Goal: Information Seeking & Learning: Learn about a topic

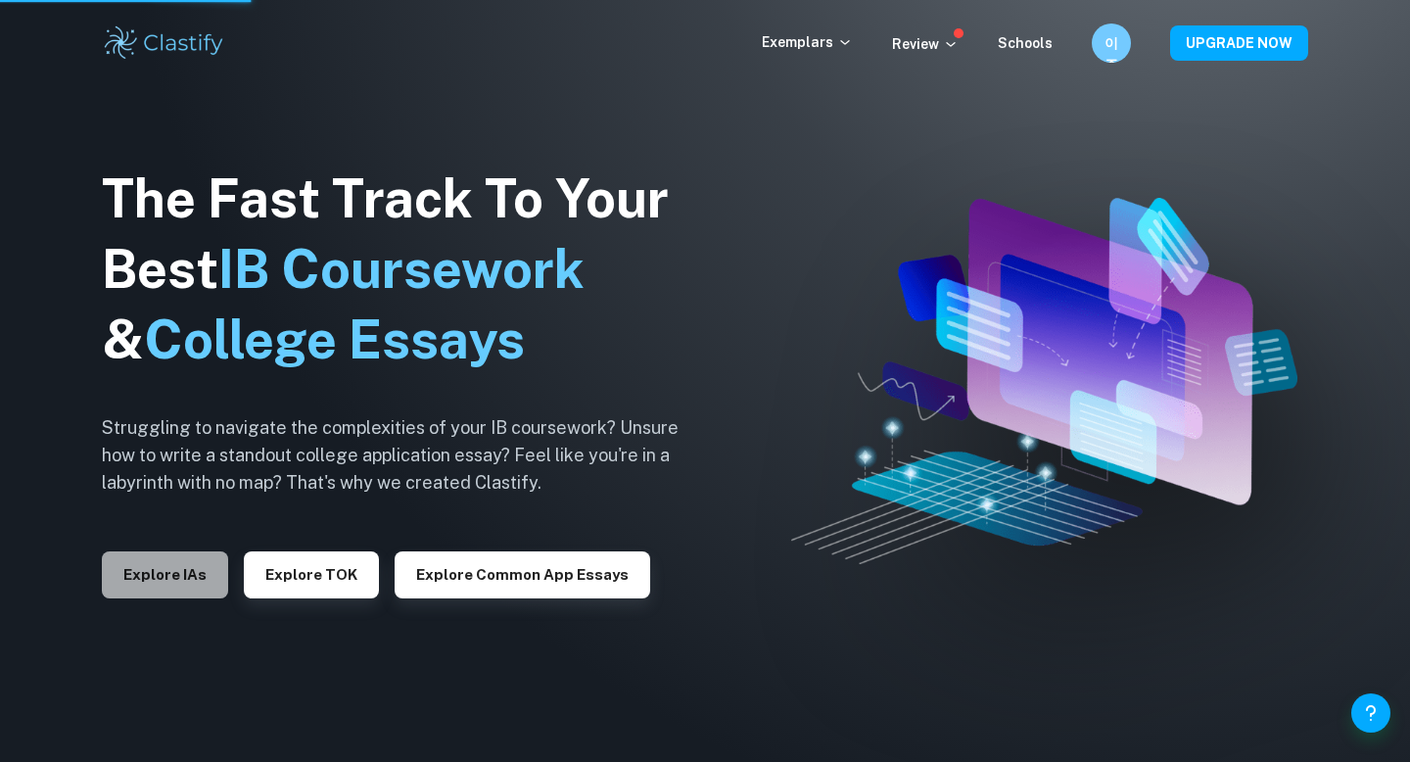
click at [168, 575] on button "Explore IAs" at bounding box center [165, 574] width 126 height 47
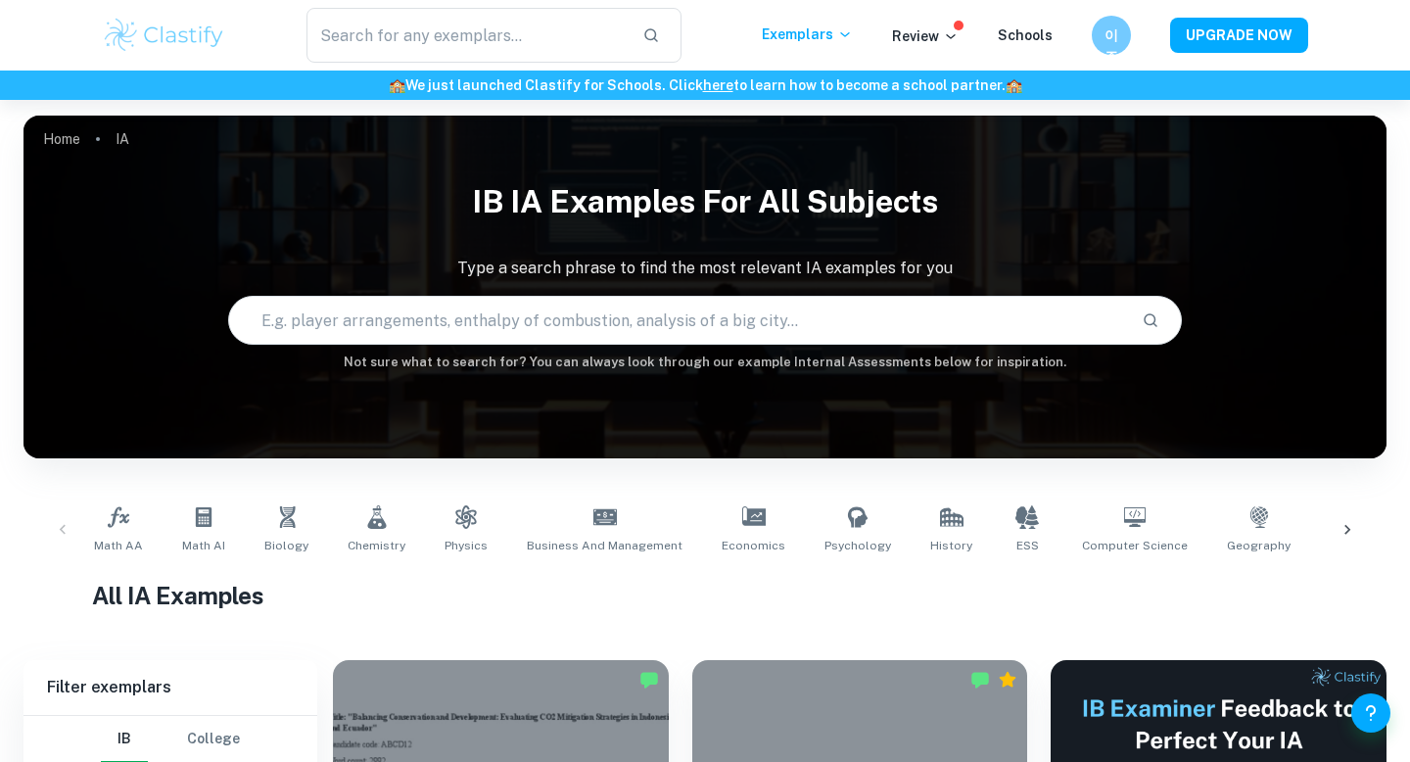
scroll to position [604, 0]
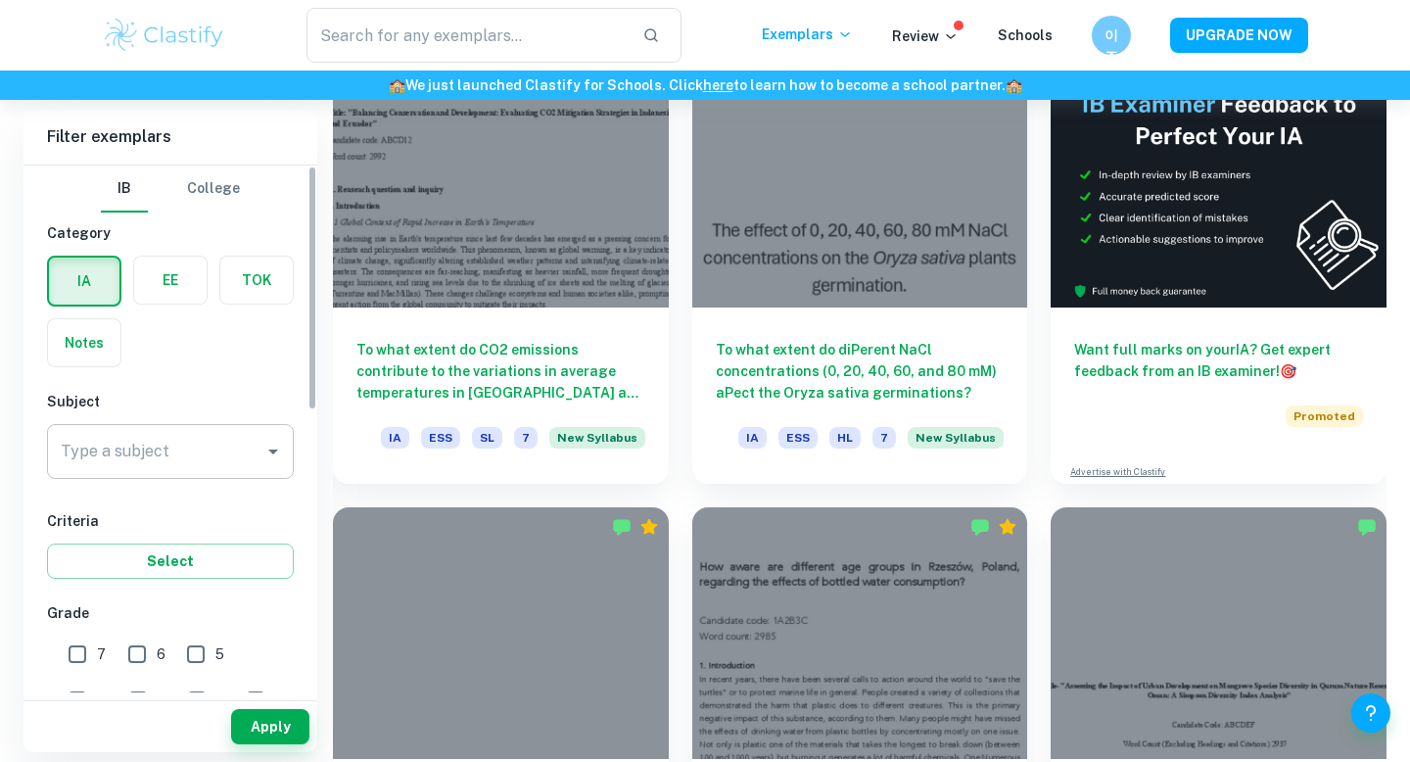
click at [171, 427] on div "Type a subject" at bounding box center [170, 451] width 247 height 55
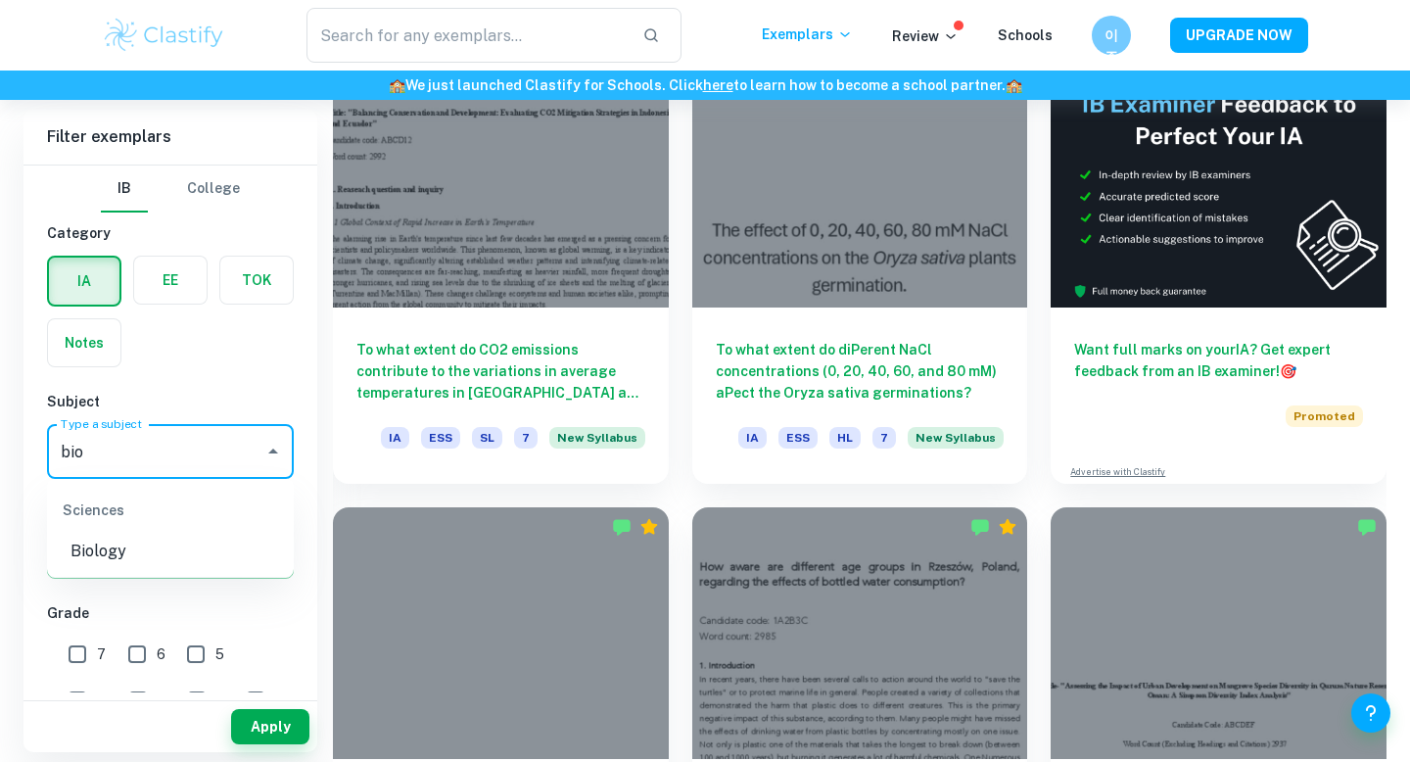
click at [159, 532] on div "Sciences" at bounding box center [170, 510] width 247 height 47
click at [159, 554] on li "Biology" at bounding box center [170, 551] width 247 height 35
type input "Biology"
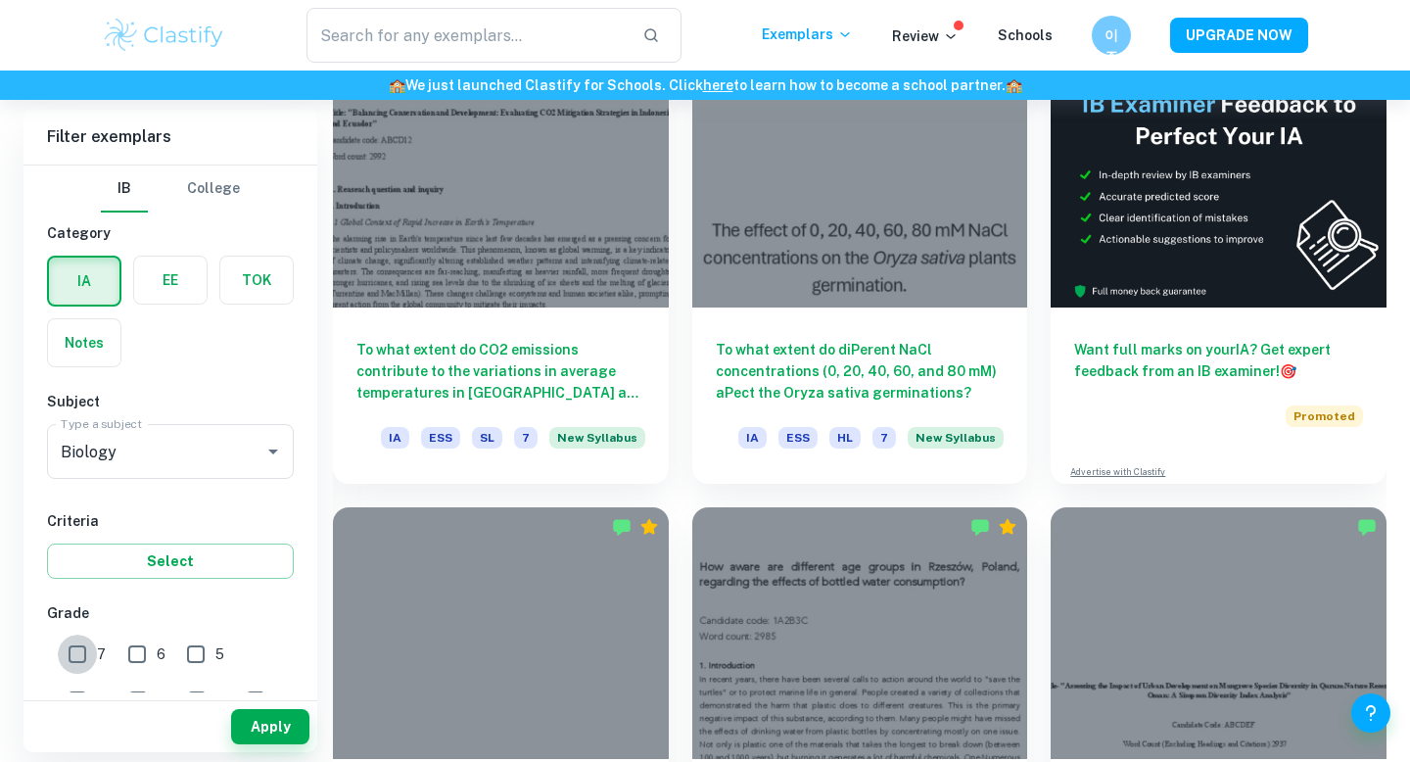
click at [75, 649] on input "7" at bounding box center [77, 654] width 39 height 39
checkbox input "true"
click at [138, 652] on input "6" at bounding box center [137, 654] width 39 height 39
checkbox input "true"
click at [184, 652] on input "5" at bounding box center [195, 654] width 39 height 39
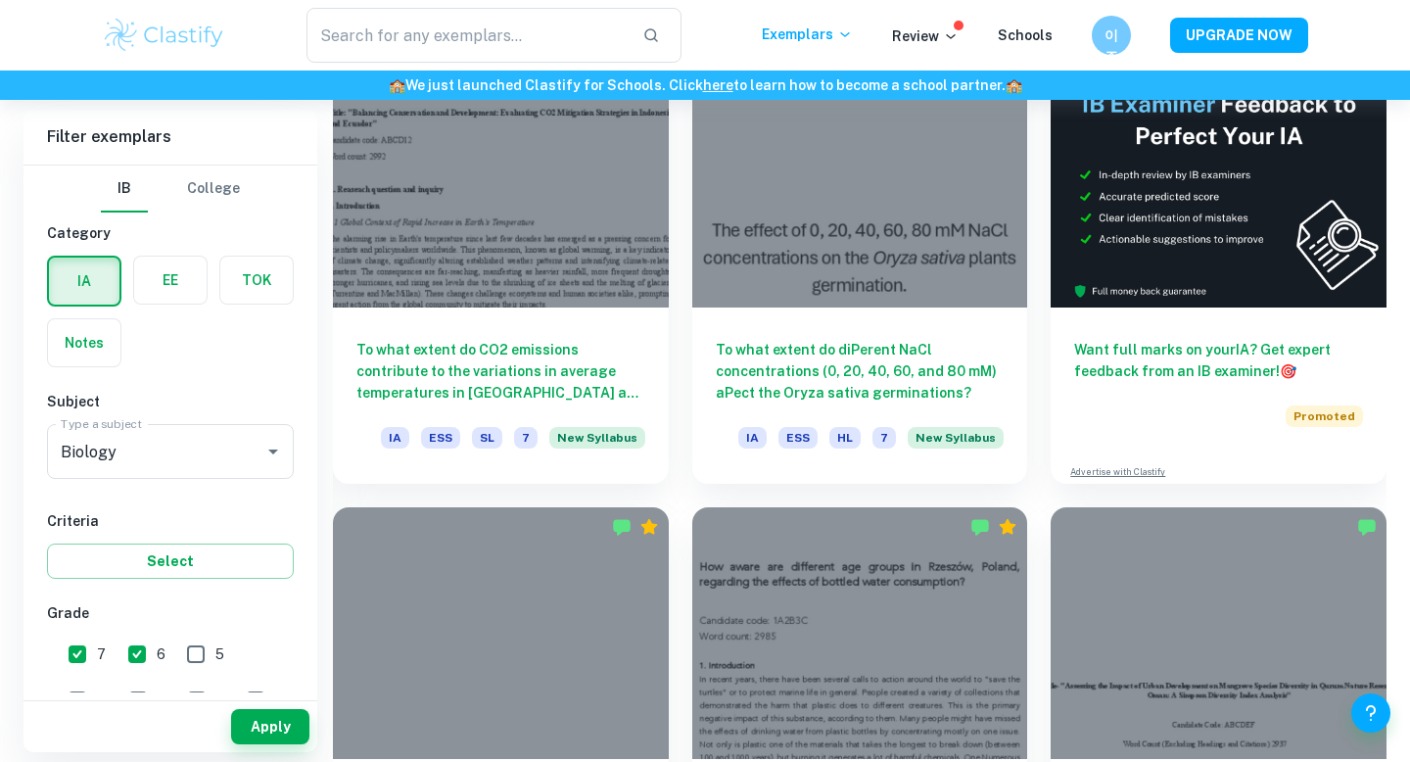
checkbox input "true"
click at [262, 720] on button "Apply" at bounding box center [270, 726] width 78 height 35
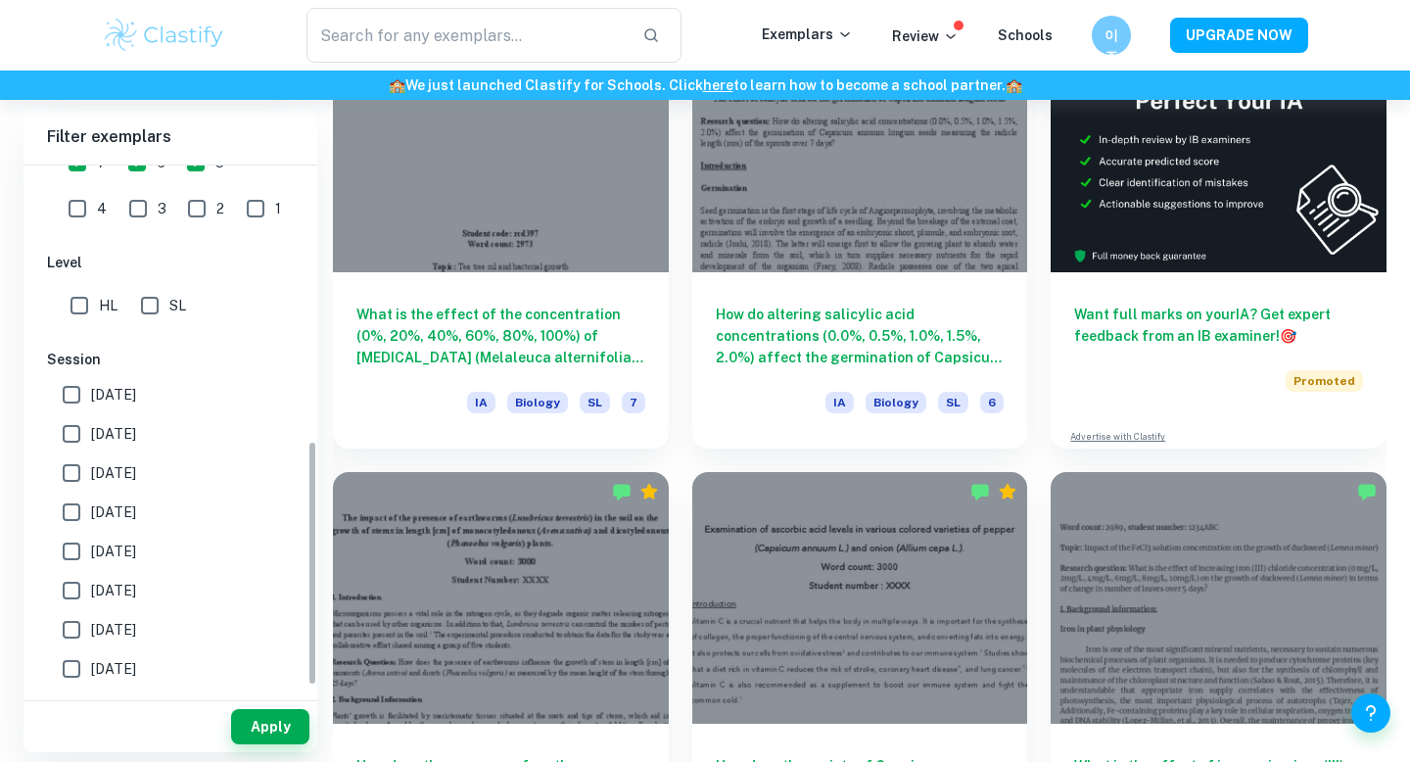
scroll to position [605, 0]
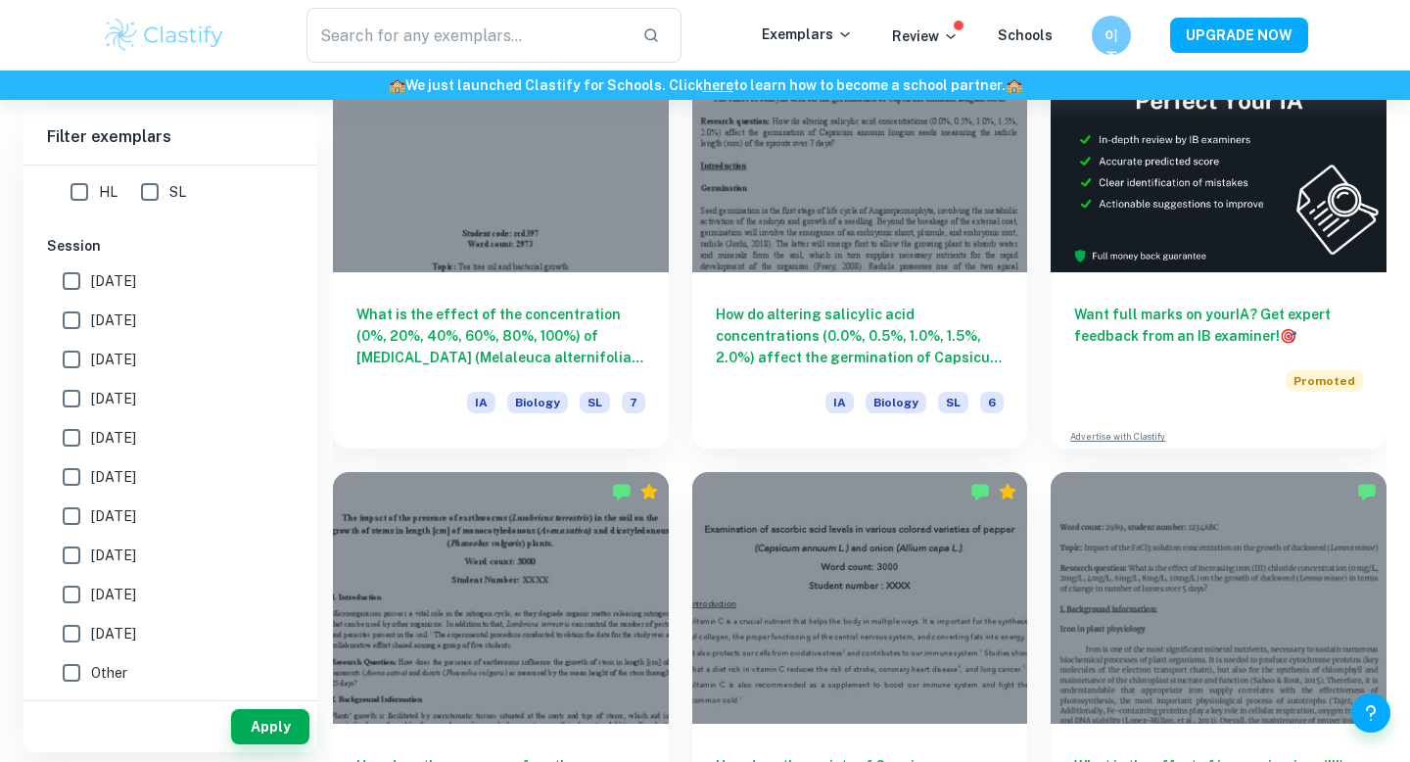
click at [87, 179] on input "HL" at bounding box center [79, 191] width 39 height 39
checkbox input "true"
click at [267, 722] on button "Apply" at bounding box center [270, 726] width 78 height 35
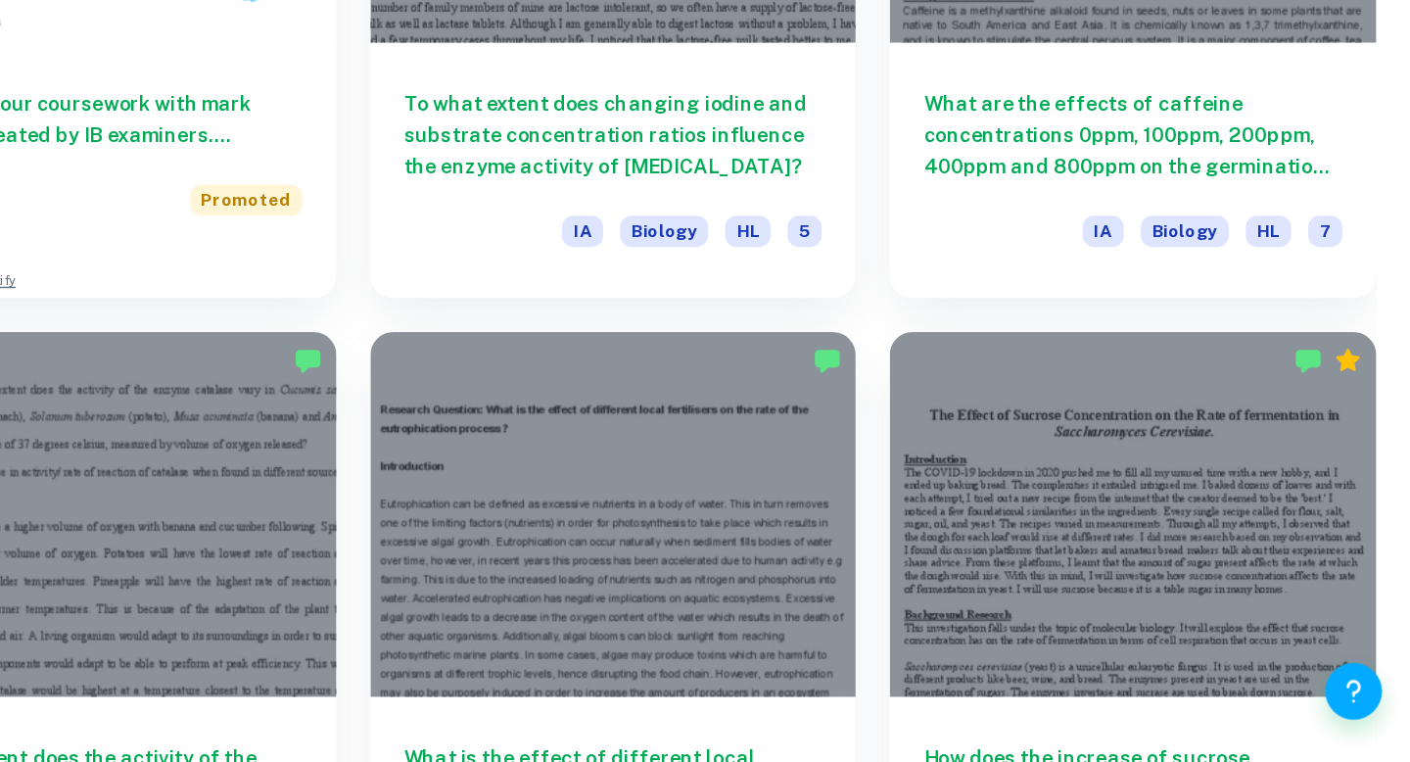
scroll to position [9036, 0]
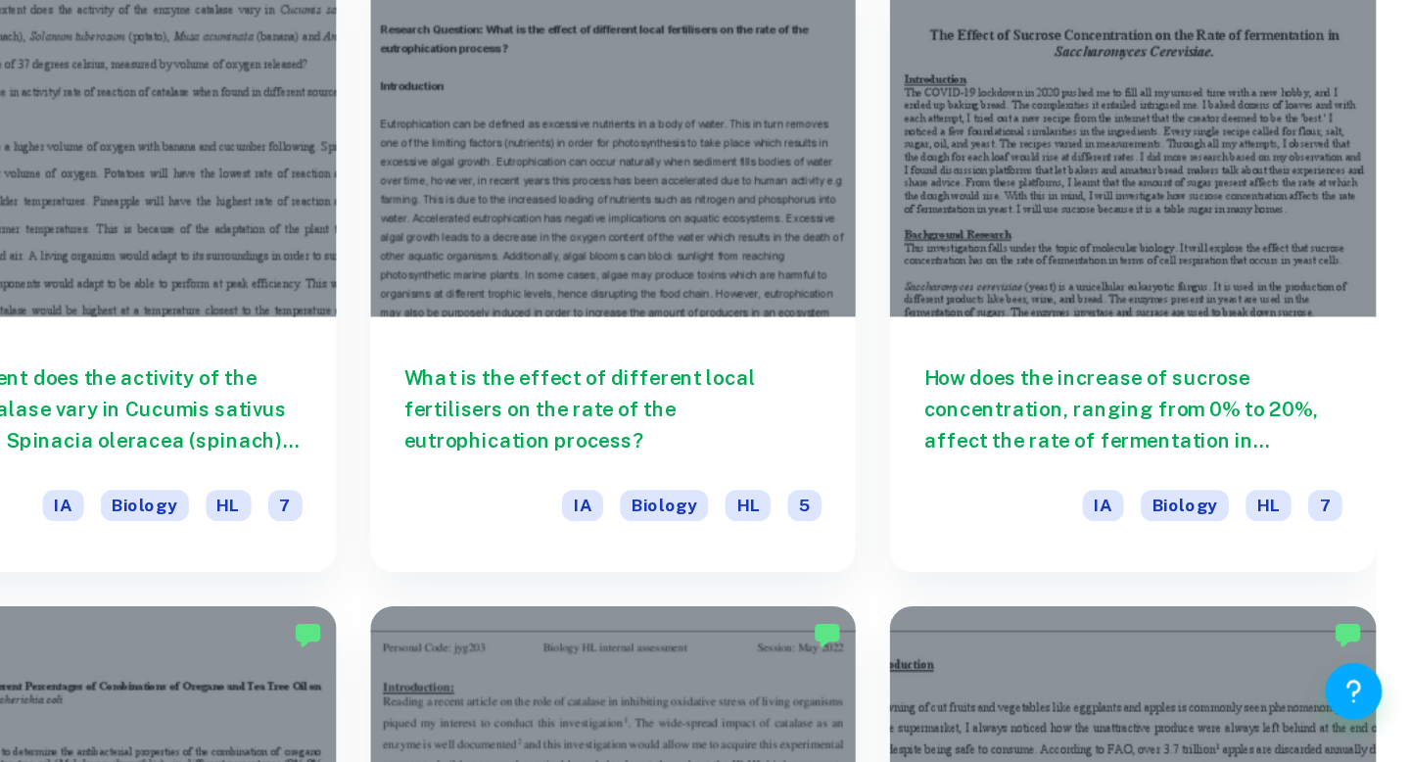
click at [674, 503] on div "What is the effect of different local fertilisers on the rate of the eutrophica…" at bounding box center [848, 404] width 359 height 451
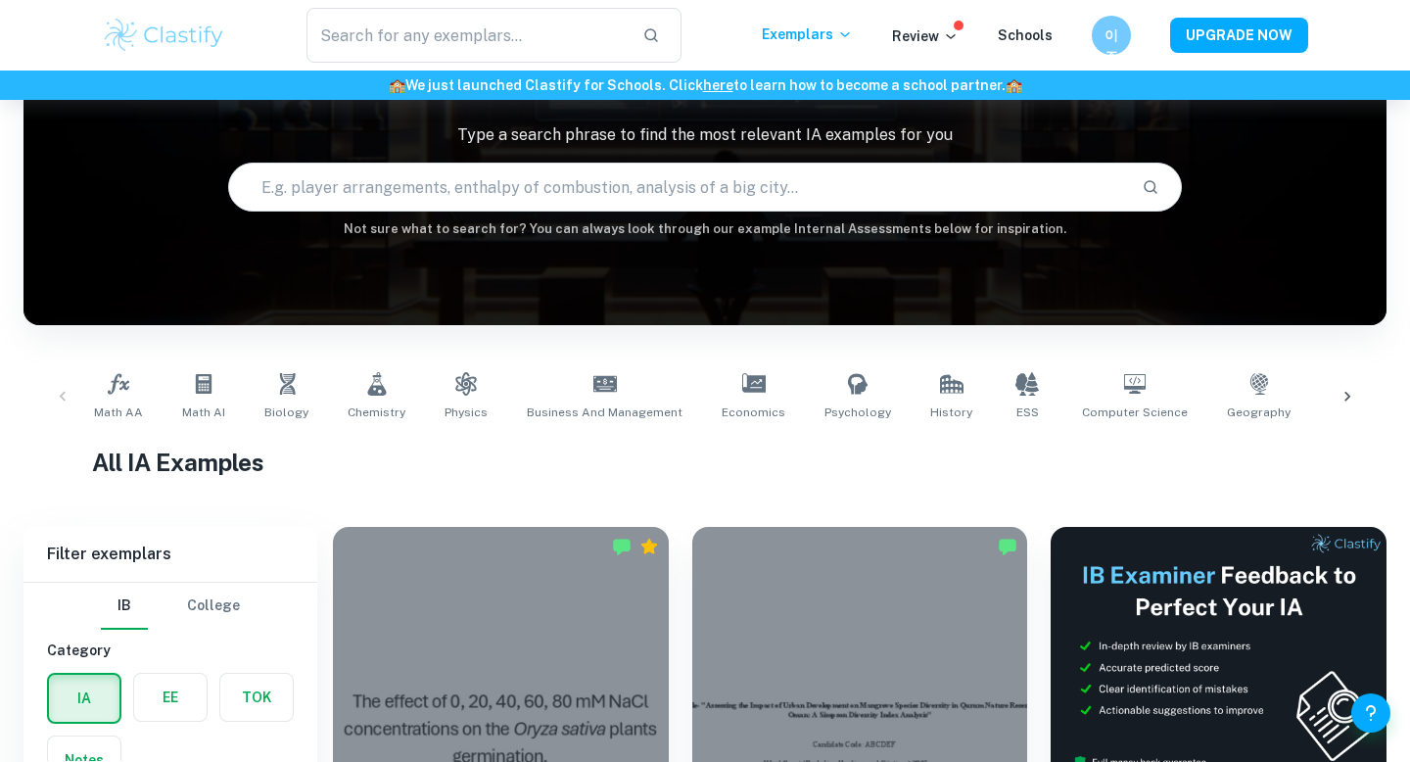
scroll to position [129, 0]
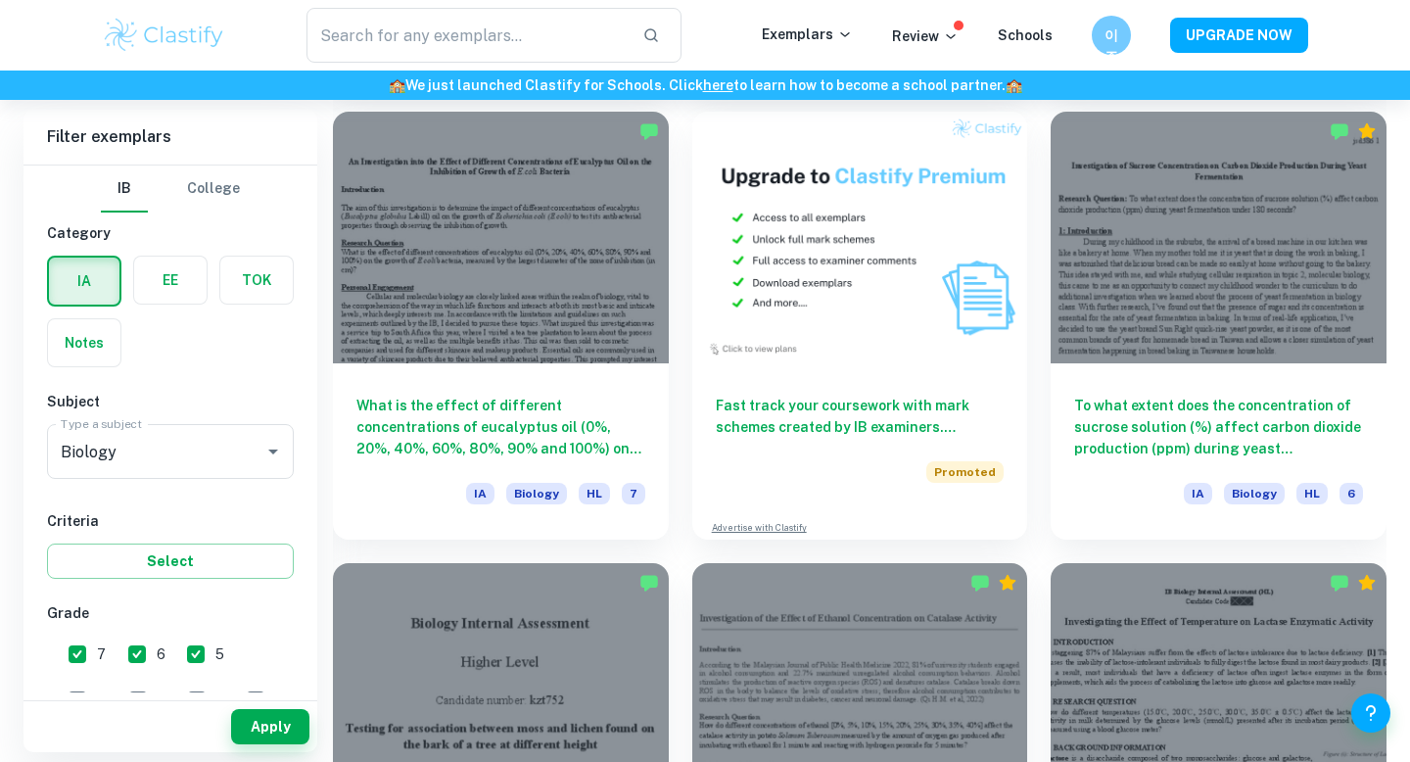
scroll to position [3696, 0]
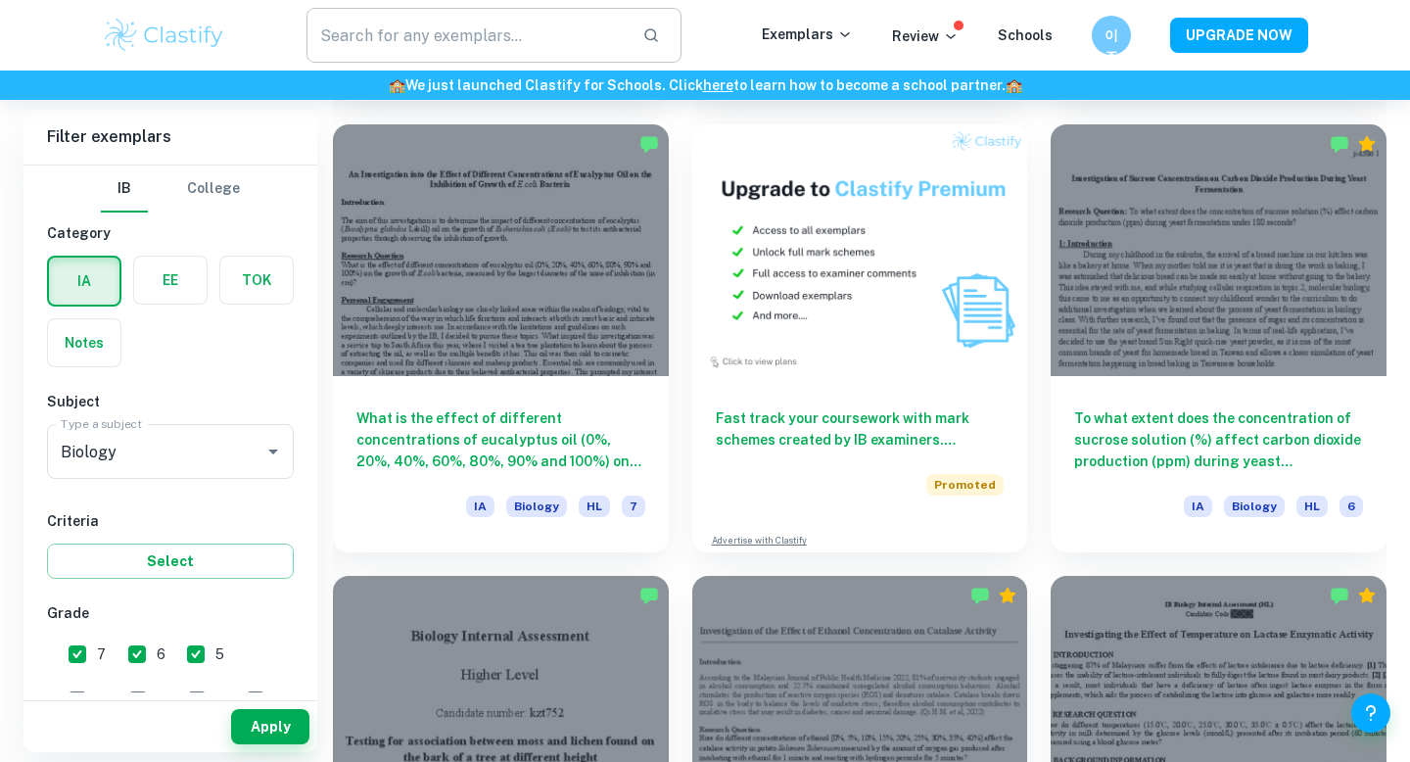
click at [459, 19] on input "text" at bounding box center [467, 35] width 320 height 55
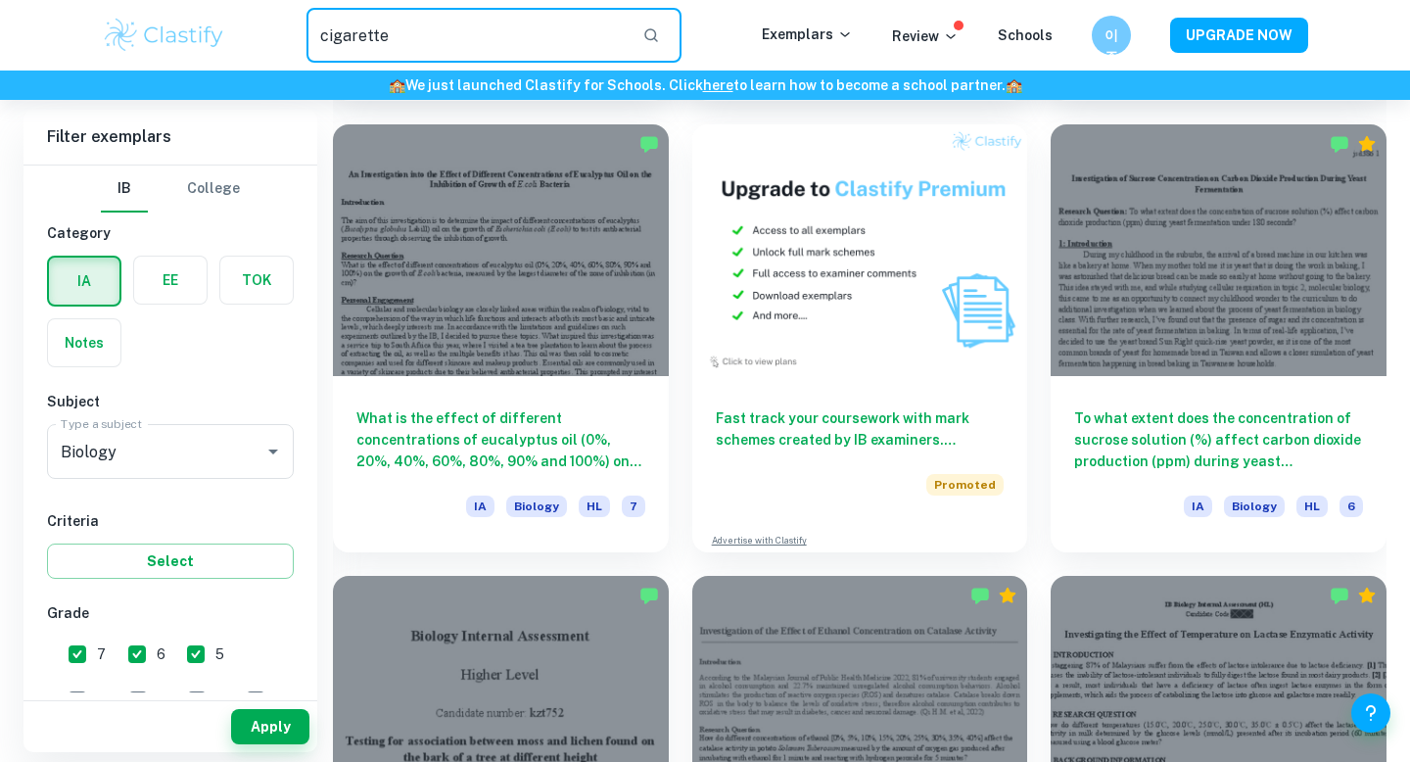
type input "cigarette"
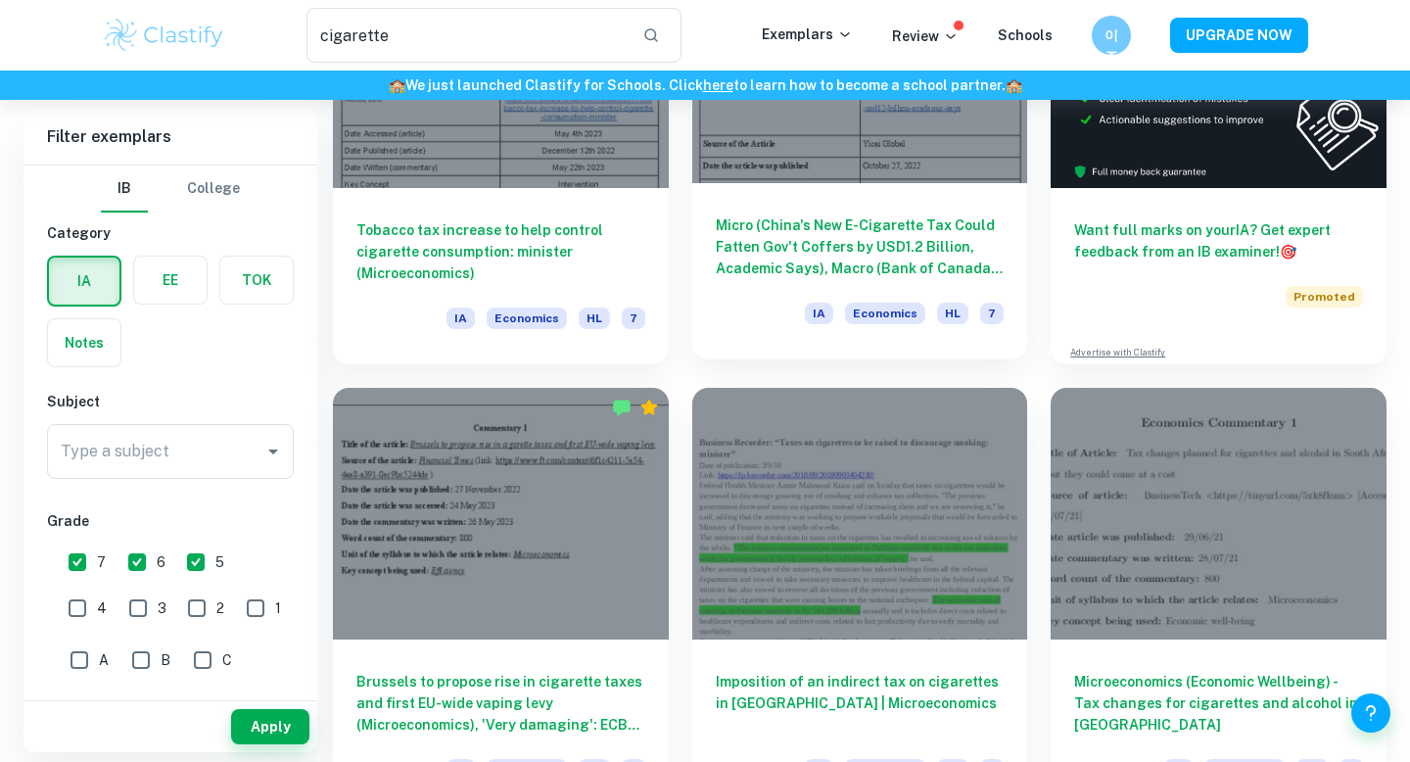
scroll to position [419, 0]
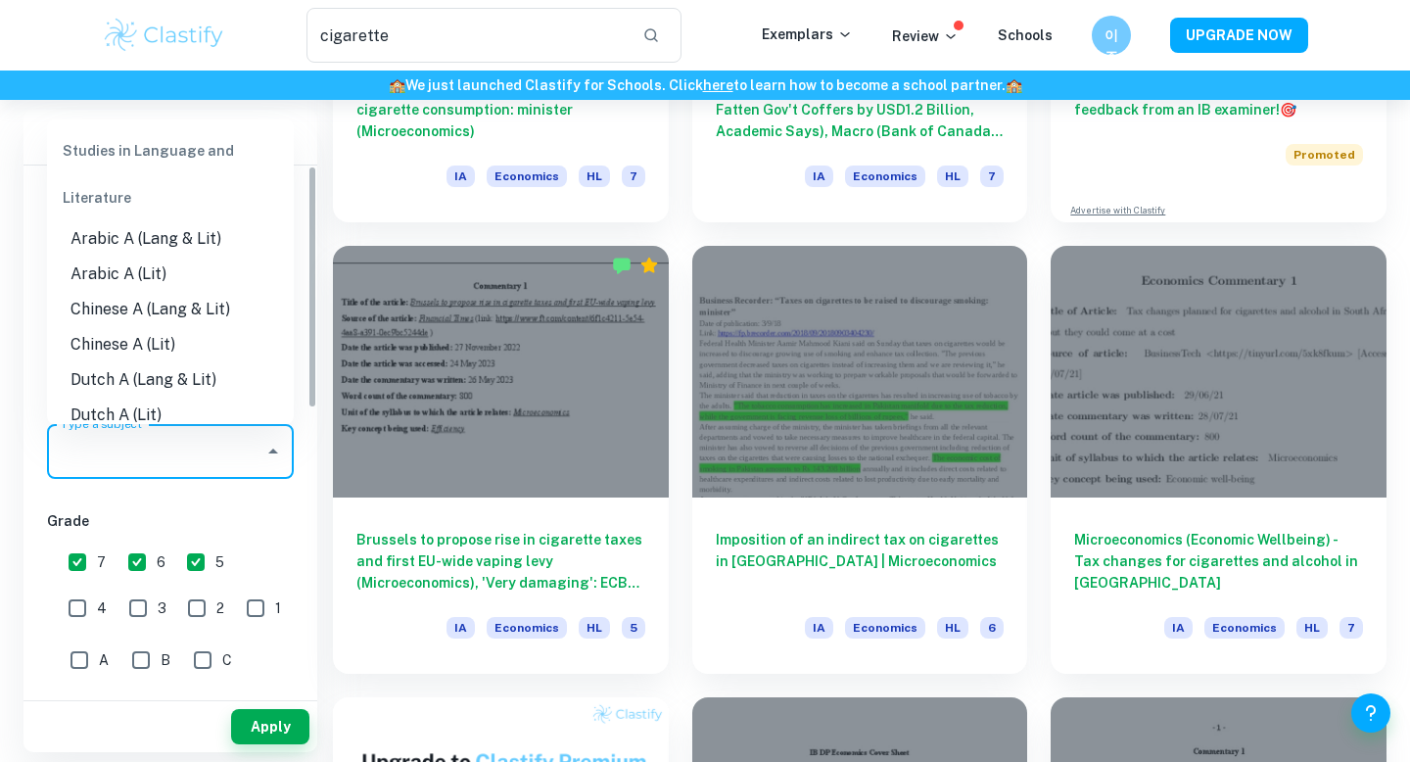
click at [223, 459] on input "Type a subject" at bounding box center [156, 451] width 200 height 37
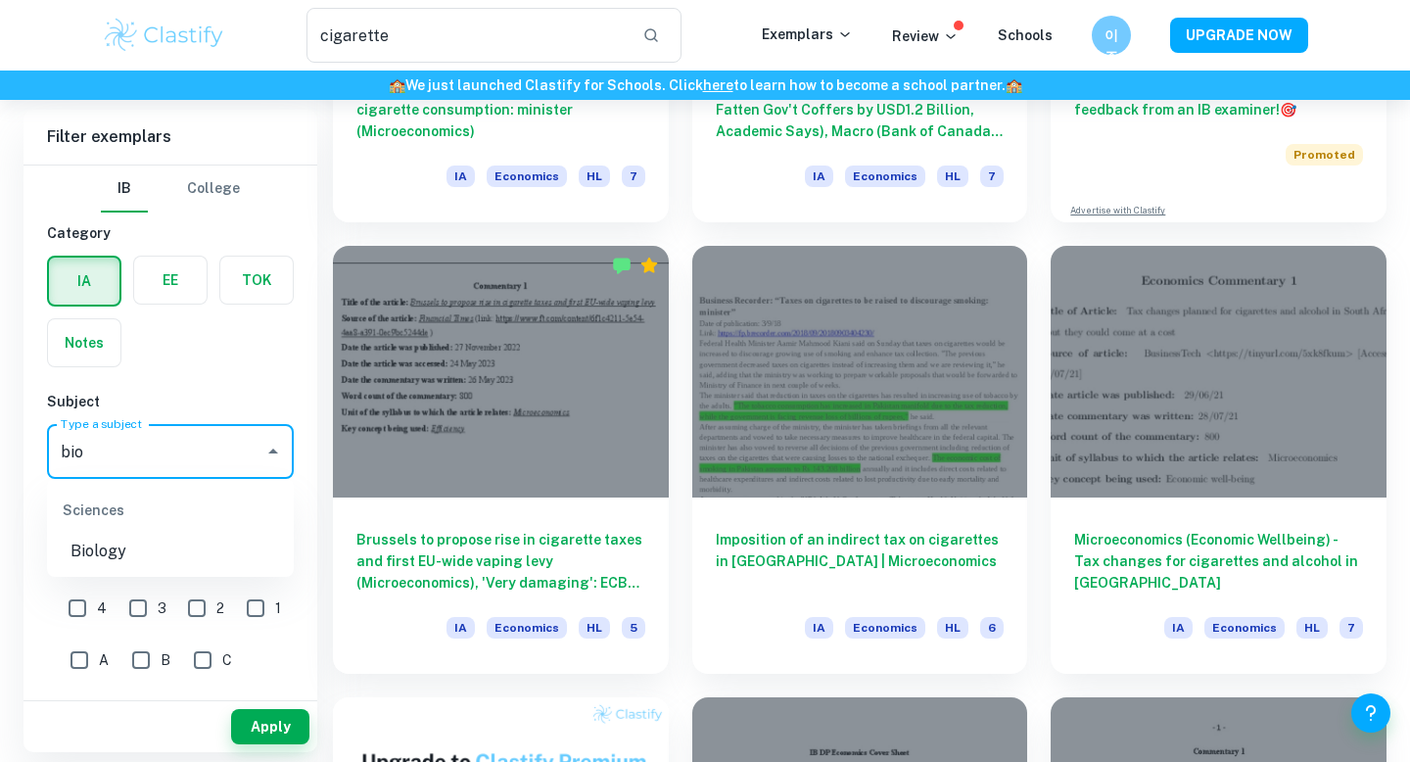
click at [171, 538] on li "Biology" at bounding box center [170, 551] width 247 height 35
type input "Biology"
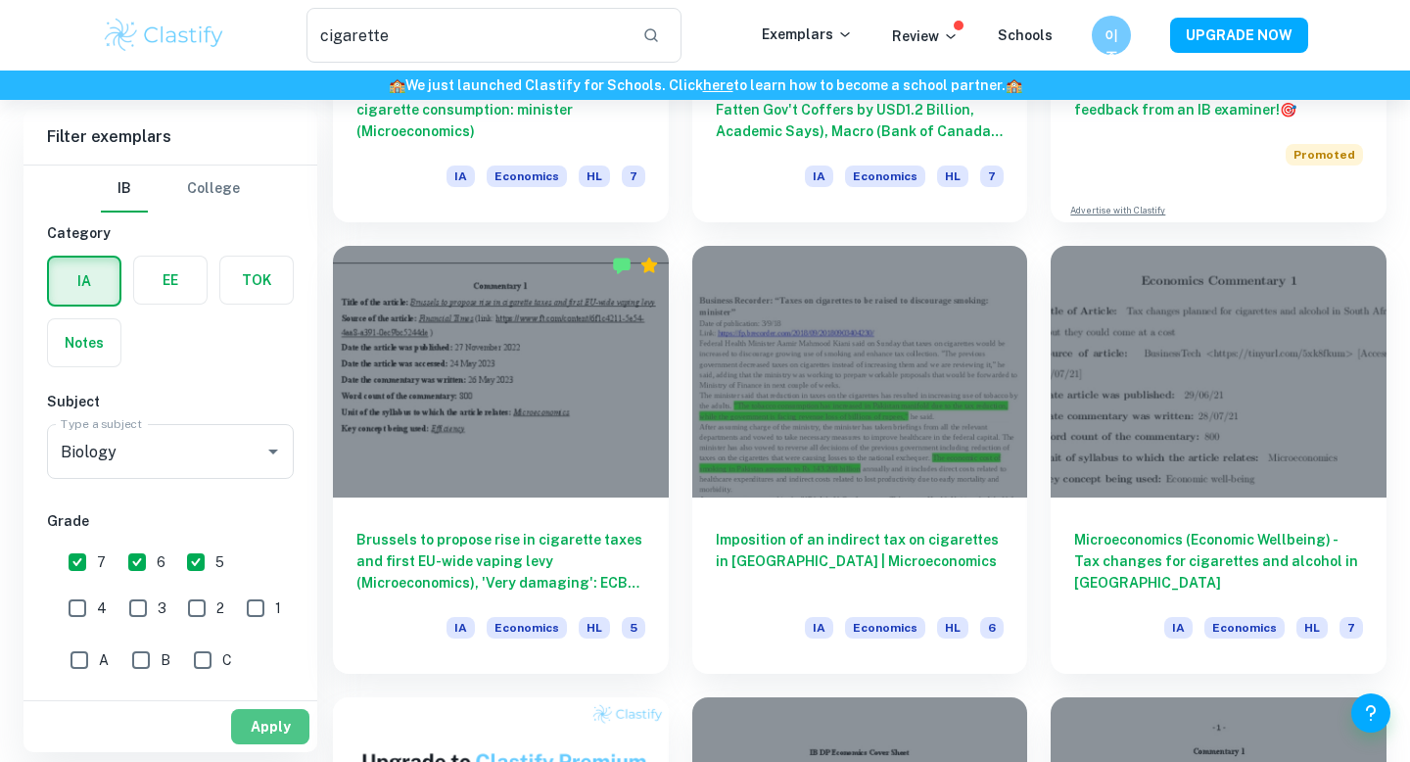
click at [286, 729] on button "Apply" at bounding box center [270, 726] width 78 height 35
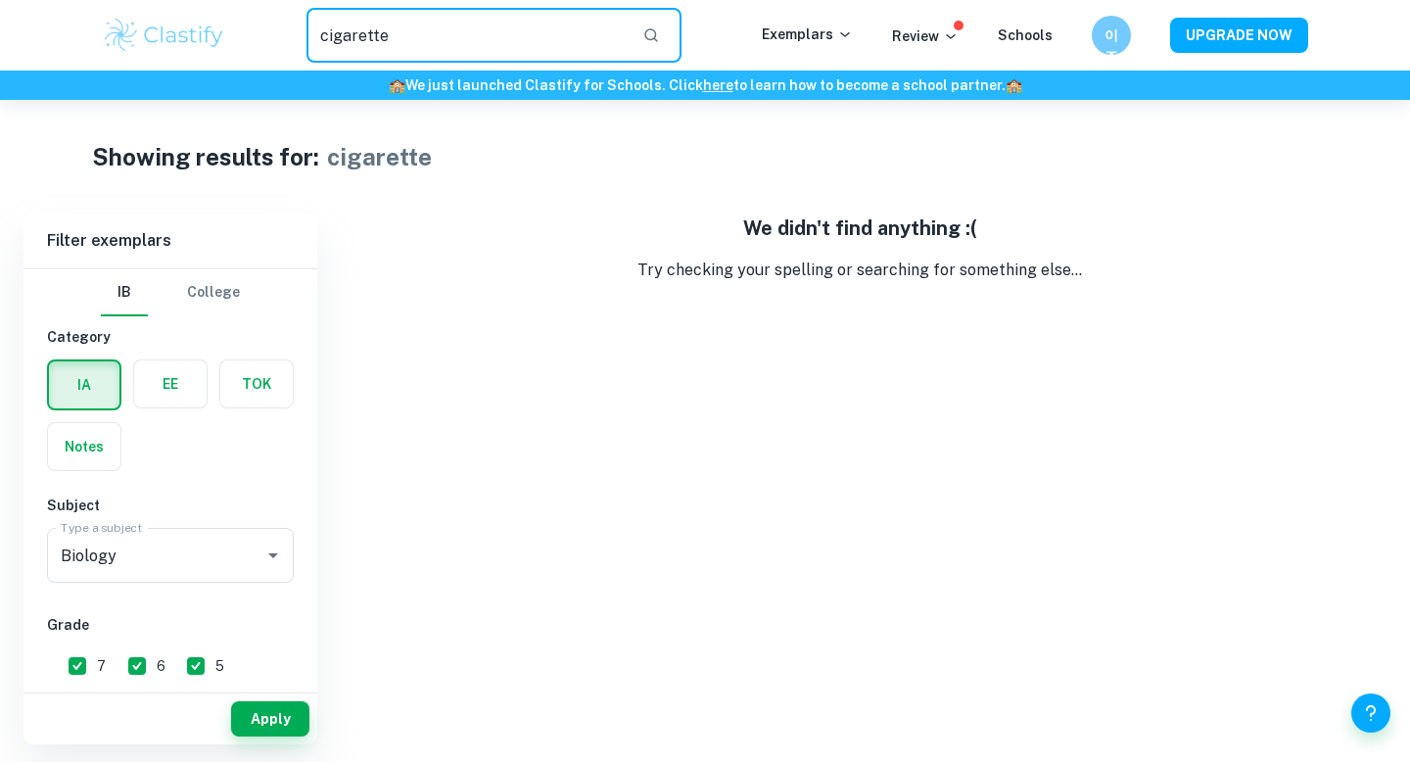
drag, startPoint x: 435, startPoint y: 28, endPoint x: 287, endPoint y: 28, distance: 147.9
click at [287, 28] on div "cigarette ​" at bounding box center [494, 35] width 536 height 55
paste input "leachate"
type input "leachate"
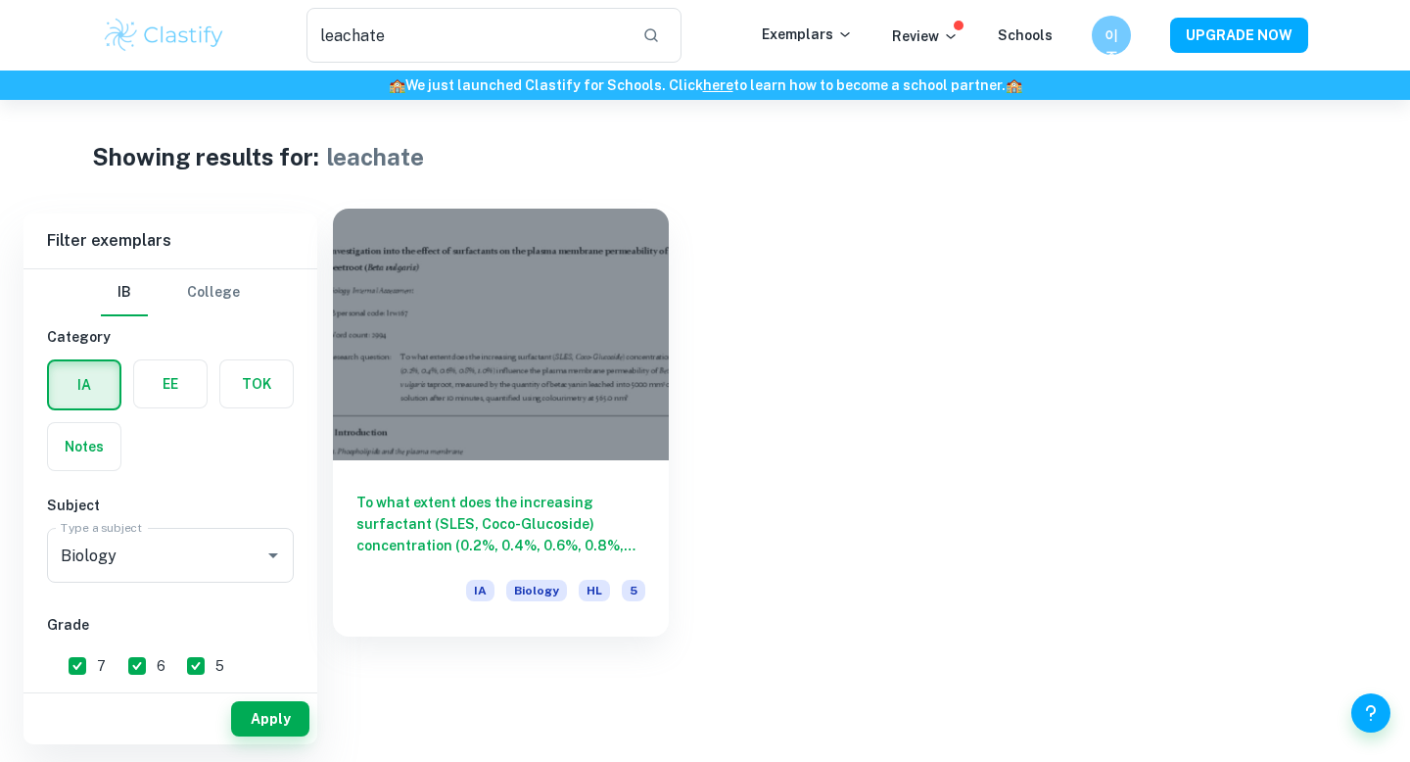
click at [569, 511] on h6 "To what extent does the increasing surfactant (SLES, Coco-Glucoside) concentrat…" at bounding box center [500, 524] width 289 height 65
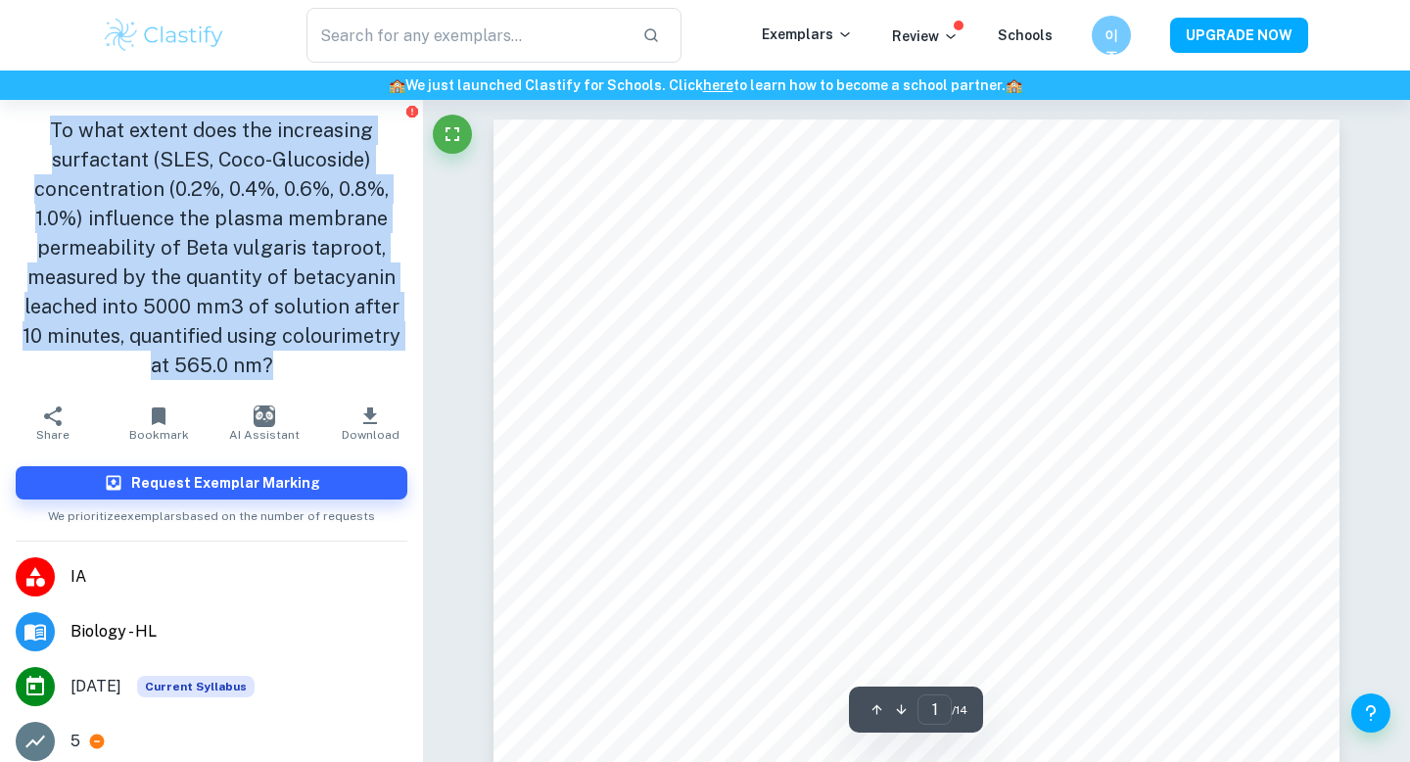
drag, startPoint x: 46, startPoint y: 139, endPoint x: 273, endPoint y: 374, distance: 326.9
click at [273, 374] on h1 "To what extent does the increasing surfactant (SLES, Coco-Glucoside) concentrat…" at bounding box center [212, 248] width 392 height 264
click at [274, 374] on h1 "To what extent does the increasing surfactant (SLES, Coco-Glucoside) concentrat…" at bounding box center [212, 248] width 392 height 264
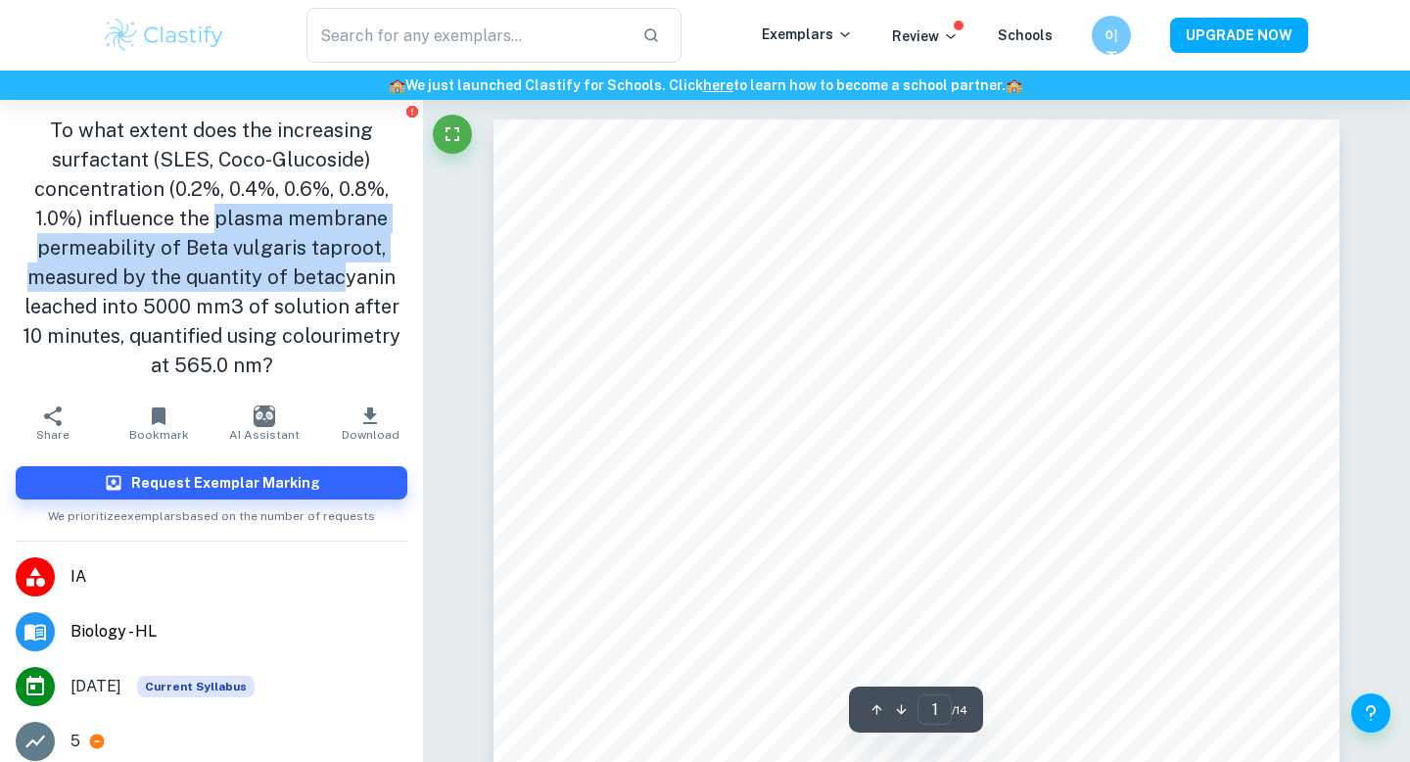
drag, startPoint x: 221, startPoint y: 216, endPoint x: 346, endPoint y: 299, distance: 149.1
click at [347, 297] on h1 "To what extent does the increasing surfactant (SLES, Coco-Glucoside) concentrat…" at bounding box center [212, 248] width 392 height 264
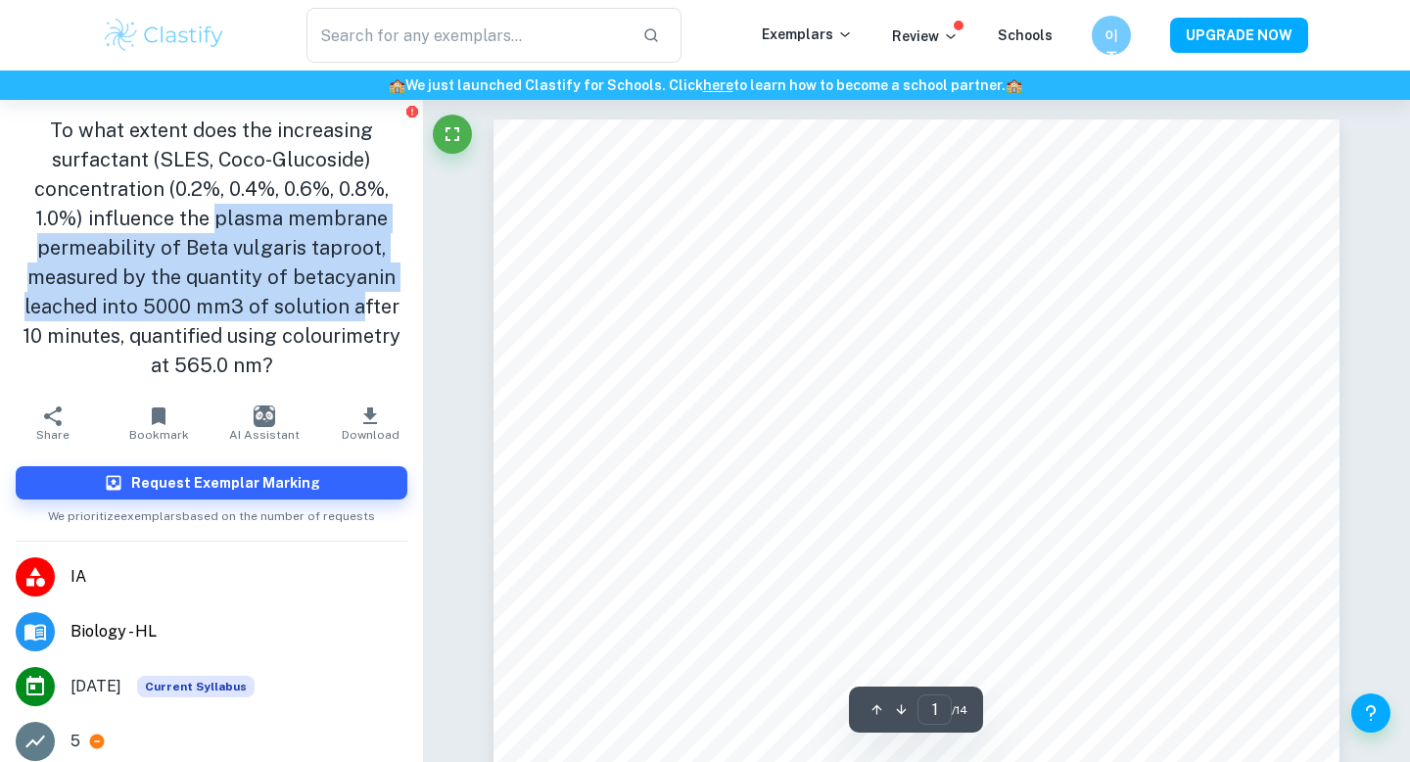
click at [346, 299] on h1 "To what extent does the increasing surfactant (SLES, Coco-Glucoside) concentrat…" at bounding box center [212, 248] width 392 height 264
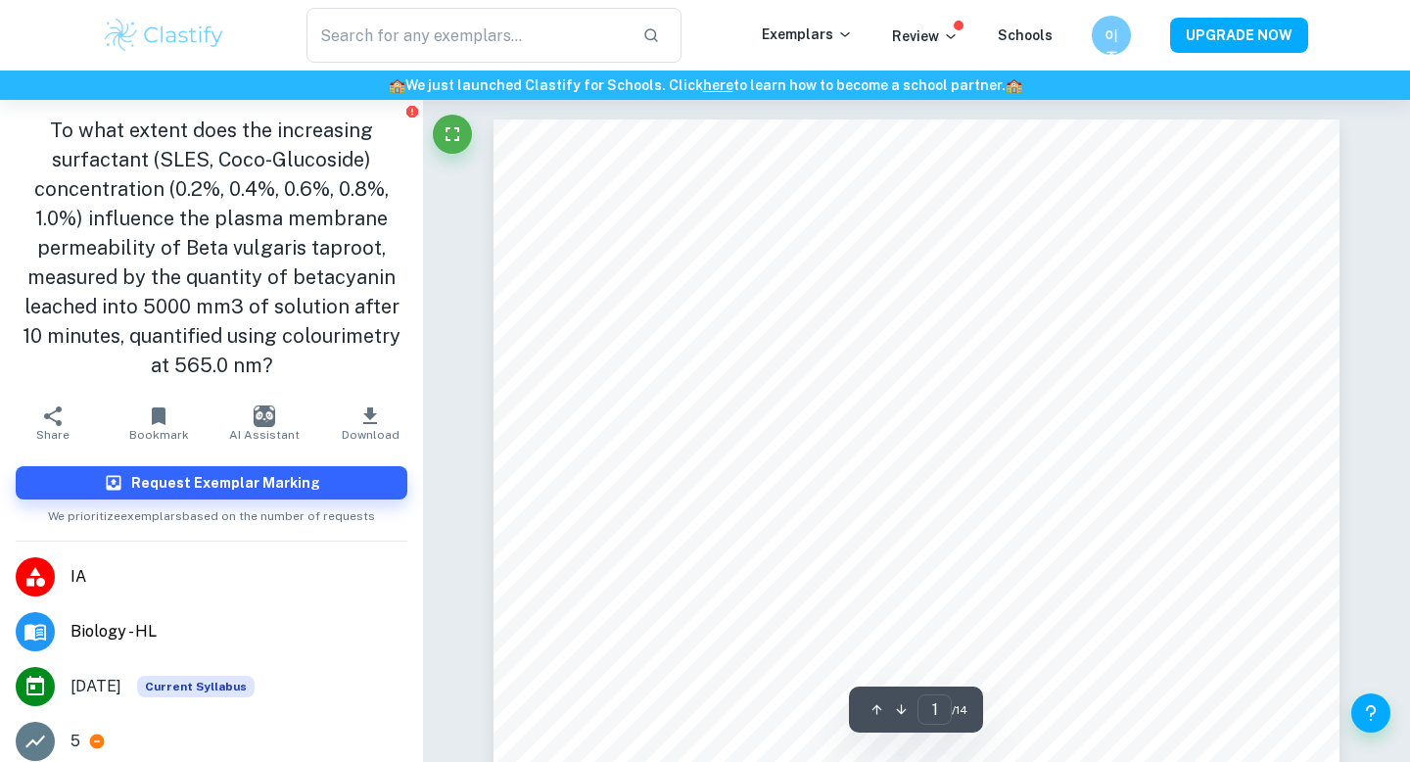
type input "leachate"
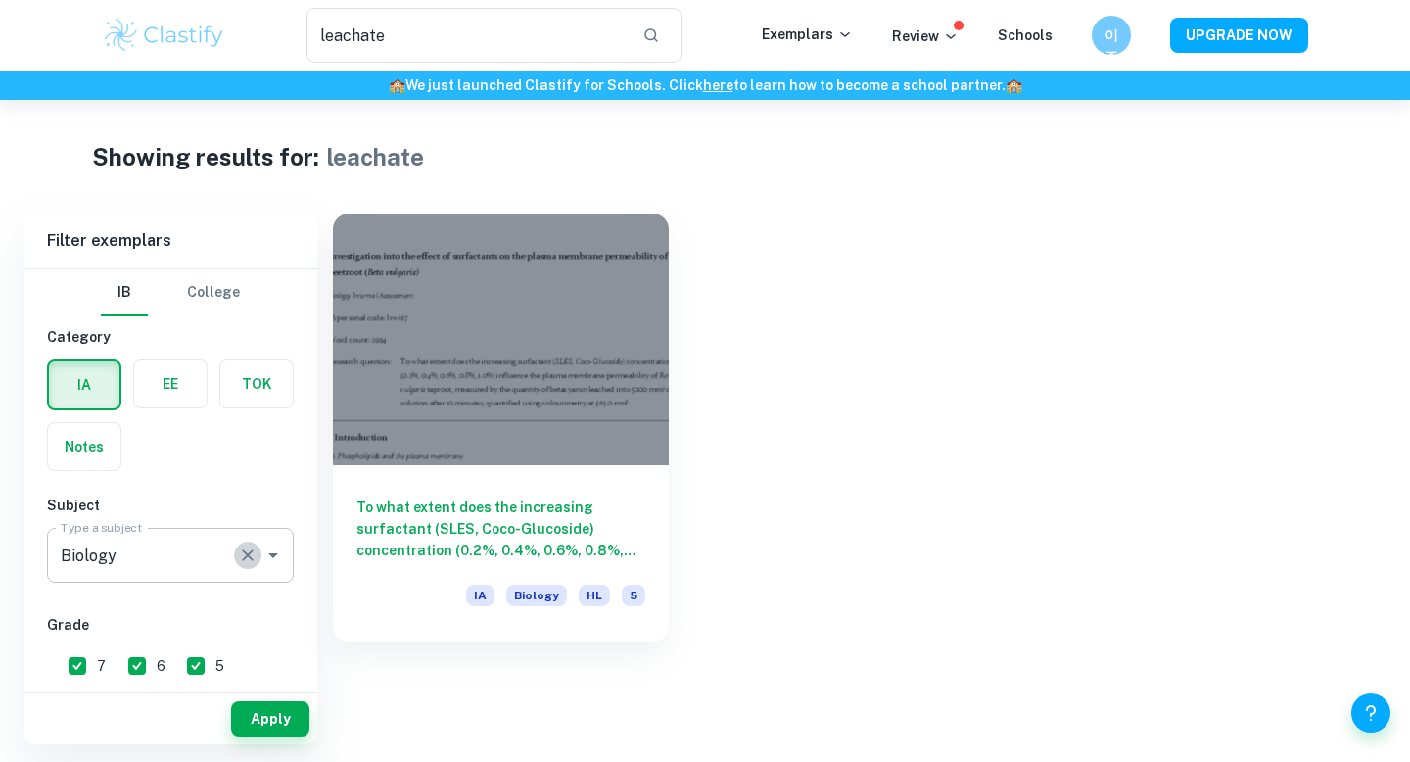
click at [239, 544] on button "Clear" at bounding box center [247, 555] width 27 height 27
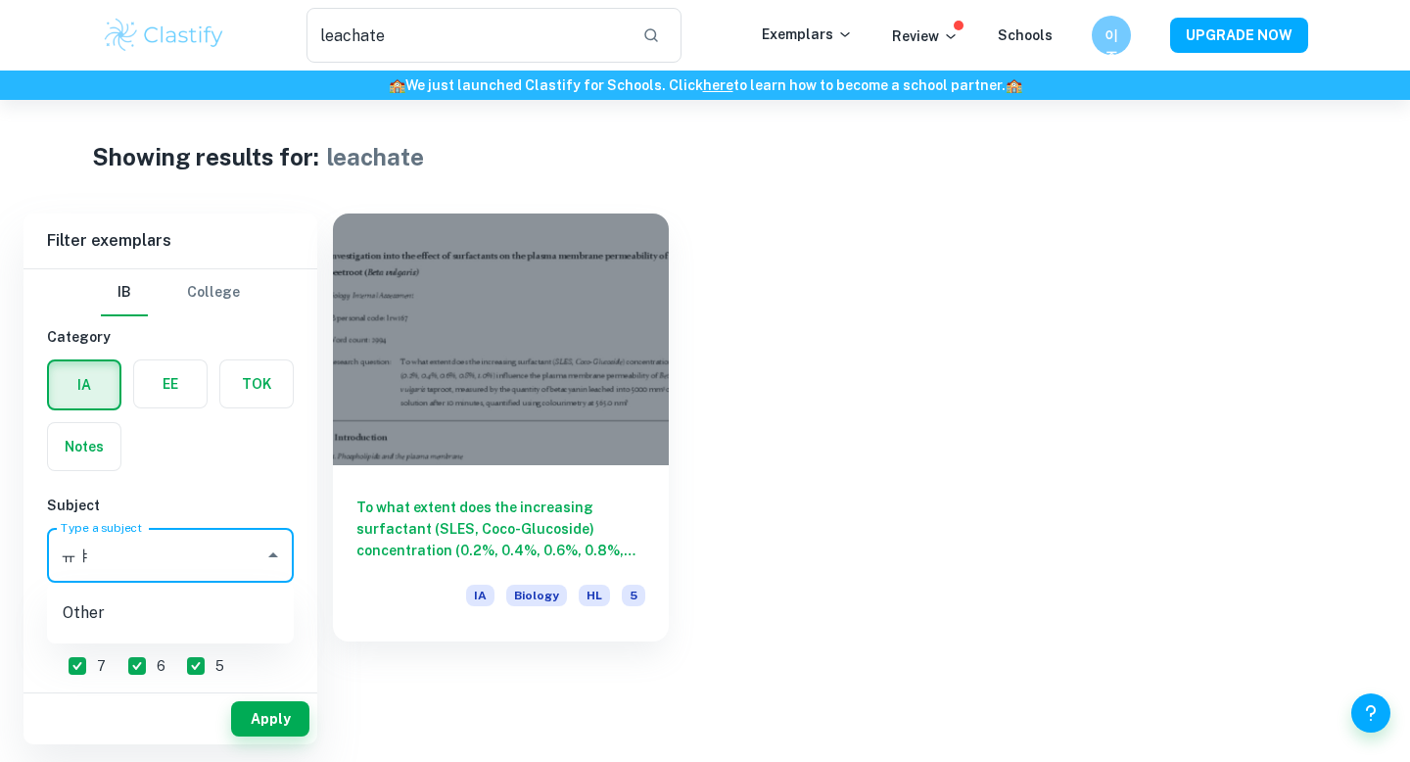
type input "ㅠ"
type input "bio"
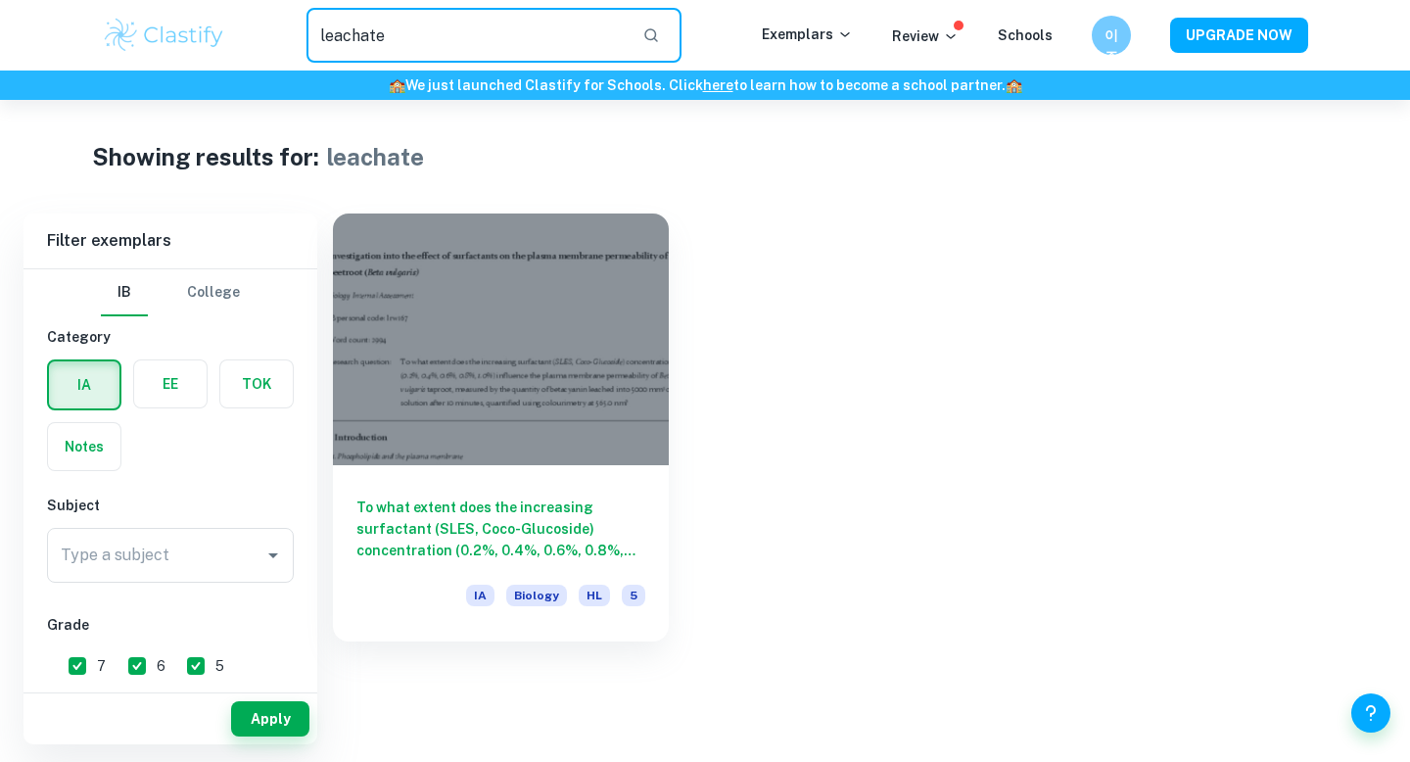
drag, startPoint x: 446, startPoint y: 37, endPoint x: 192, endPoint y: 28, distance: 253.8
click at [192, 28] on div "leachate ​ Exemplars Review Schools 이주 UPGRADE NOW" at bounding box center [705, 35] width 1254 height 55
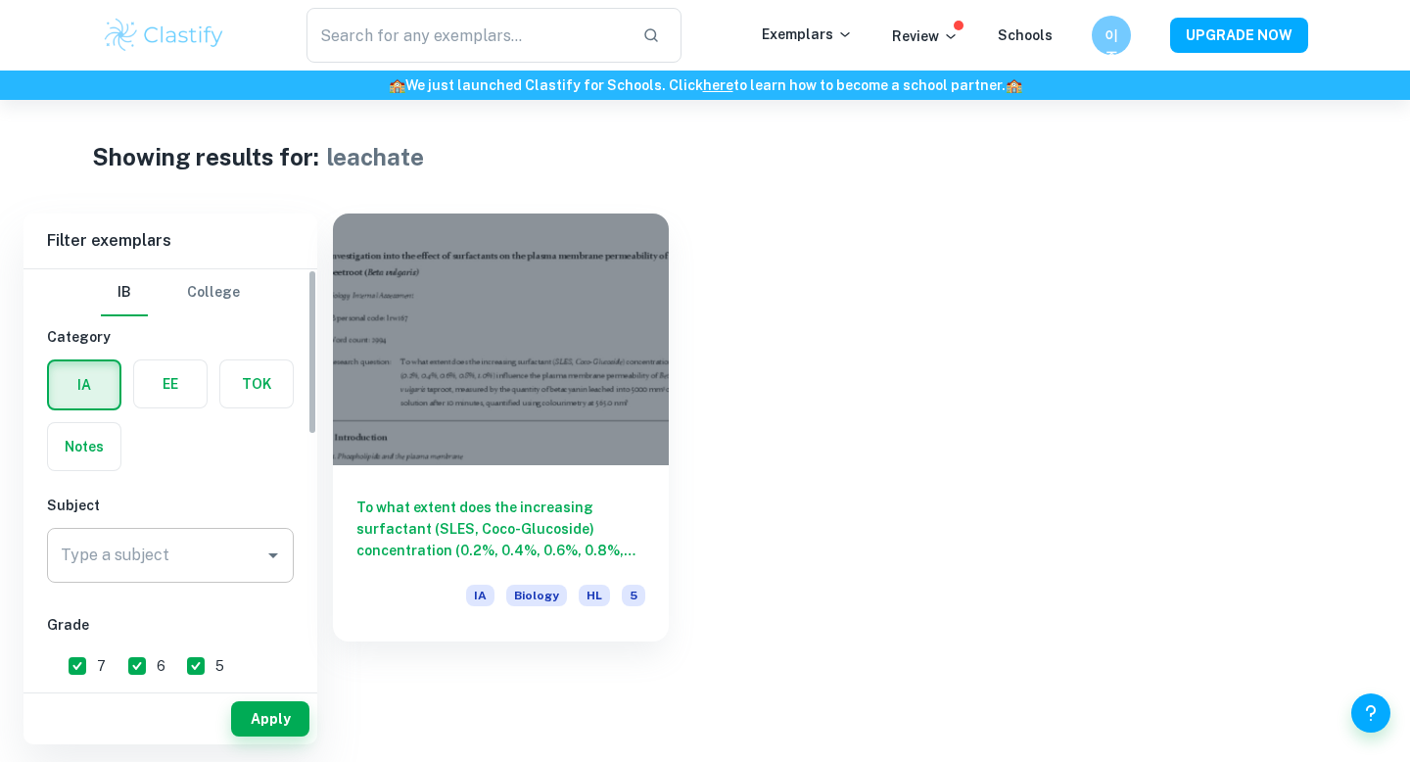
click at [97, 573] on input "Type a subject" at bounding box center [156, 555] width 200 height 37
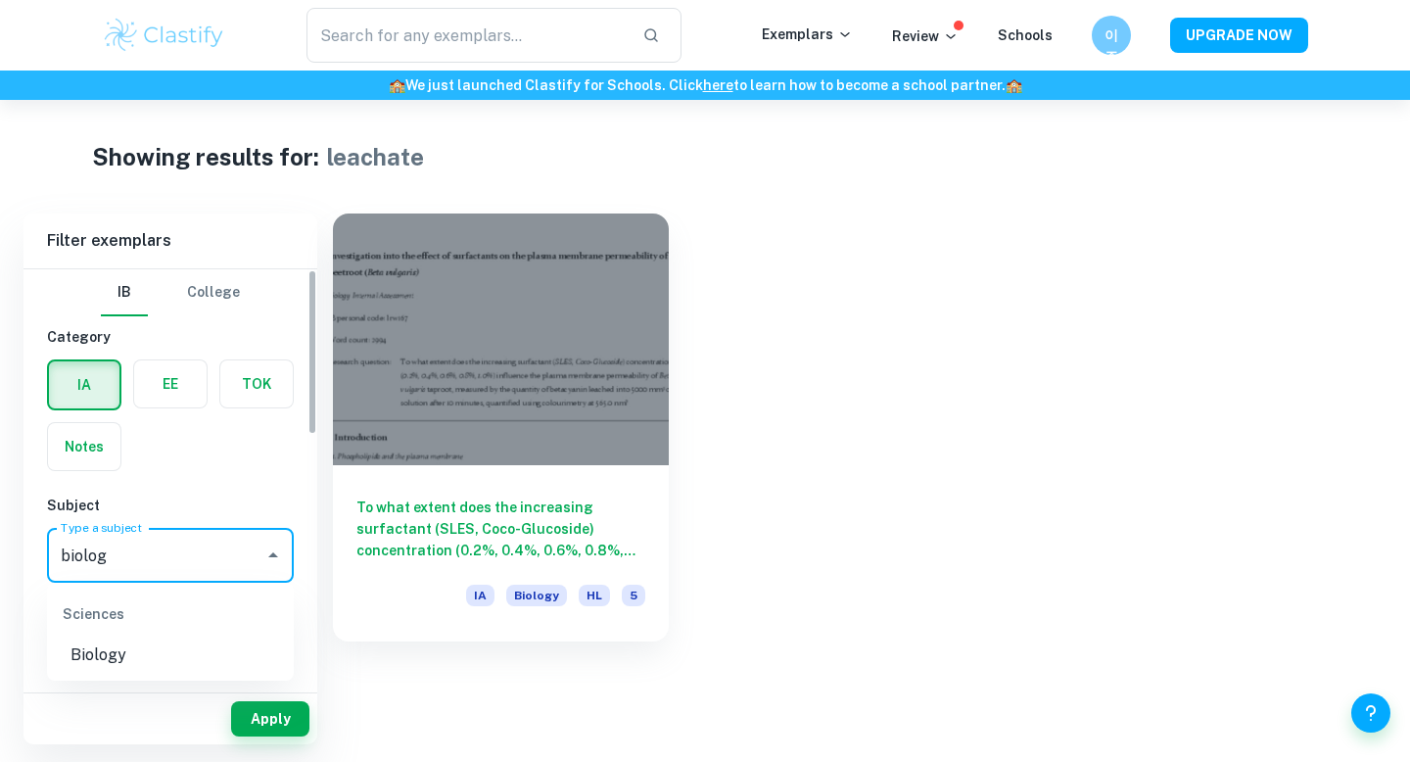
click at [173, 663] on li "Biology" at bounding box center [170, 655] width 247 height 35
type input "Biology"
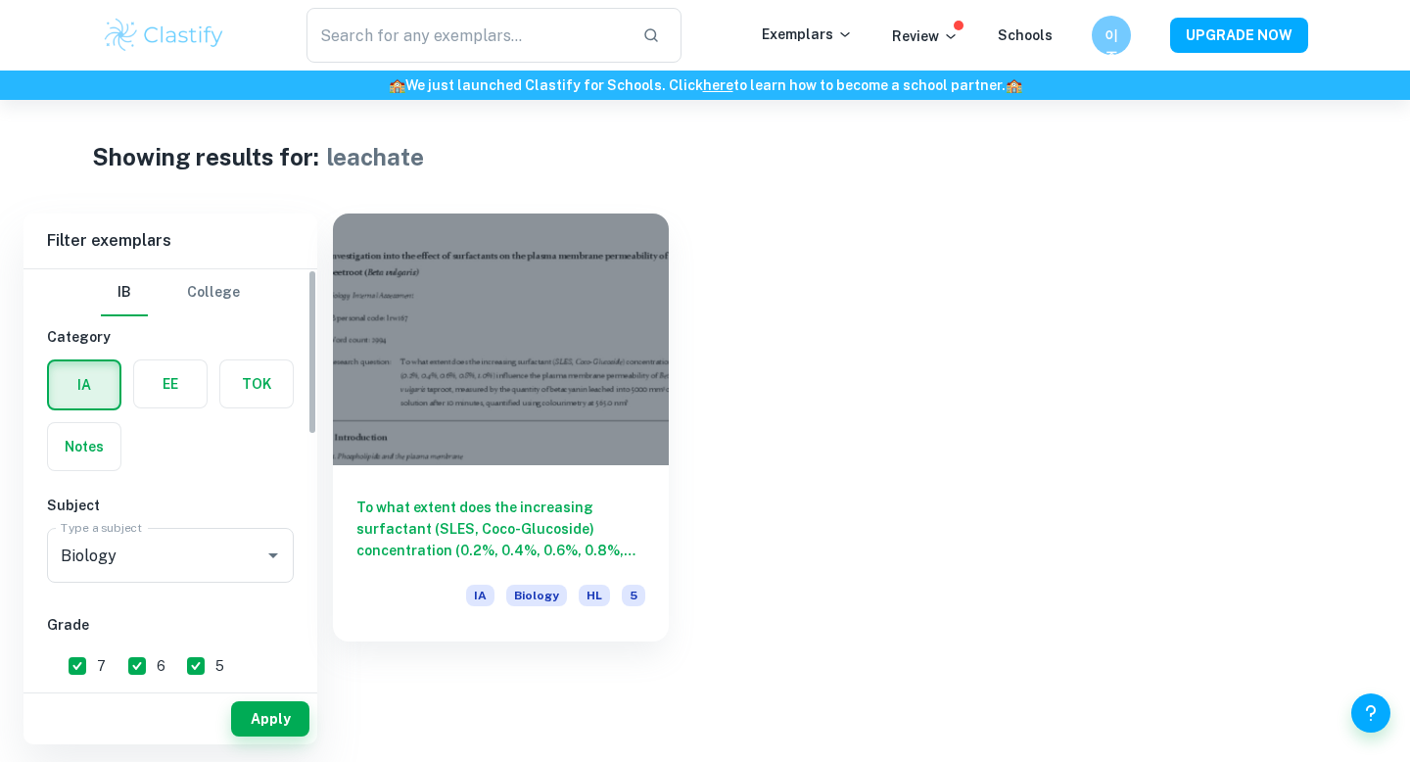
click at [269, 693] on div "Apply" at bounding box center [171, 715] width 294 height 60
click at [269, 722] on button "Apply" at bounding box center [270, 718] width 78 height 35
type input "leachate"
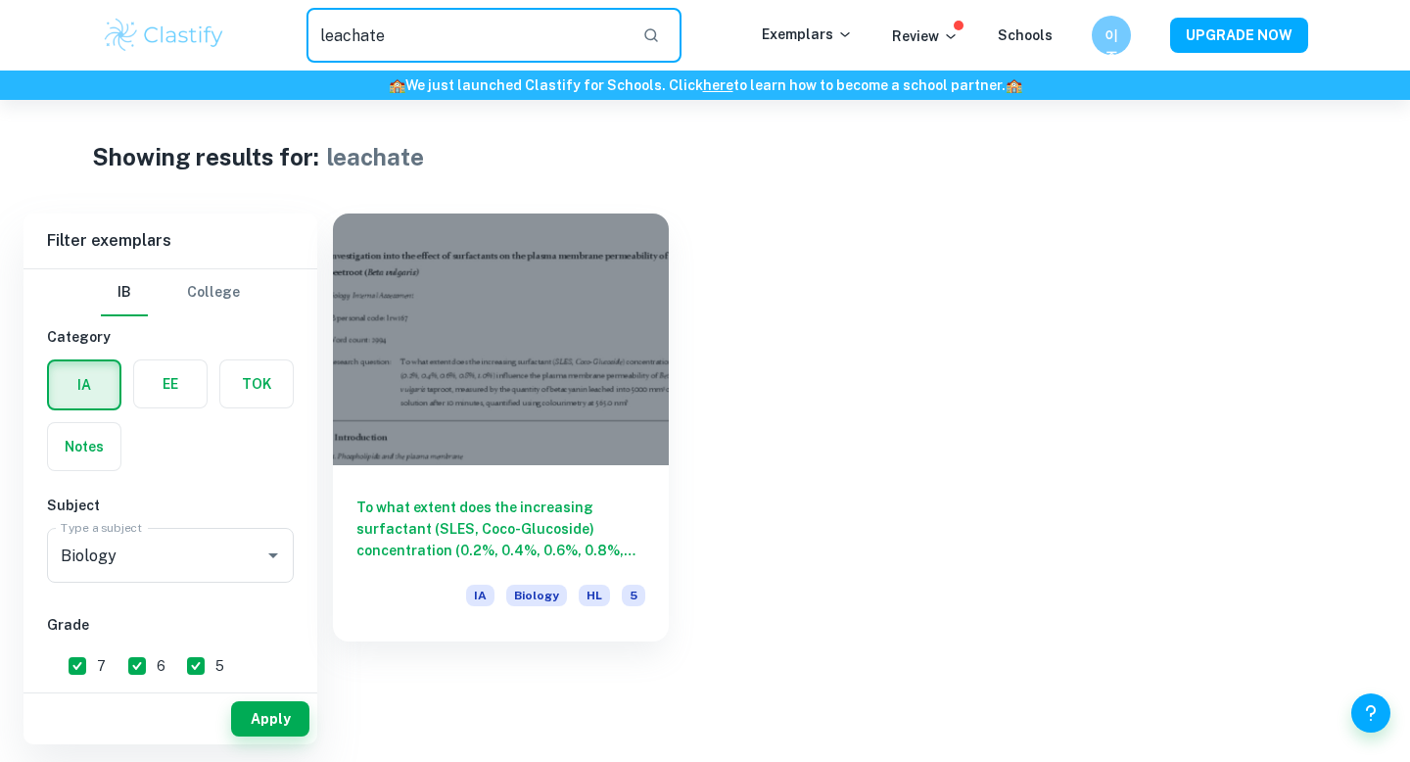
drag, startPoint x: 415, startPoint y: 28, endPoint x: 209, endPoint y: 29, distance: 206.7
click at [209, 29] on div "leachate ​ Exemplars Review Schools 이주 UPGRADE NOW" at bounding box center [705, 35] width 1254 height 55
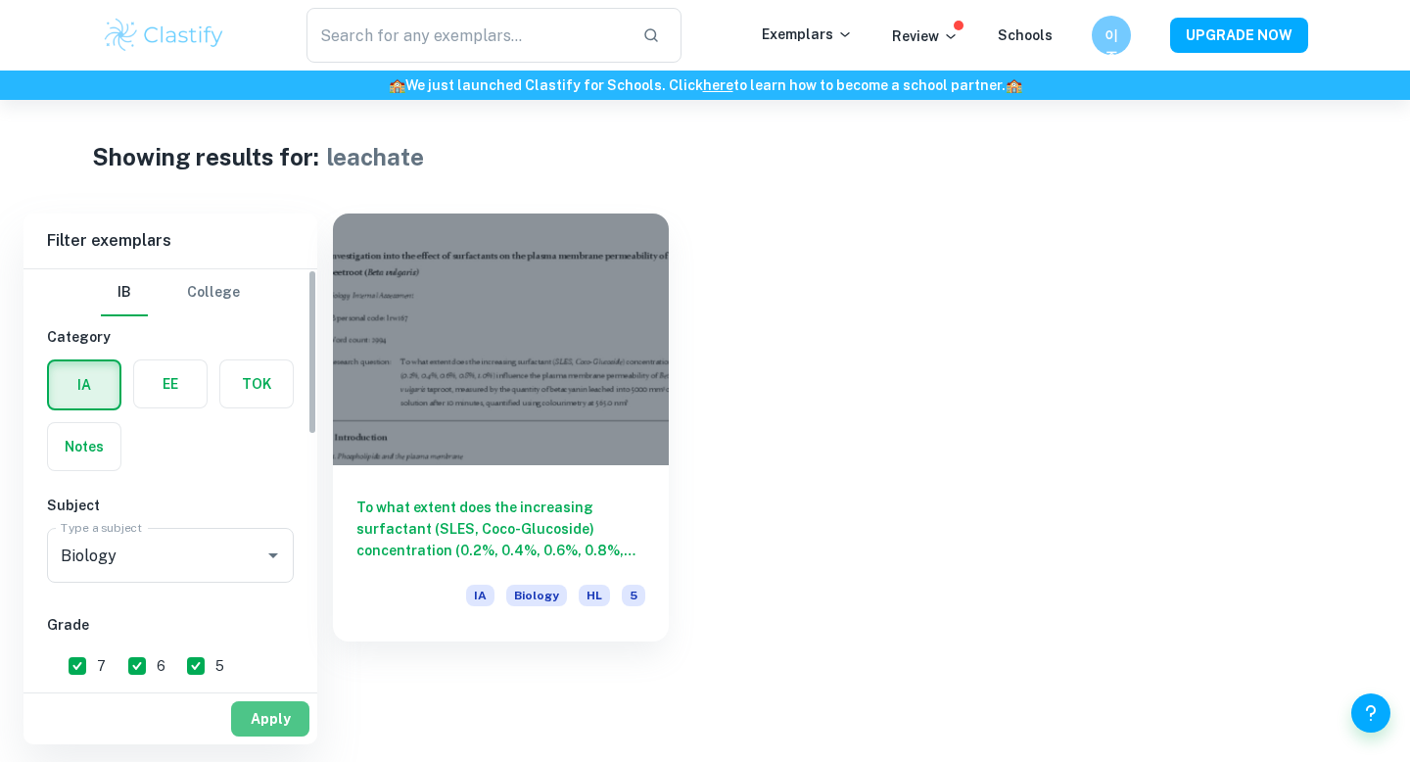
click at [263, 715] on button "Apply" at bounding box center [270, 718] width 78 height 35
type input "cigarette"
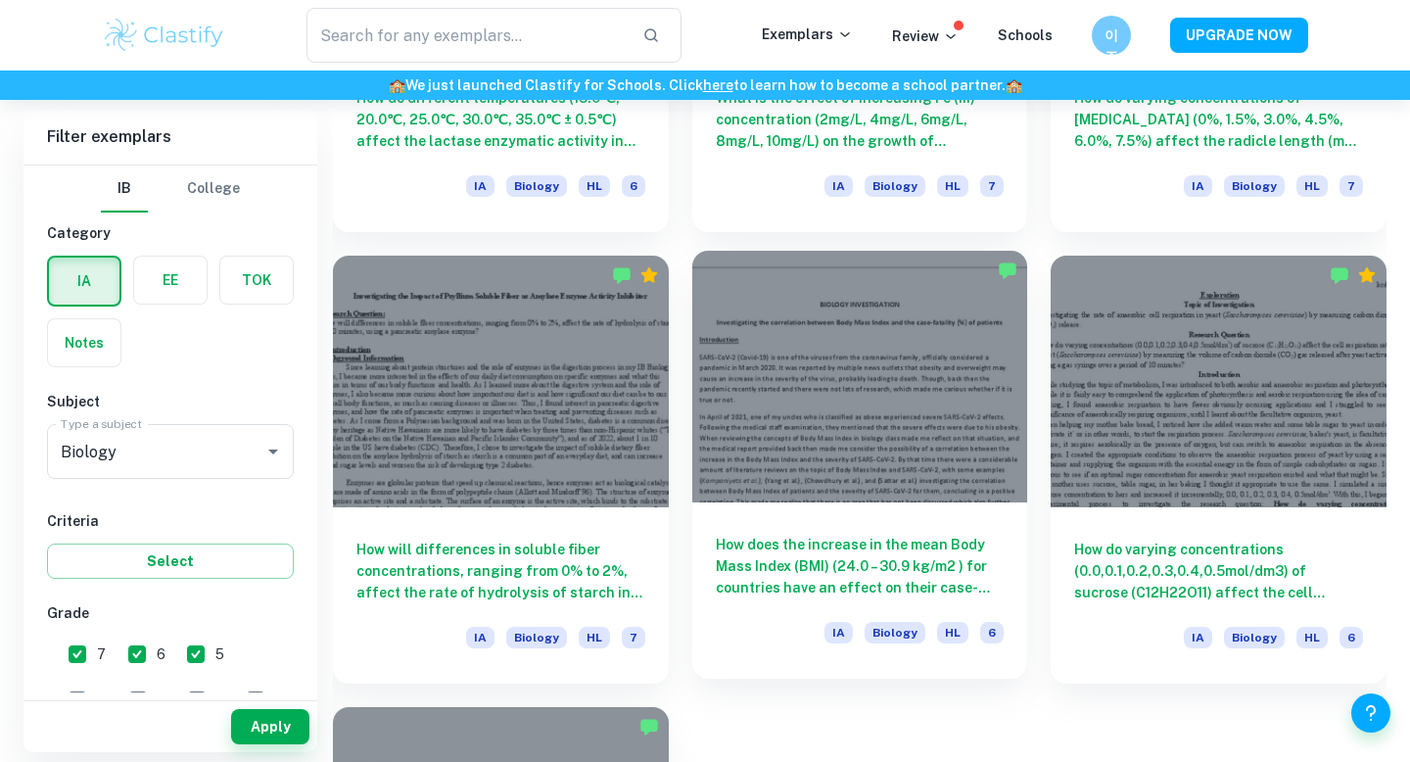
scroll to position [6724, 0]
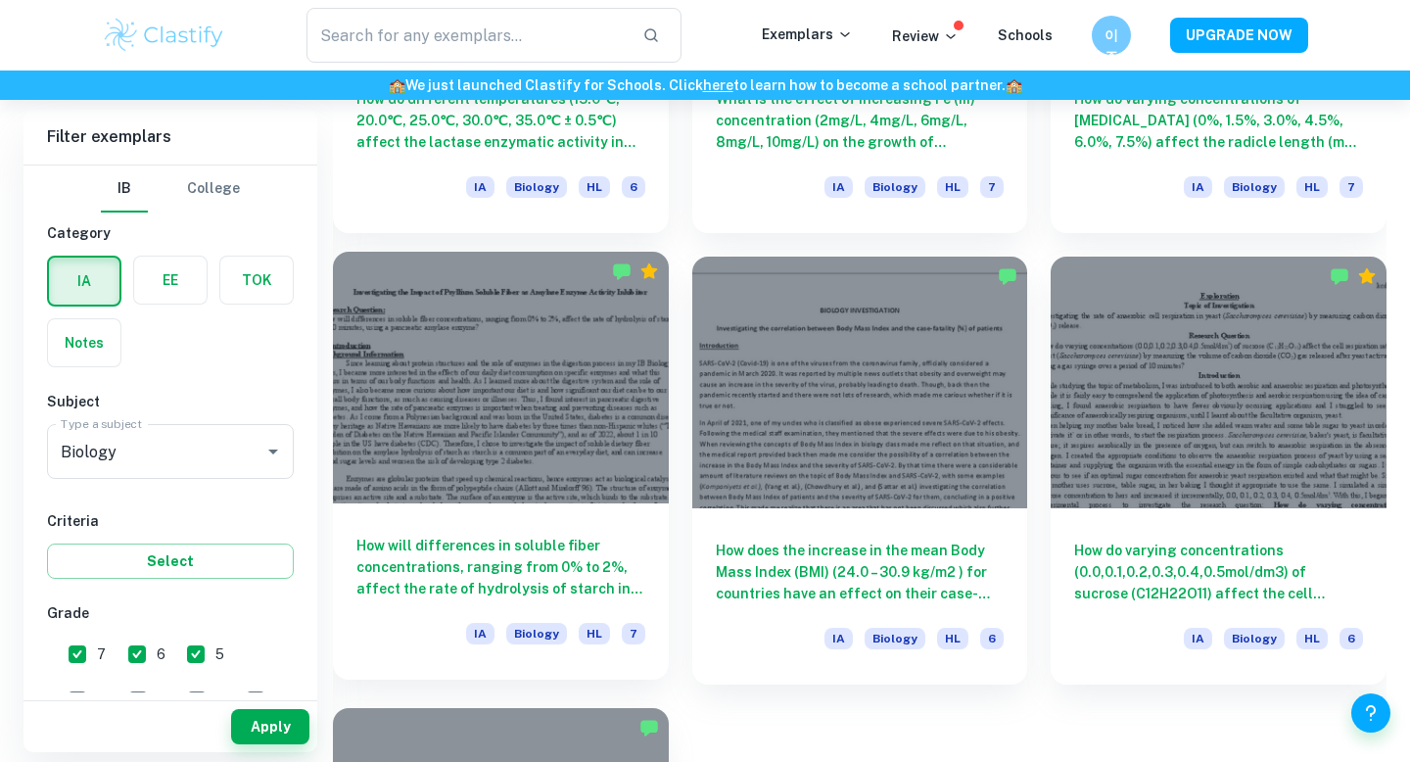
click at [510, 556] on h6 "How will differences in soluble fiber concentrations, ranging from 0% to 2%, af…" at bounding box center [500, 567] width 289 height 65
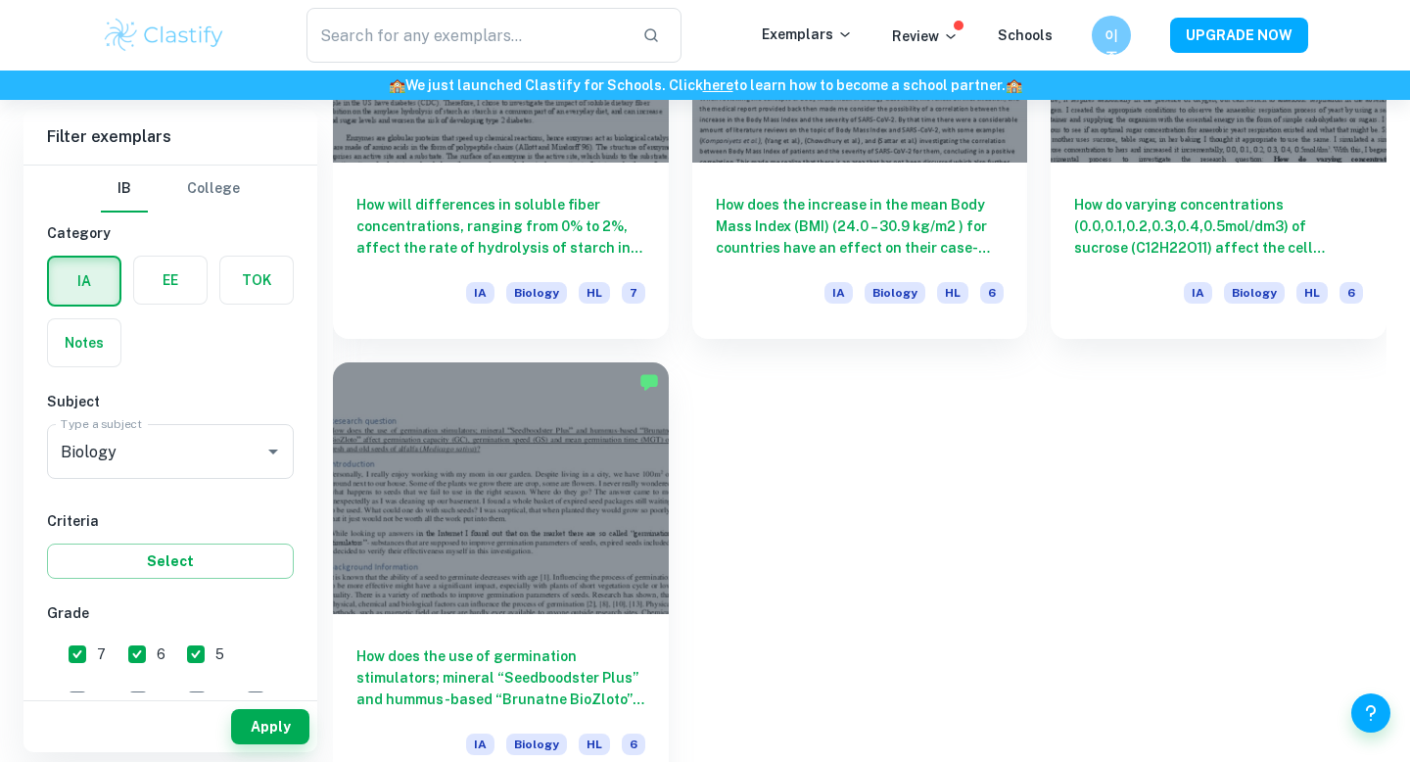
scroll to position [7179, 0]
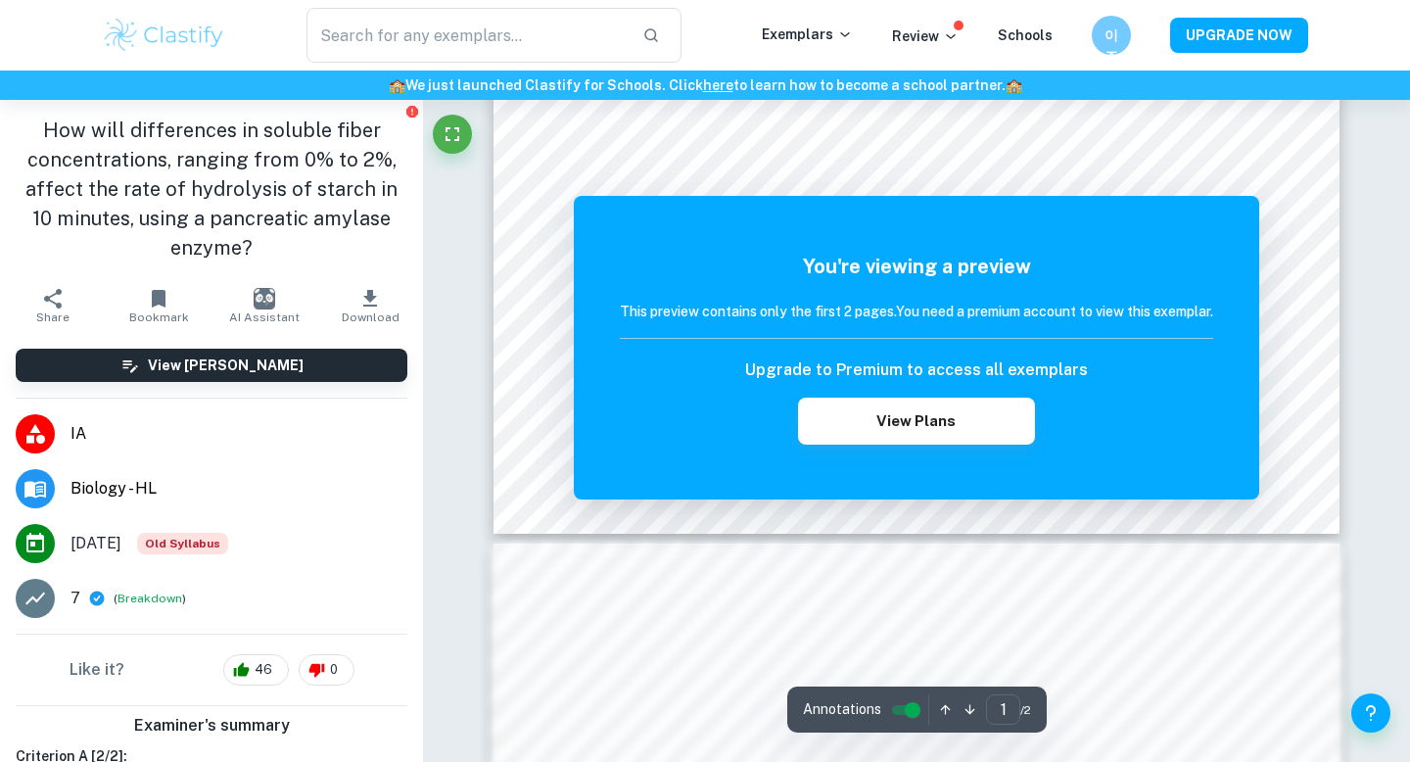
scroll to position [784, 0]
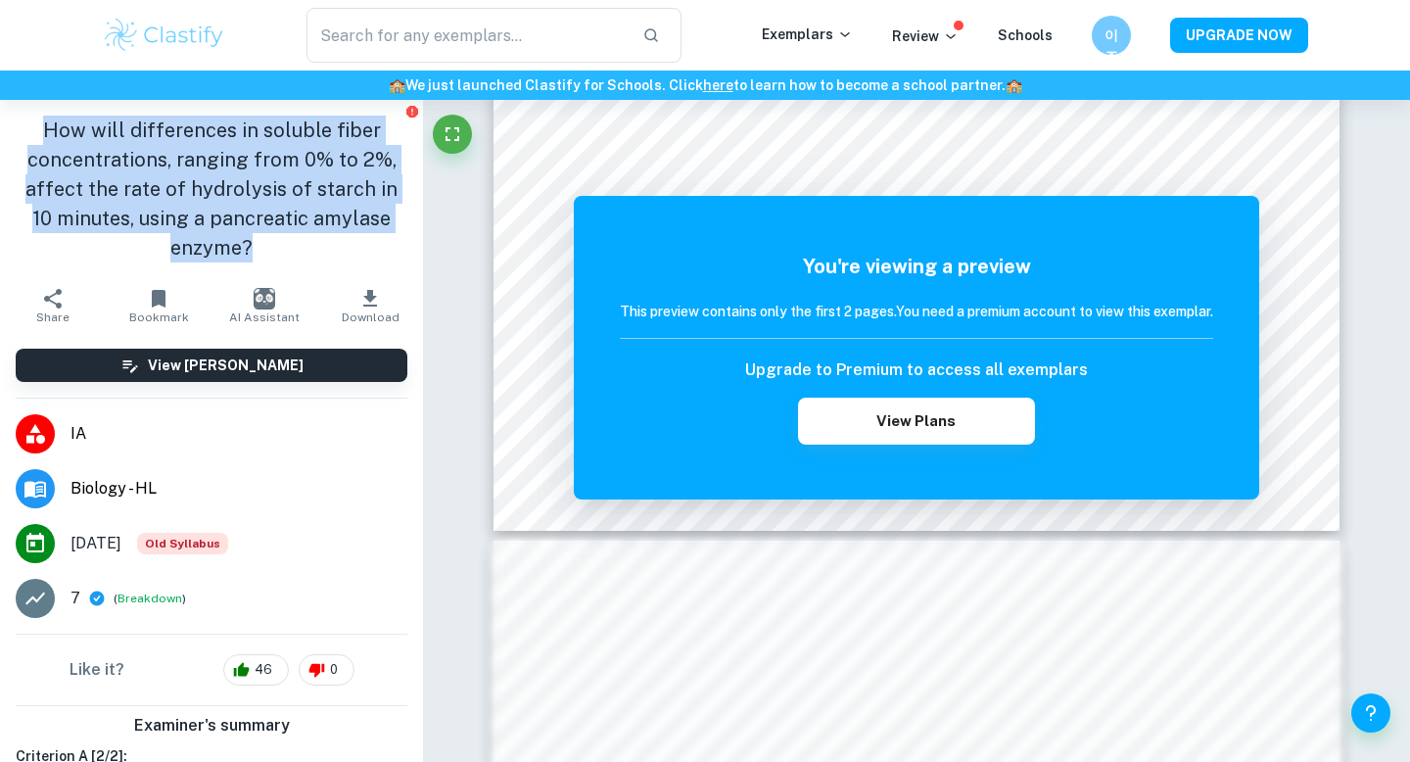
drag, startPoint x: 263, startPoint y: 247, endPoint x: 43, endPoint y: 129, distance: 249.7
click at [43, 129] on h1 "How will differences in soluble fiber concentrations, ranging from 0% to 2%, af…" at bounding box center [212, 189] width 392 height 147
copy h1 "How will differences in soluble fiber concentrations, ranging from 0% to 2%, af…"
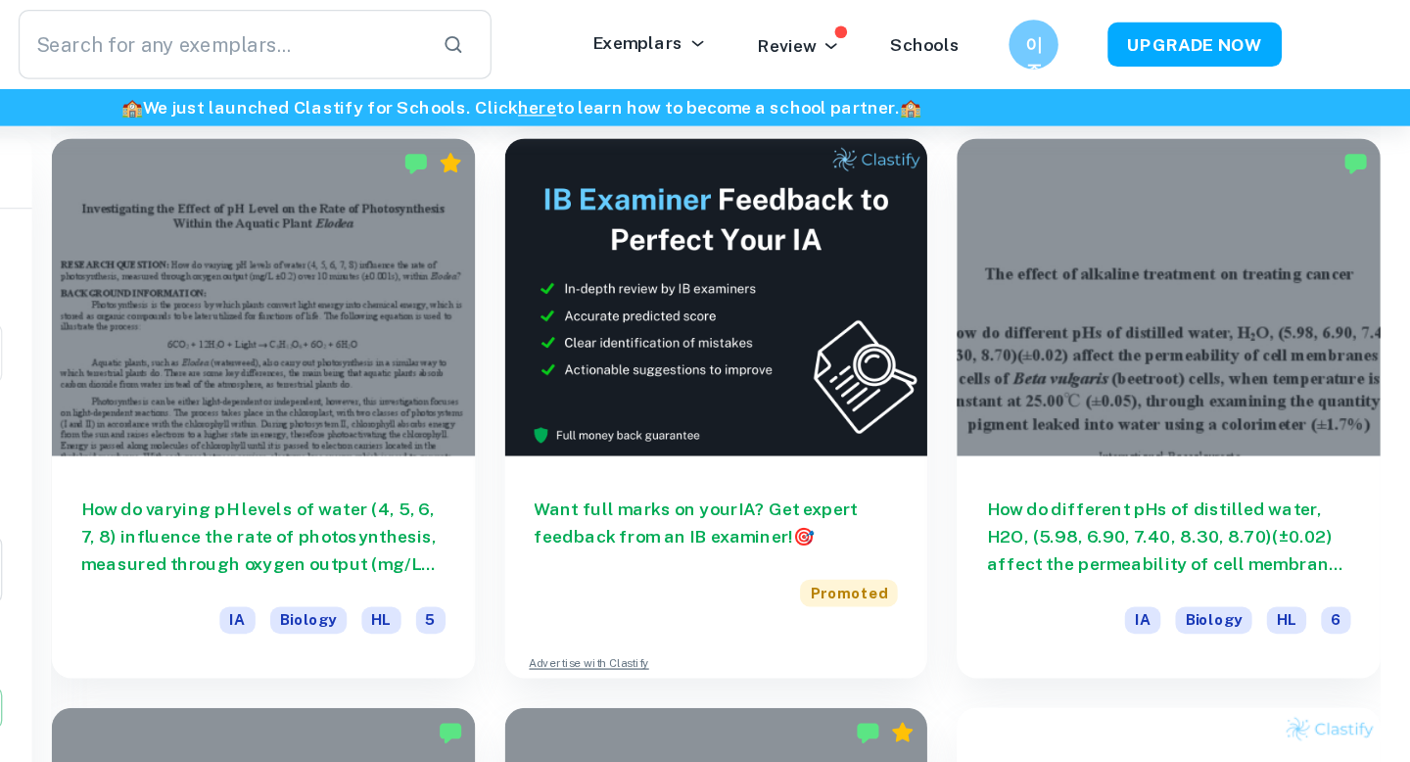
scroll to position [5512, 0]
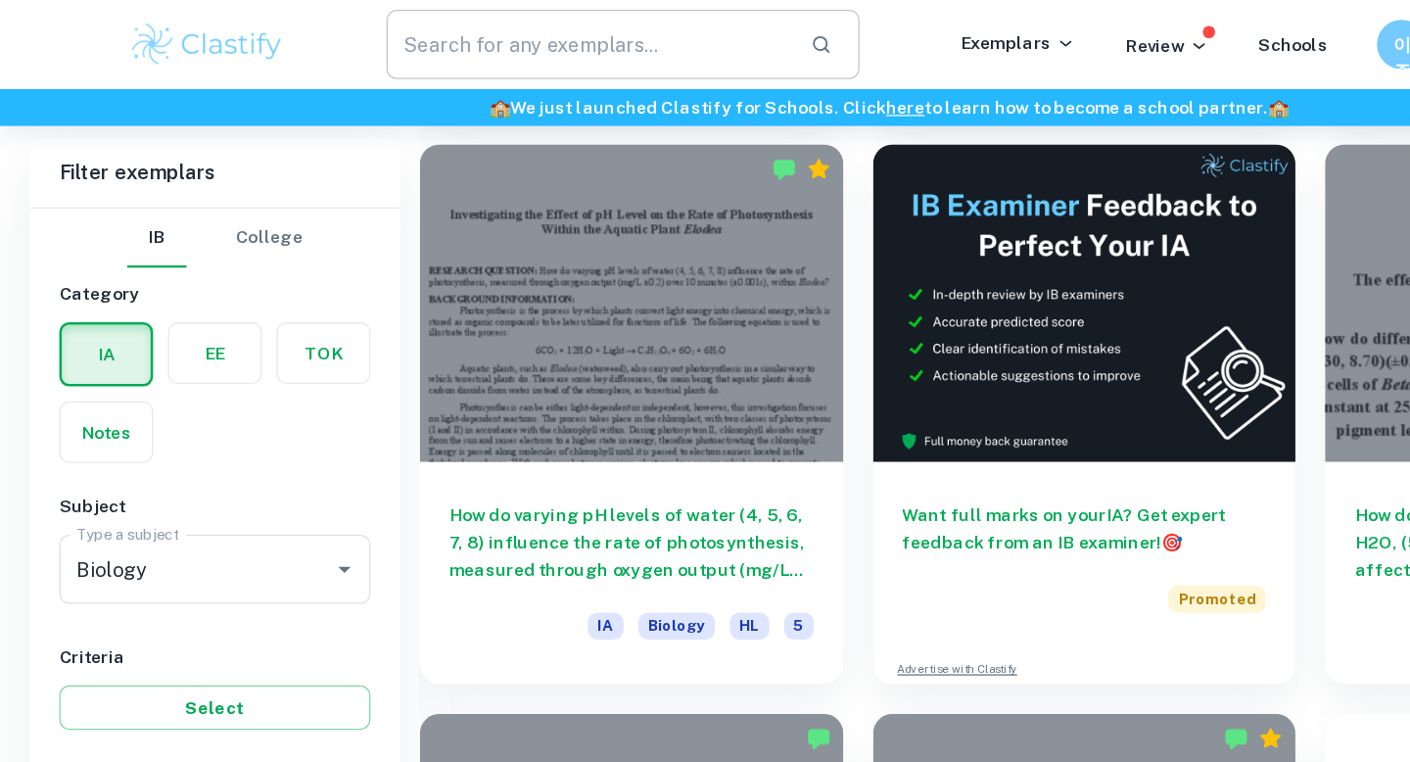
click at [389, 38] on input "text" at bounding box center [467, 35] width 320 height 55
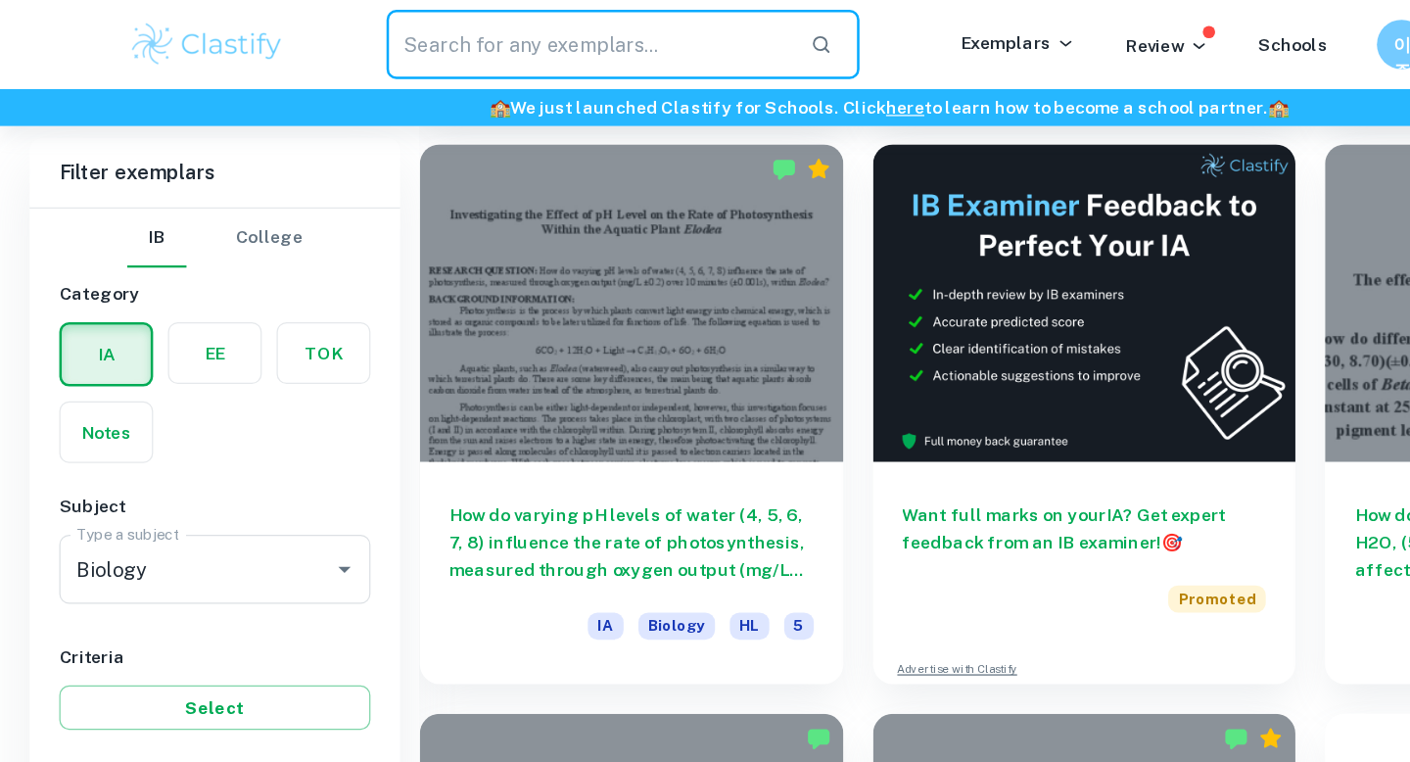
paste input "Enzyme immobilization: free vs immobilized [MEDICAL_DATA] on starch gel RQ: Is …"
type input "Enzyme immobilization: free vs immobilized [MEDICAL_DATA] on starch gel RQ: Is …"
paste input "Enzyme immobilization"
type input "Enzyme immobilization"
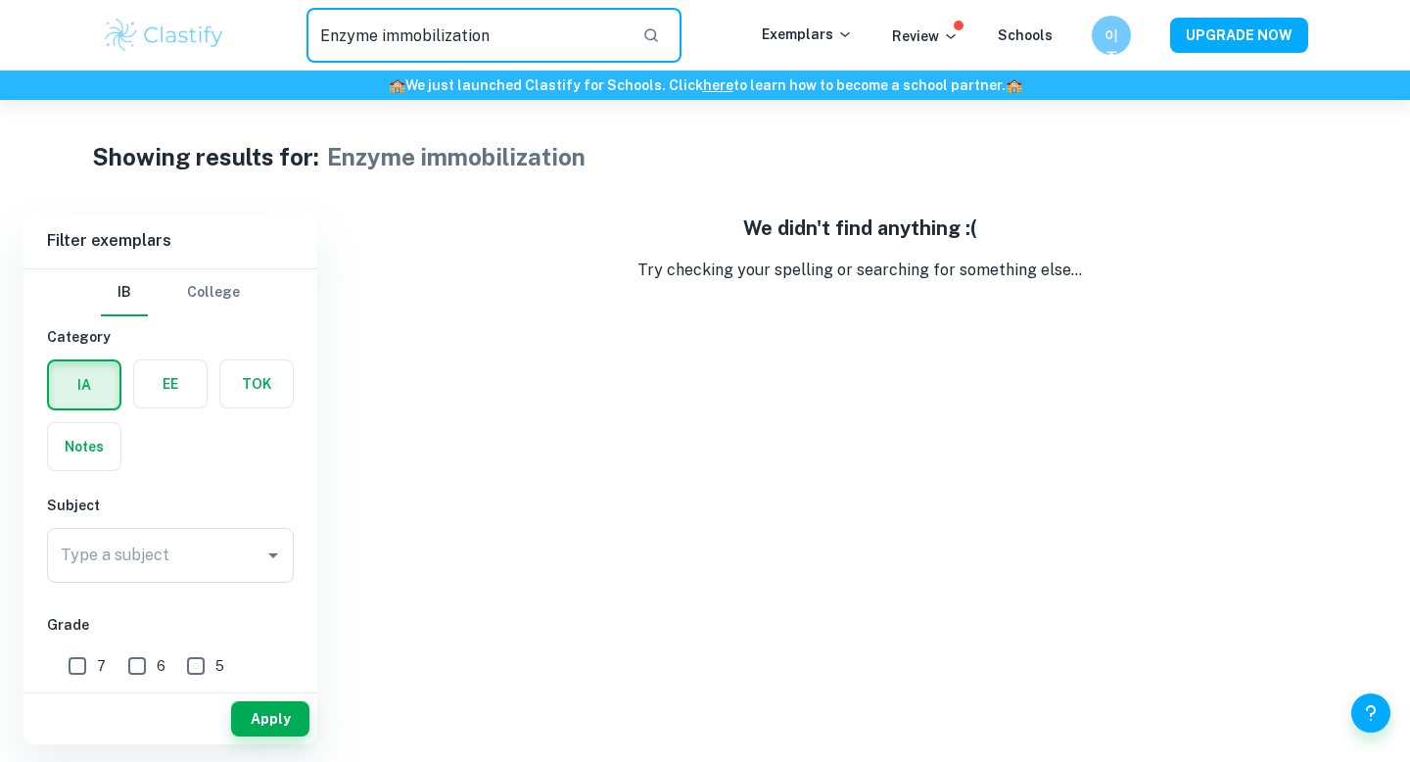
drag, startPoint x: 527, startPoint y: 31, endPoint x: 161, endPoint y: 32, distance: 366.3
click at [160, 32] on div "Enzyme immobilization ​ Exemplars Review Schools 이주 UPGRADE NOW" at bounding box center [705, 35] width 1254 height 55
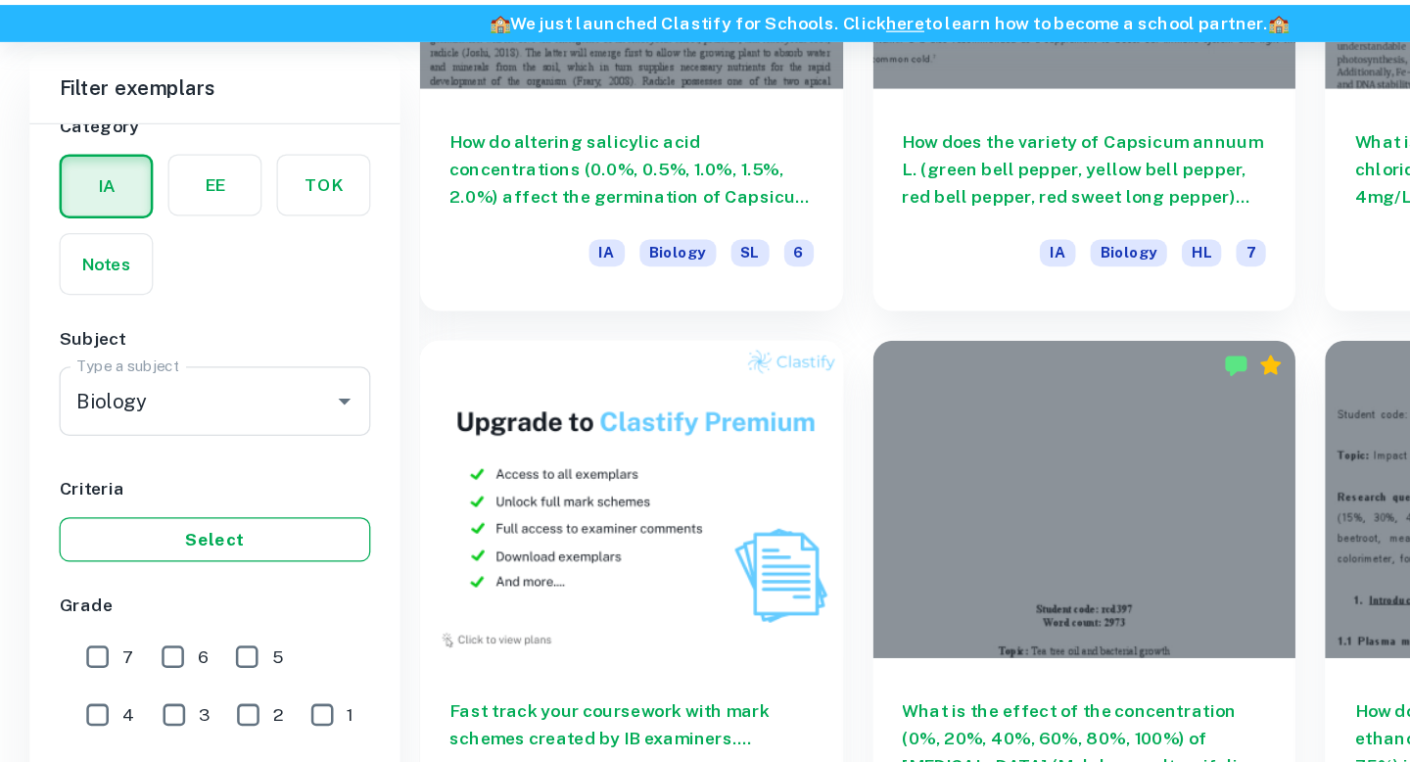
scroll to position [159, 0]
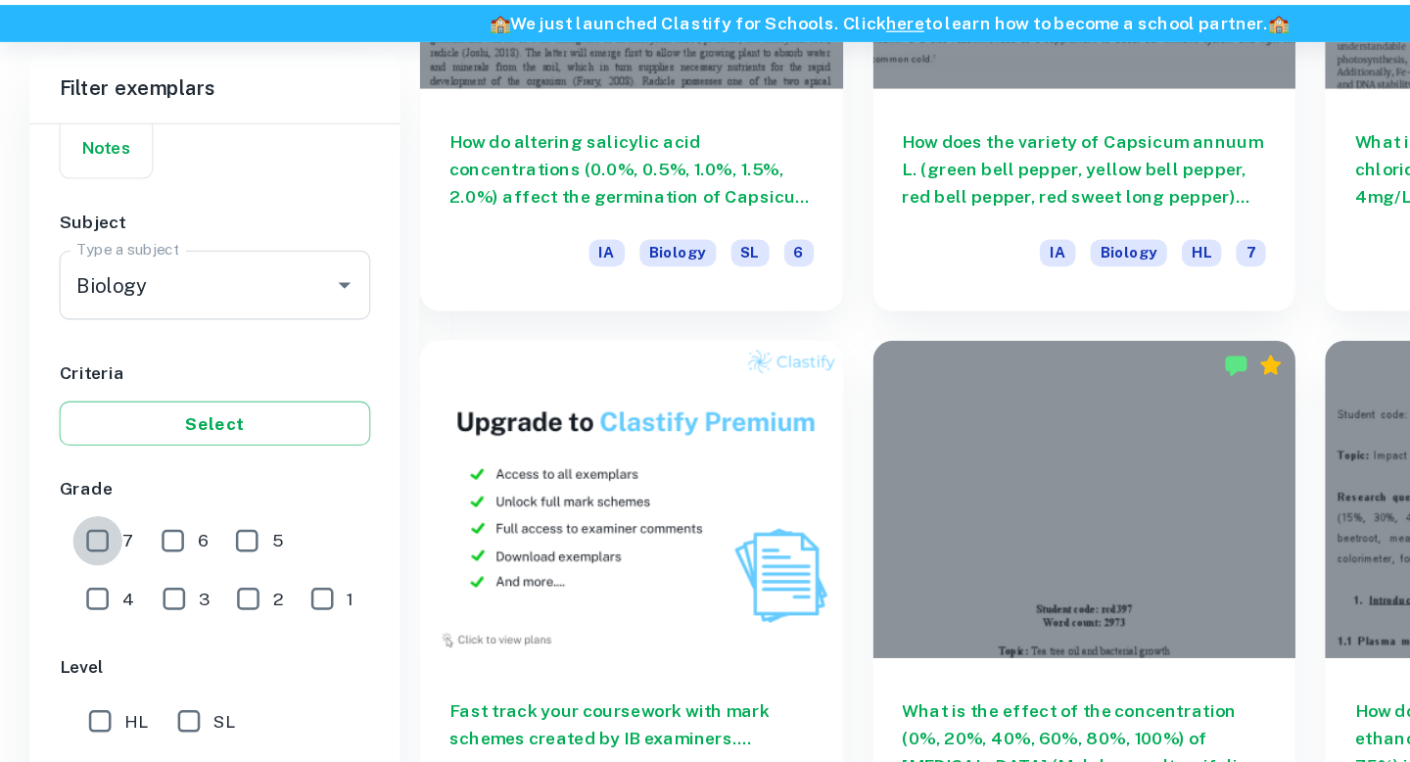
click at [77, 486] on input "7" at bounding box center [77, 495] width 39 height 39
checkbox input "true"
click at [137, 504] on input "6" at bounding box center [137, 495] width 39 height 39
checkbox input "true"
click at [198, 504] on input "5" at bounding box center [195, 495] width 39 height 39
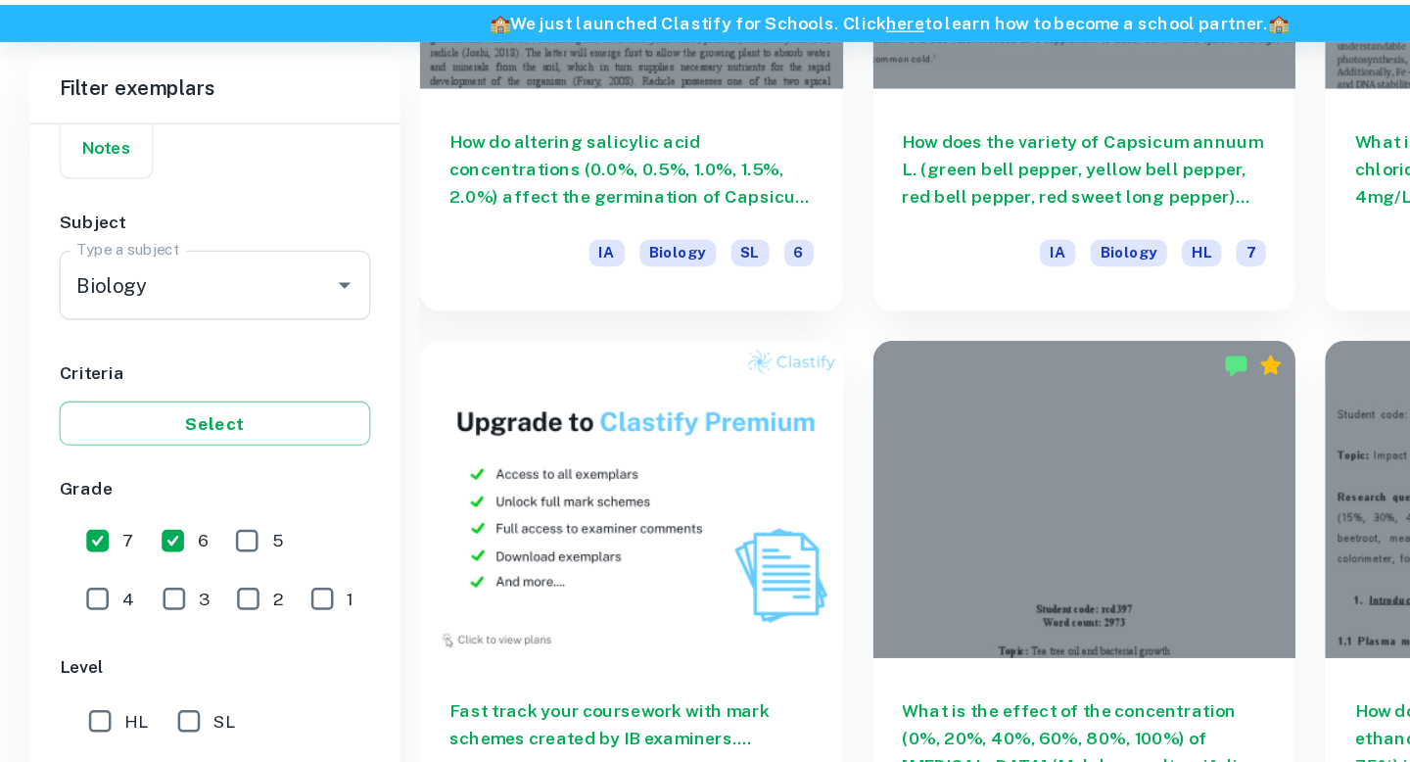
checkbox input "true"
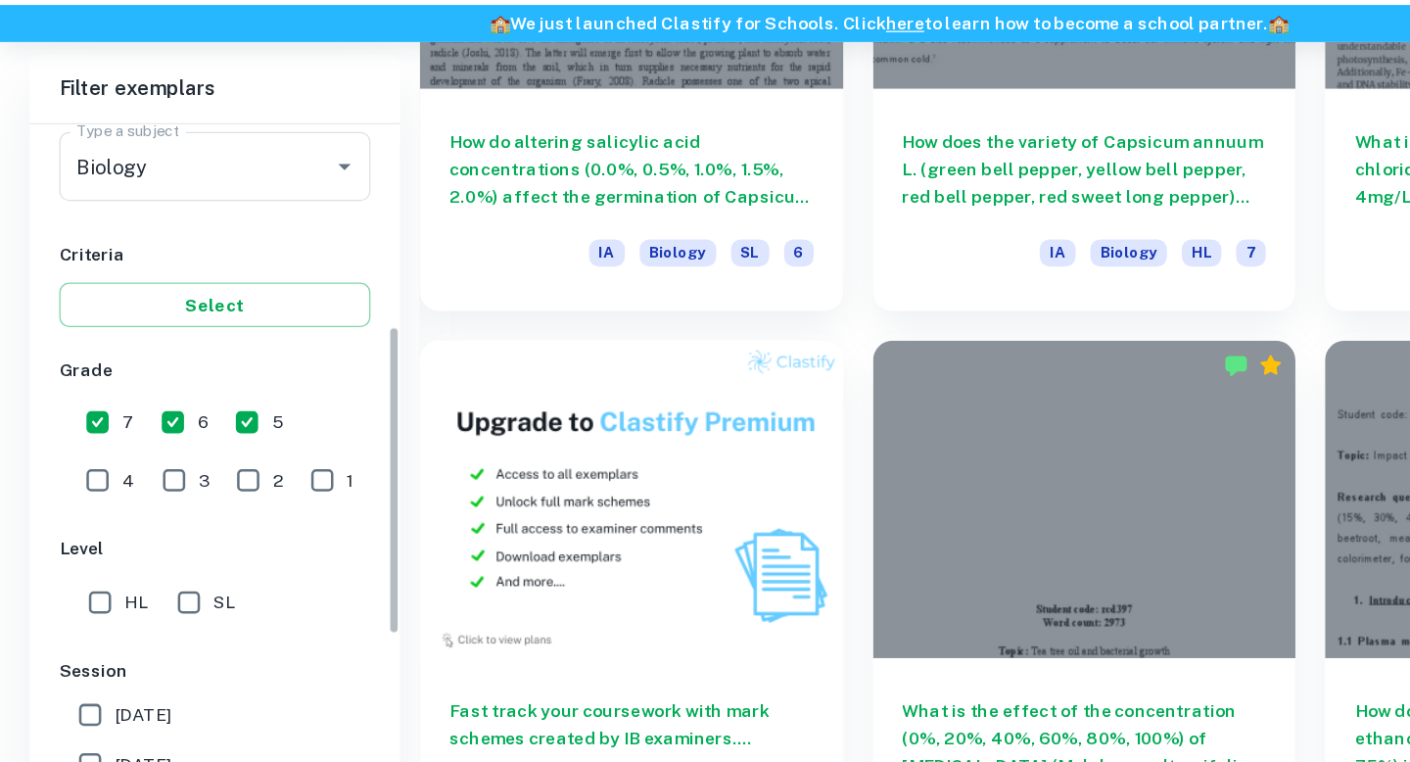
scroll to position [344, 0]
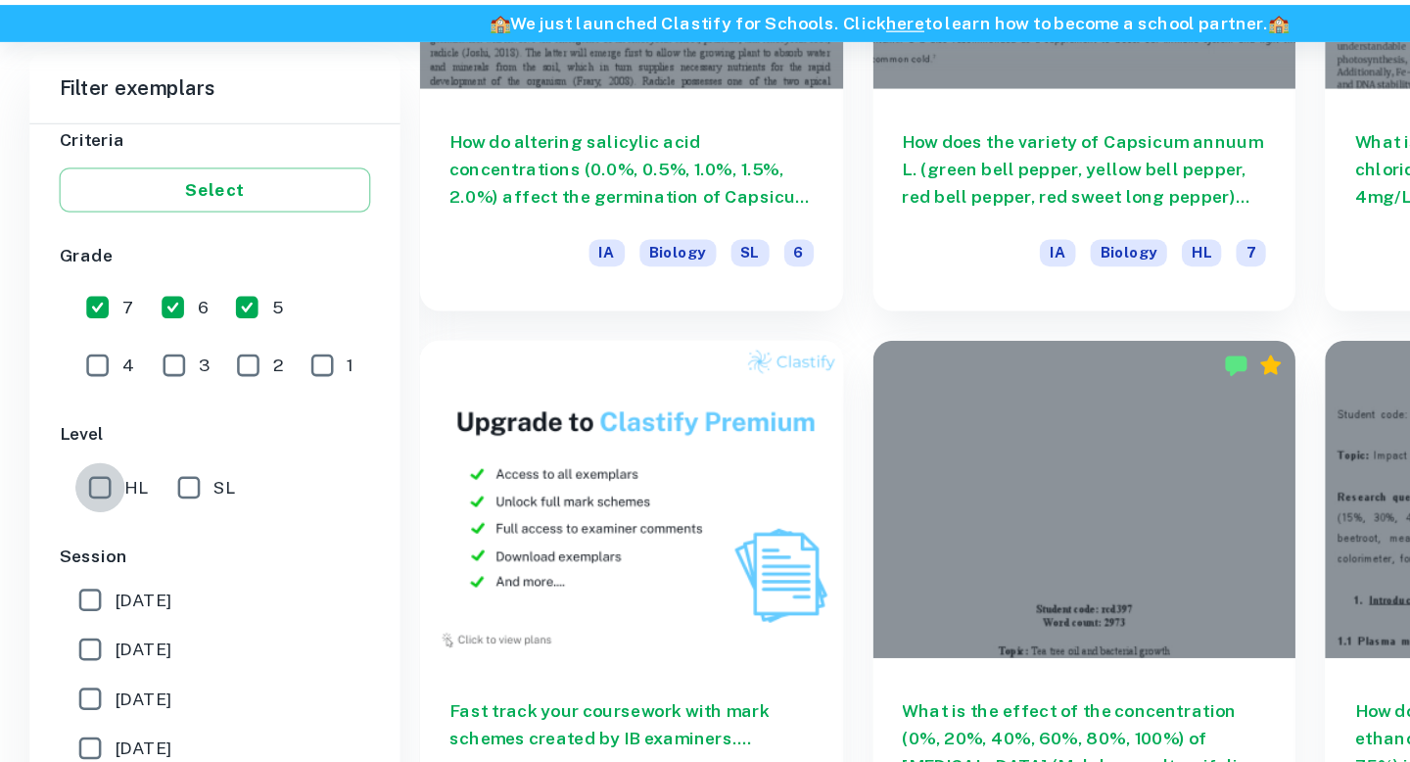
click at [76, 452] on input "HL" at bounding box center [79, 453] width 39 height 39
checkbox input "true"
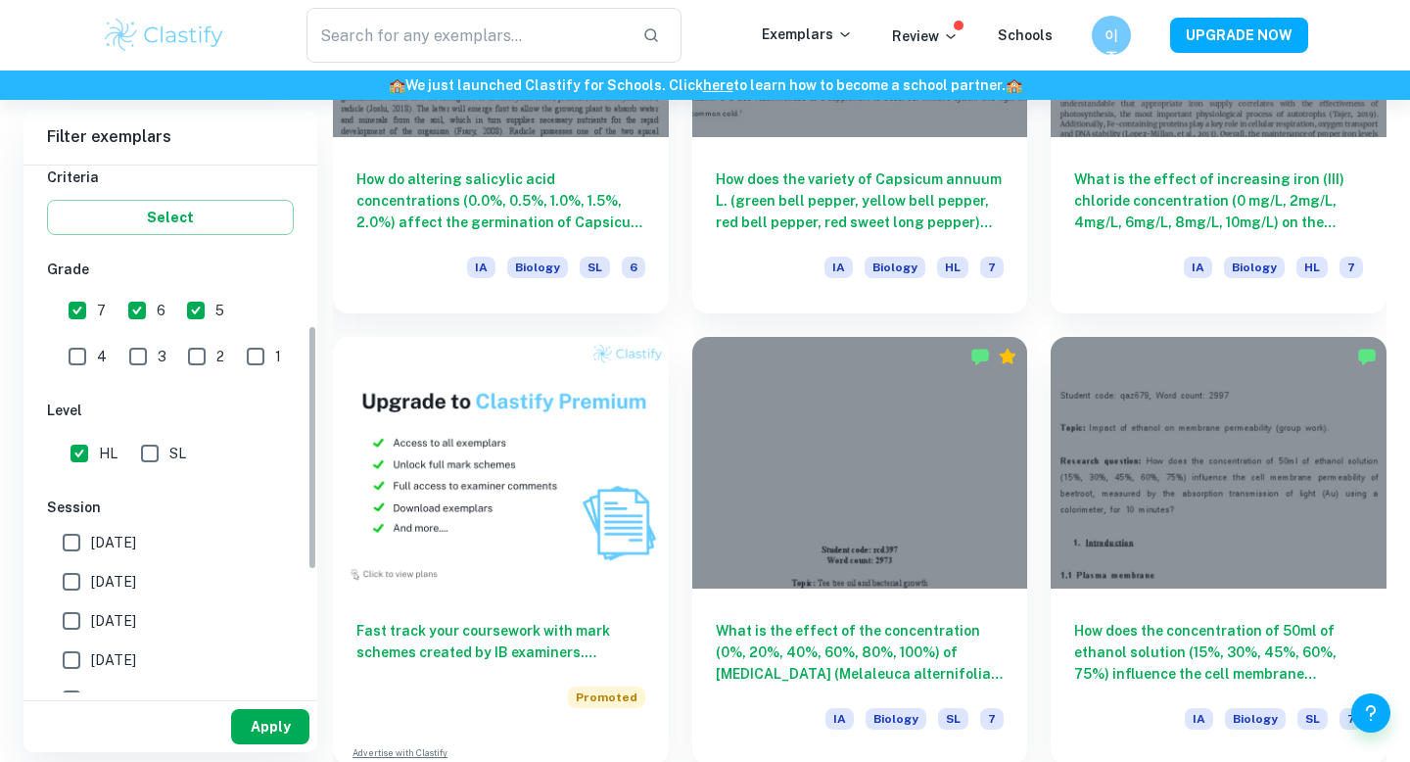
click at [288, 718] on button "Apply" at bounding box center [270, 726] width 78 height 35
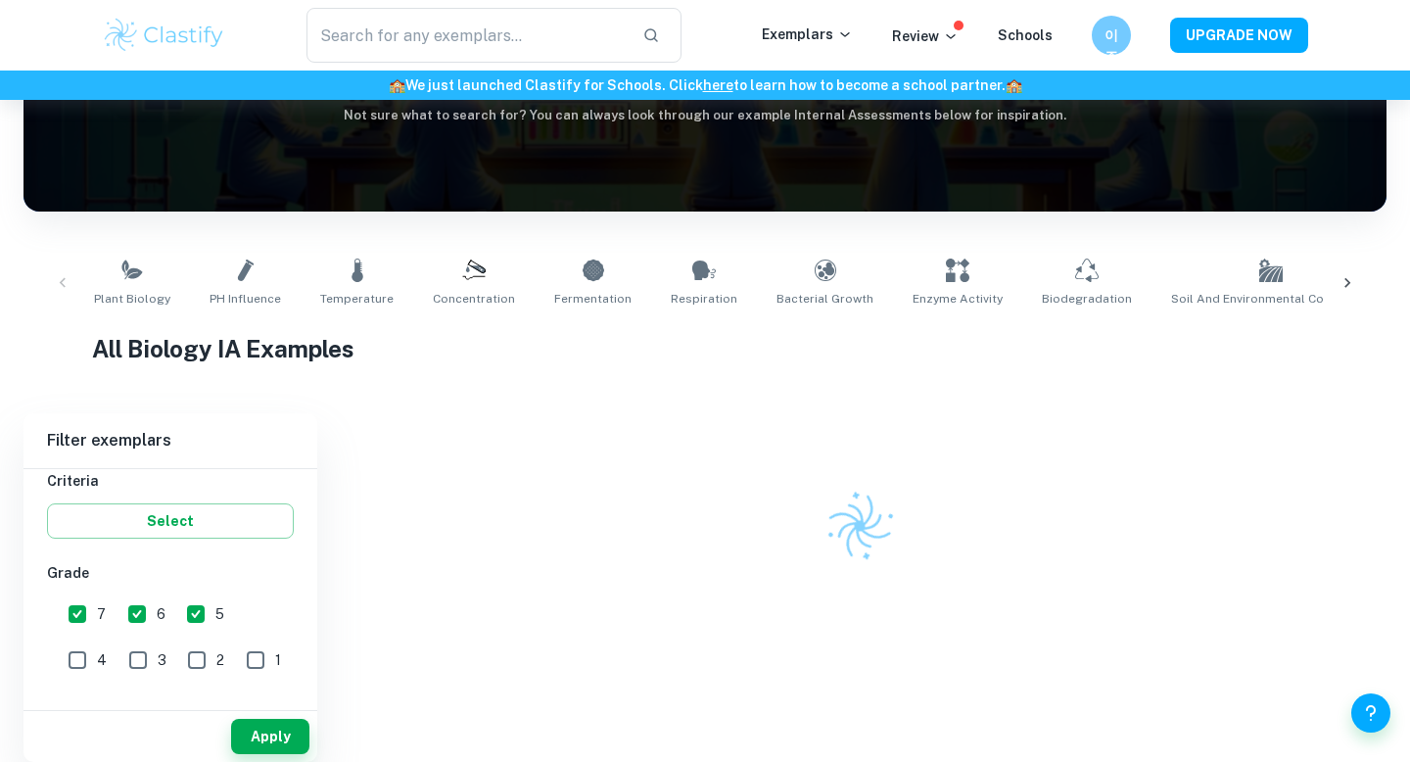
scroll to position [1226, 0]
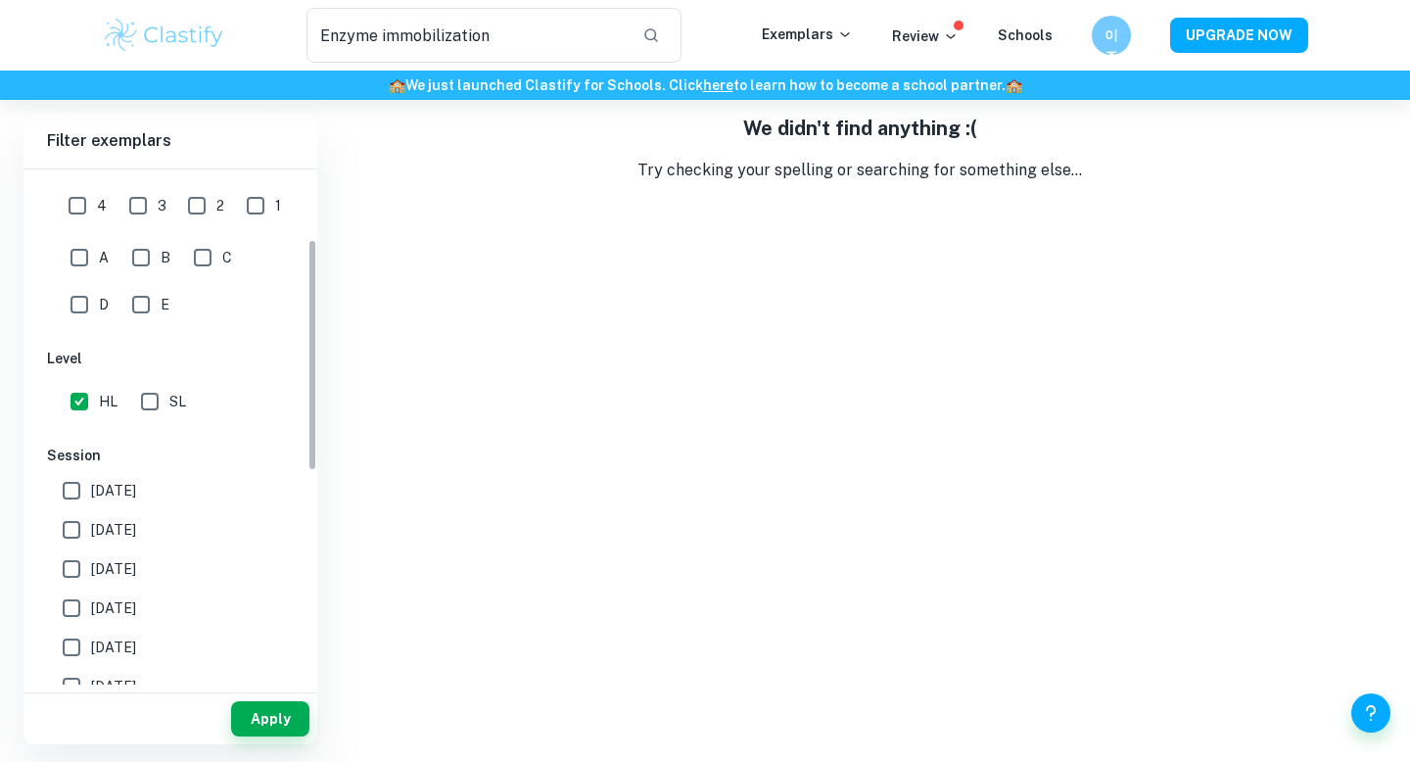
scroll to position [513, 0]
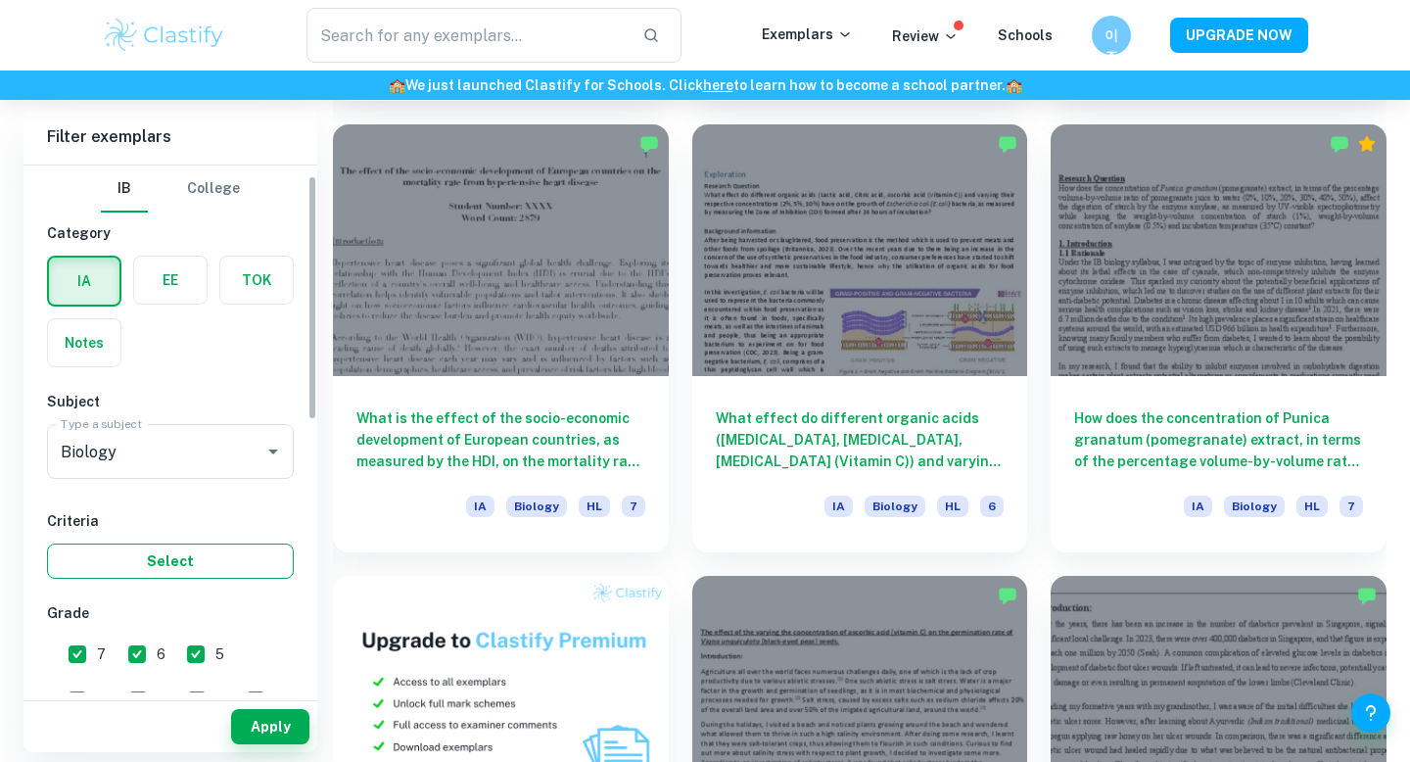
scroll to position [605, 0]
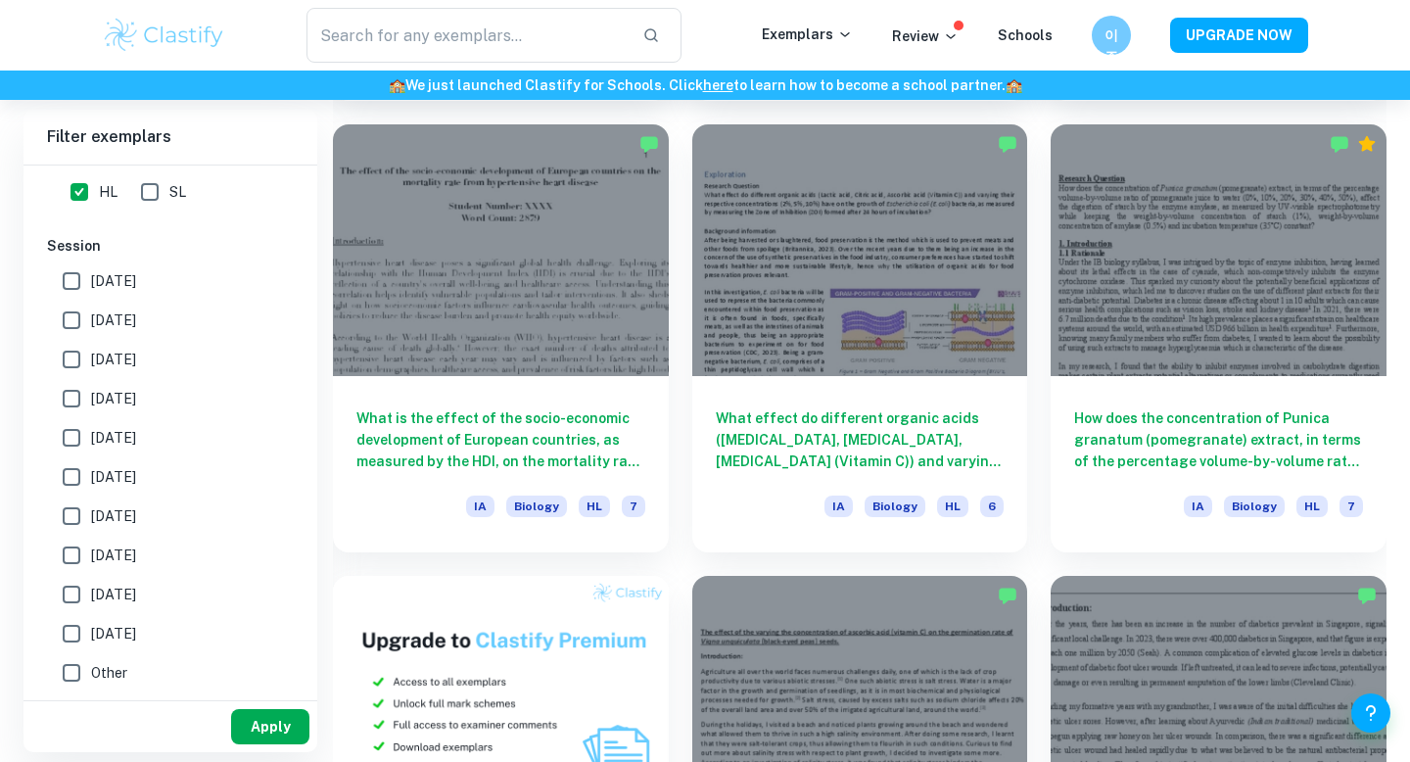
click at [271, 713] on button "Apply" at bounding box center [270, 726] width 78 height 35
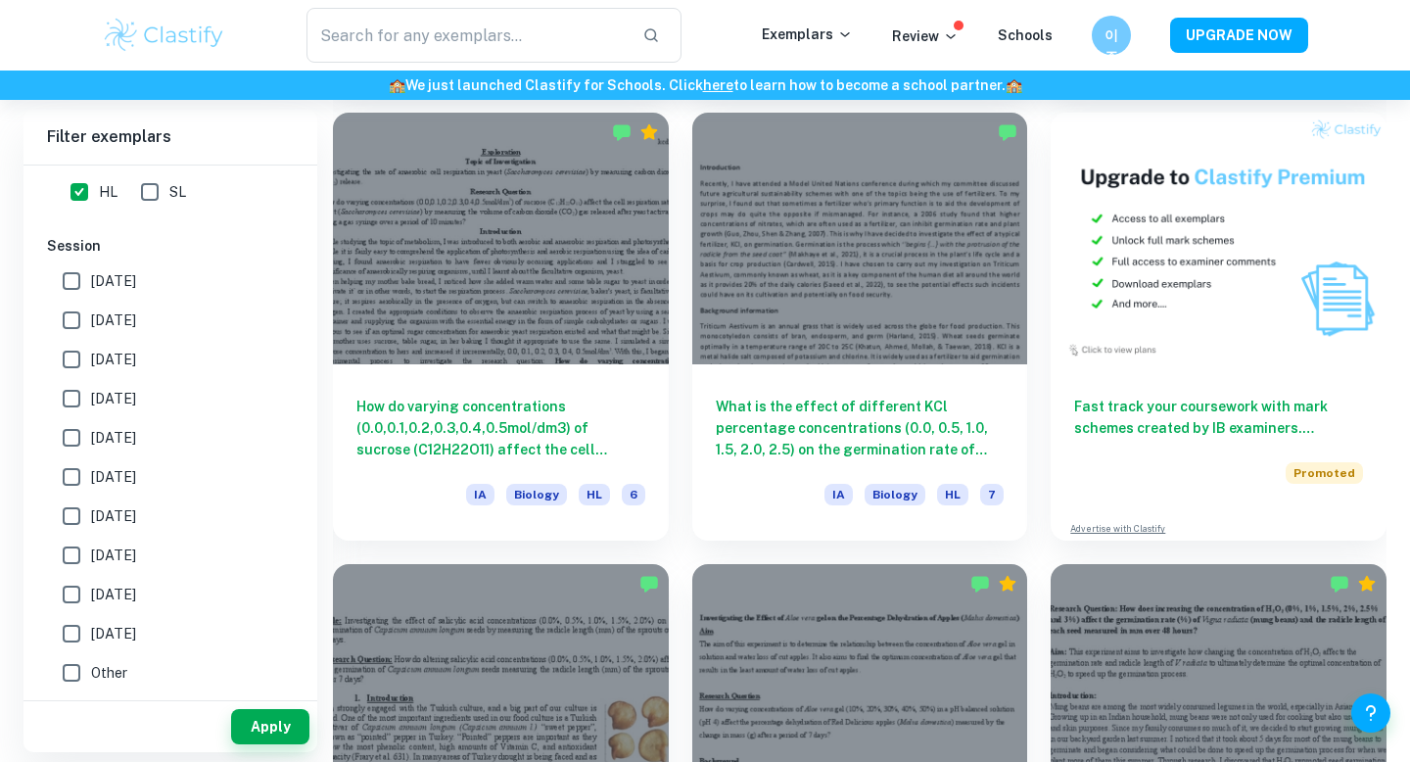
scroll to position [5971, 0]
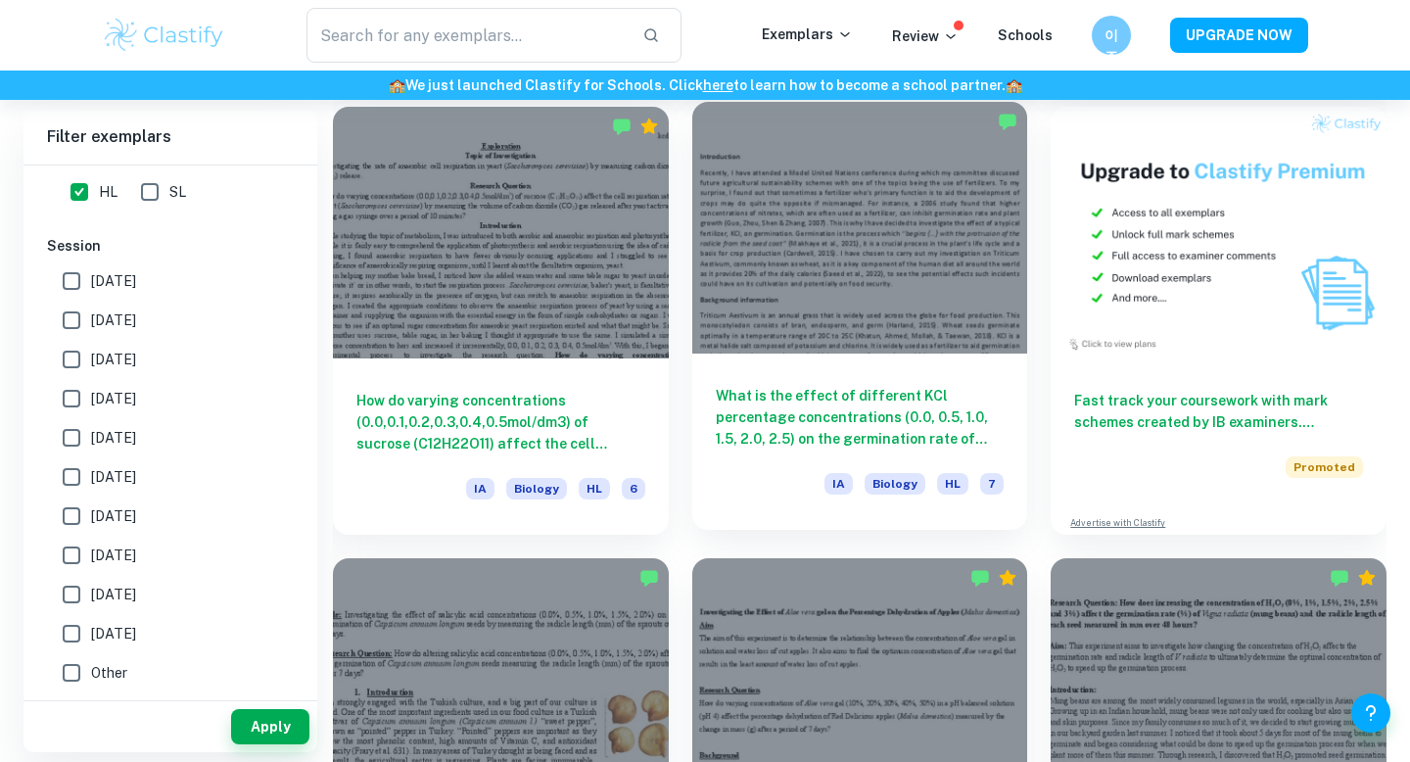
click at [866, 390] on h6 "What is the effect of different KCl percentage concentrations (0.0, 0.5, 1.0, 1…" at bounding box center [860, 417] width 289 height 65
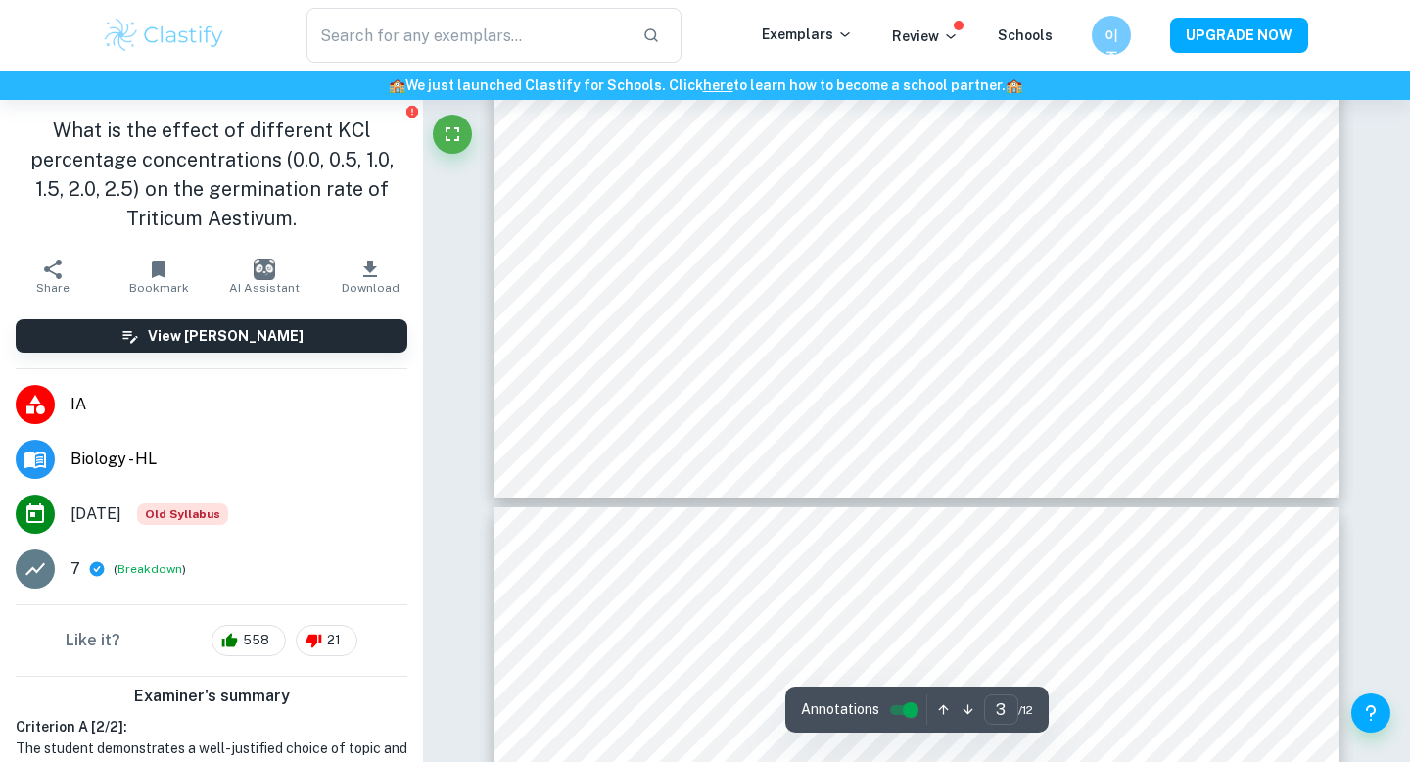
type input "4"
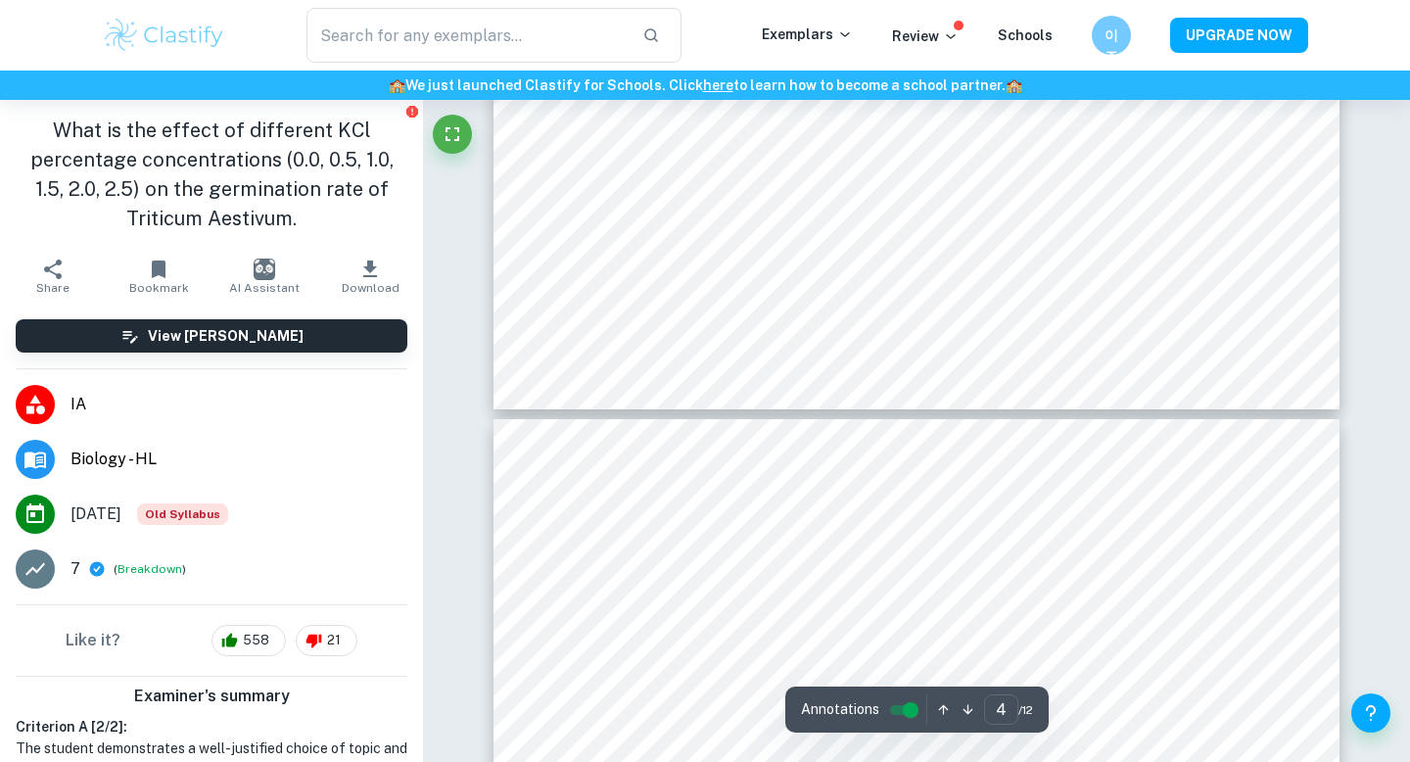
scroll to position [3717, 0]
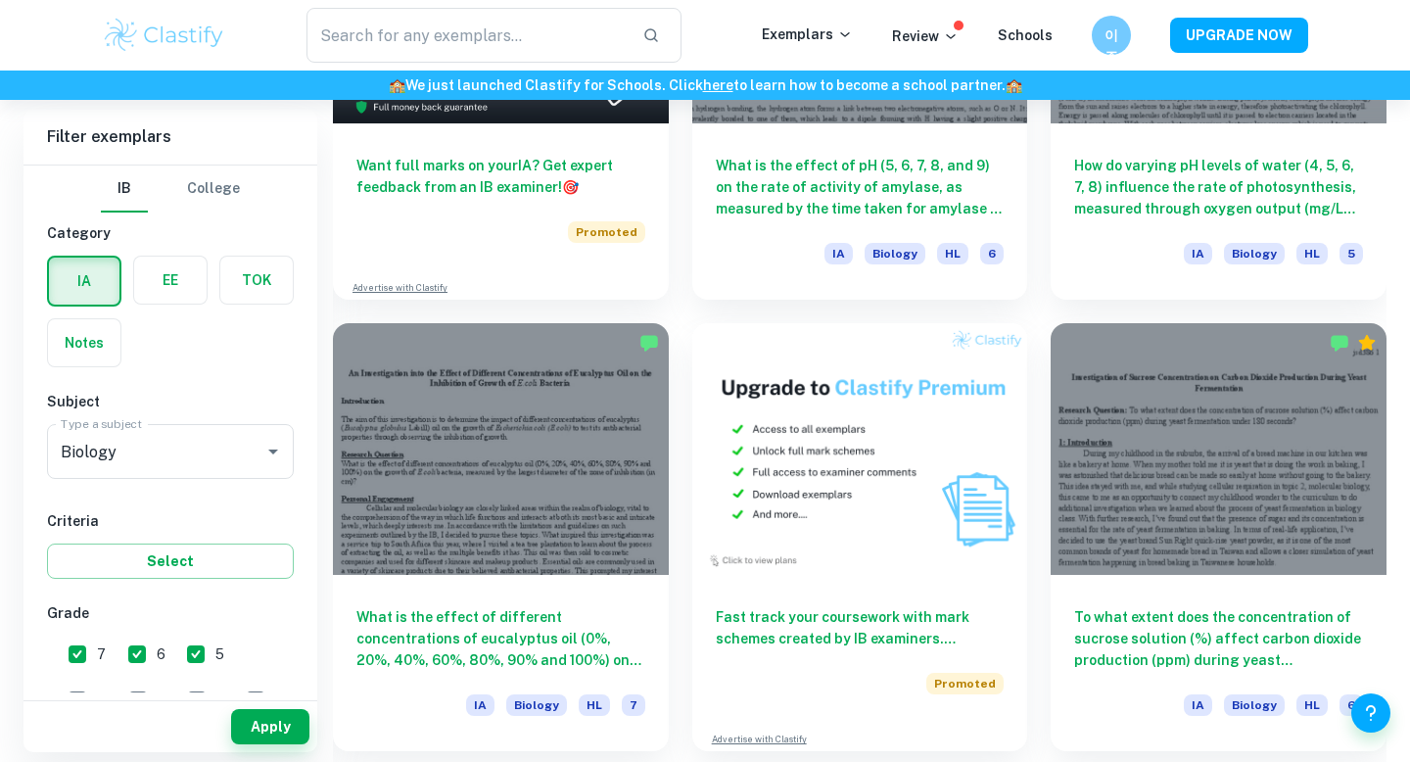
scroll to position [3713, 0]
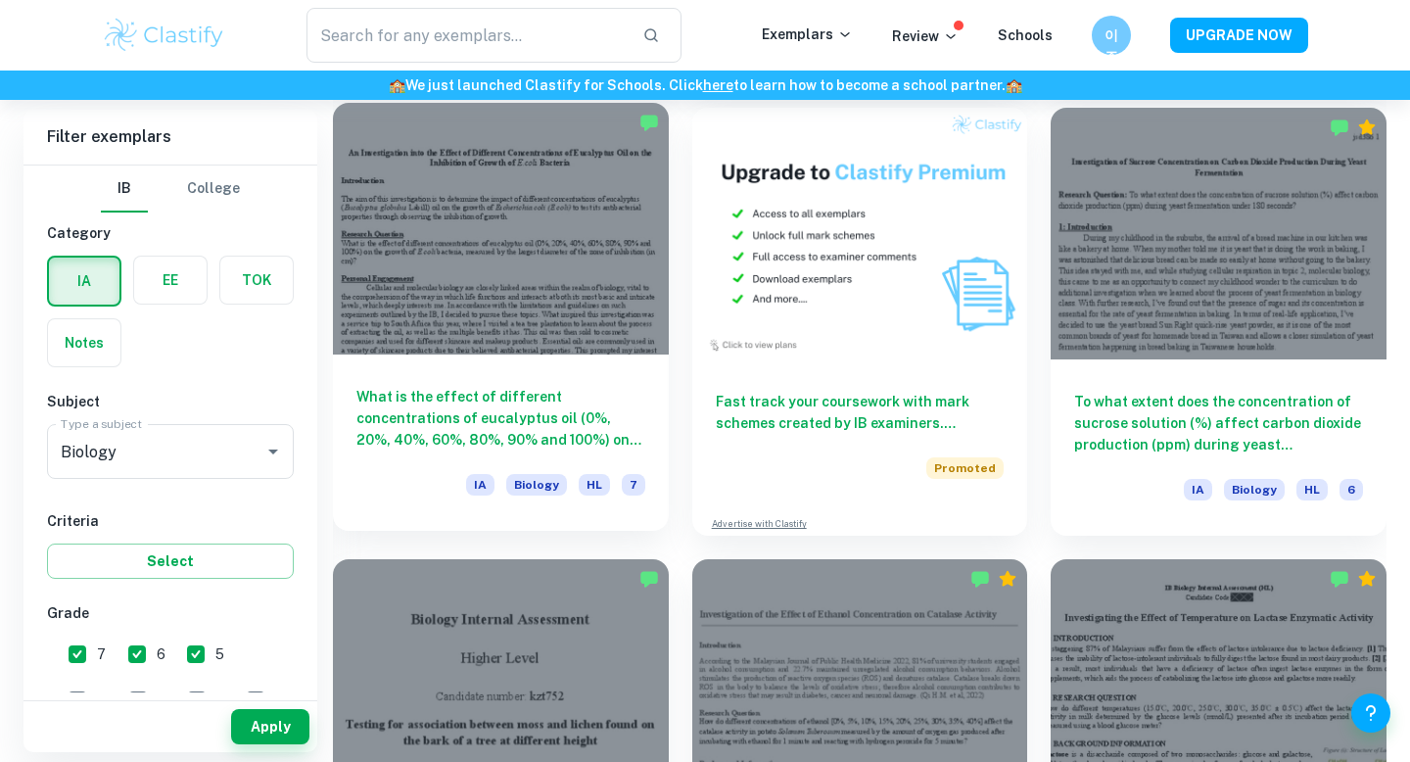
click at [469, 269] on div at bounding box center [501, 229] width 336 height 252
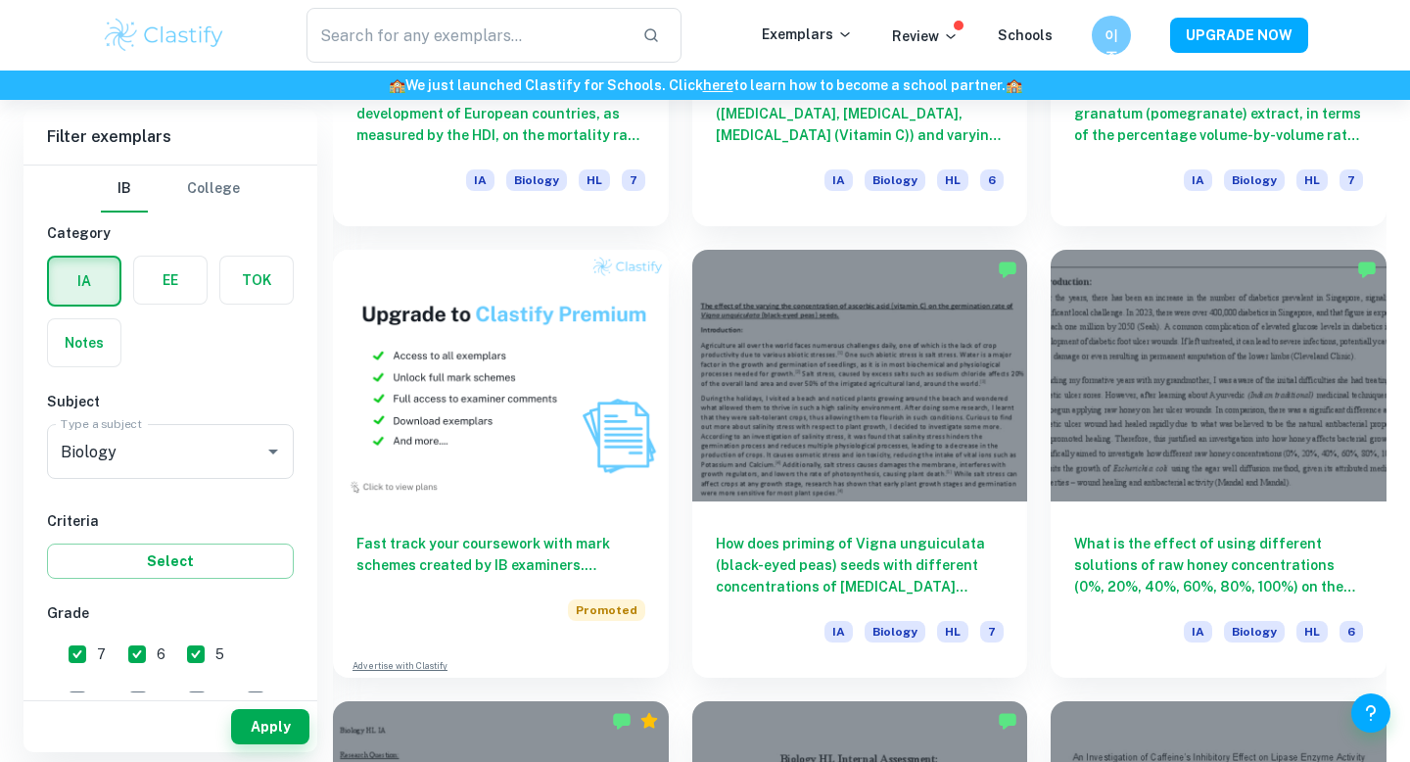
scroll to position [1642, 0]
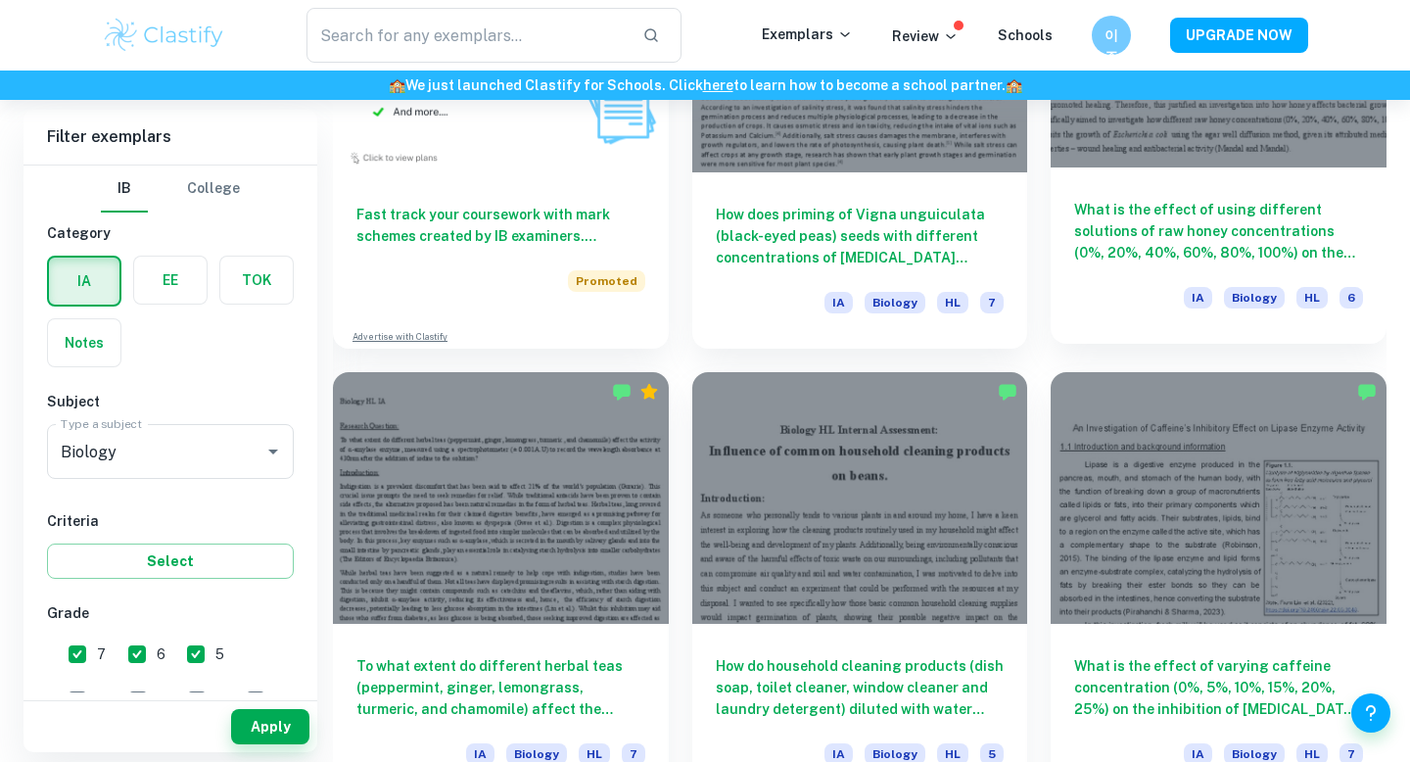
click at [1203, 214] on h6 "What is the effect of using different solutions of raw honey concentrations (0%…" at bounding box center [1218, 231] width 289 height 65
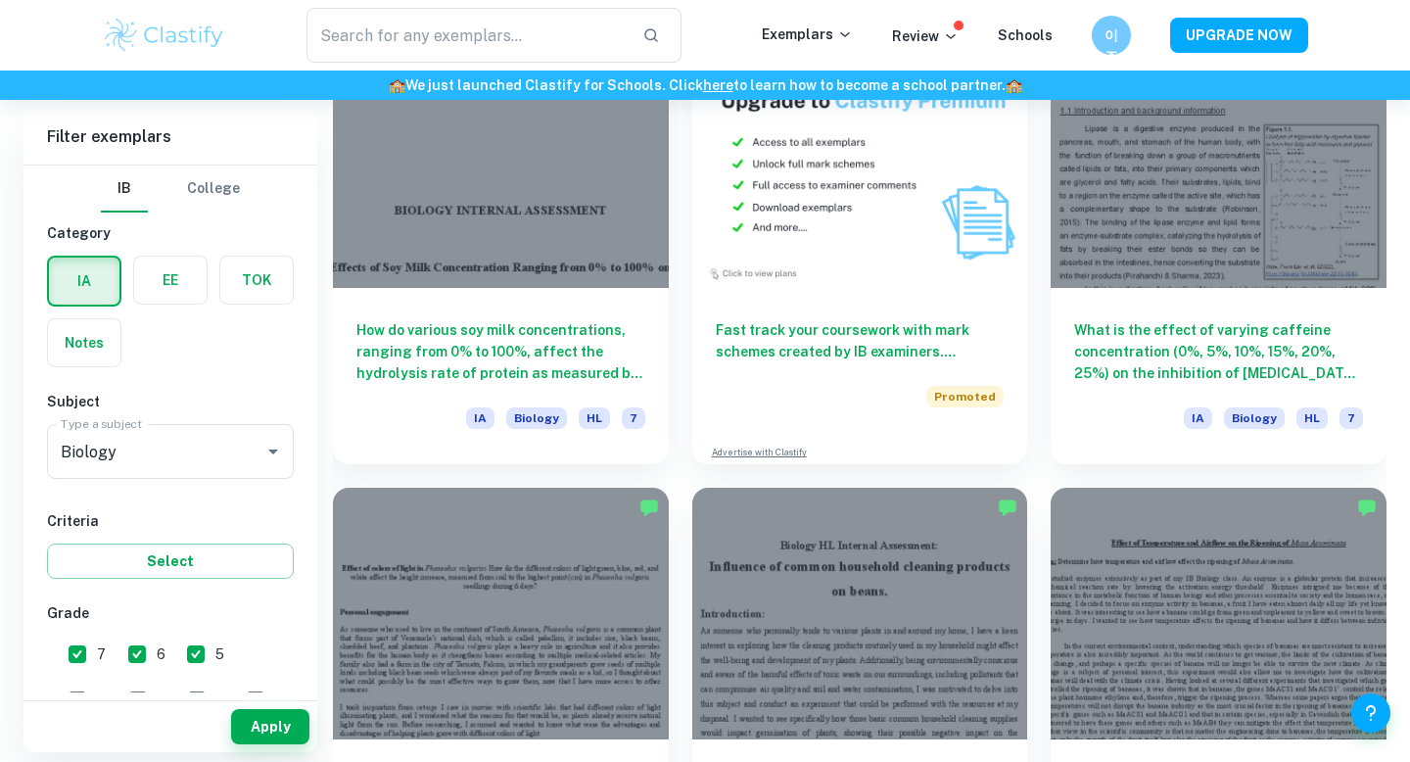
scroll to position [3772, 0]
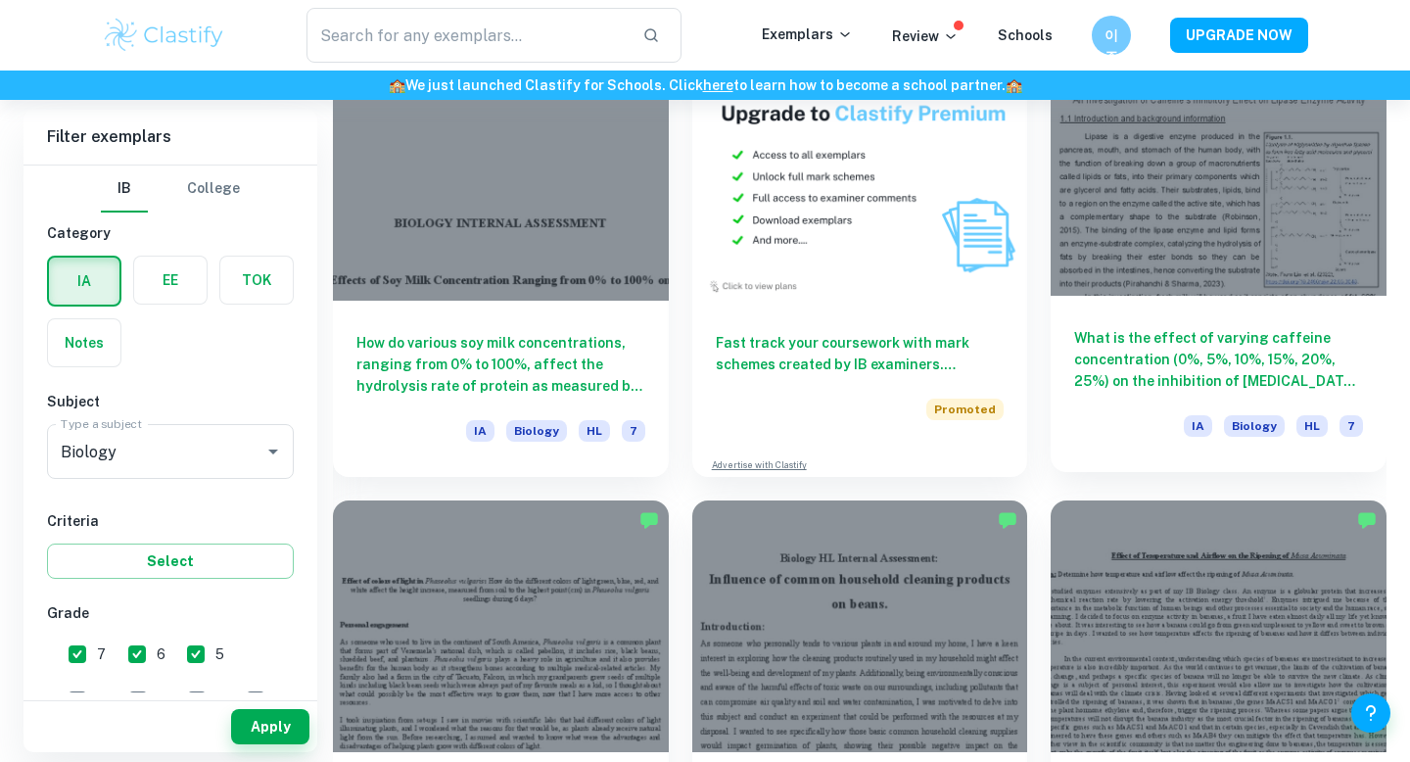
click at [1198, 352] on h6 "What is the effect of varying caffeine concentration (0%, 5%, 10%, 15%, 20%, 25…" at bounding box center [1218, 359] width 289 height 65
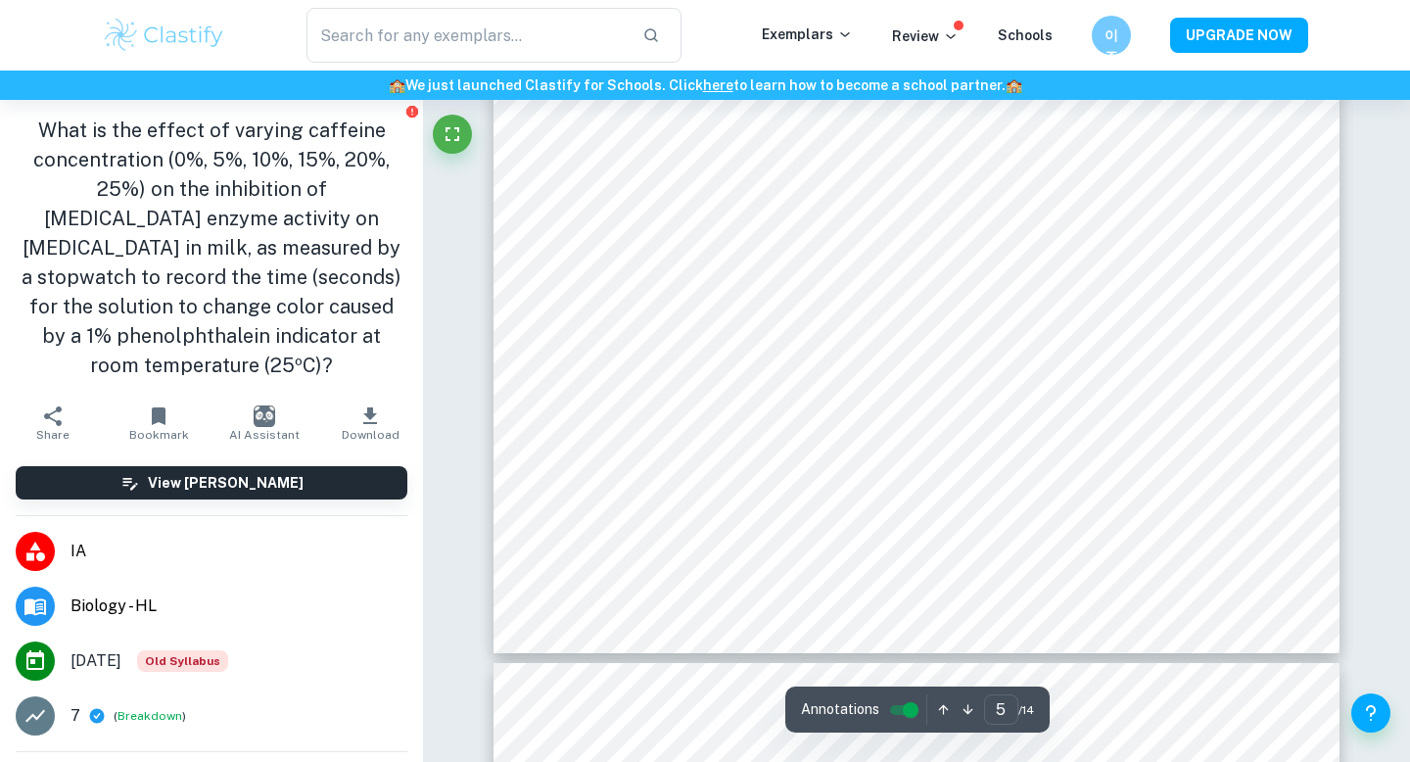
scroll to position [5756, 0]
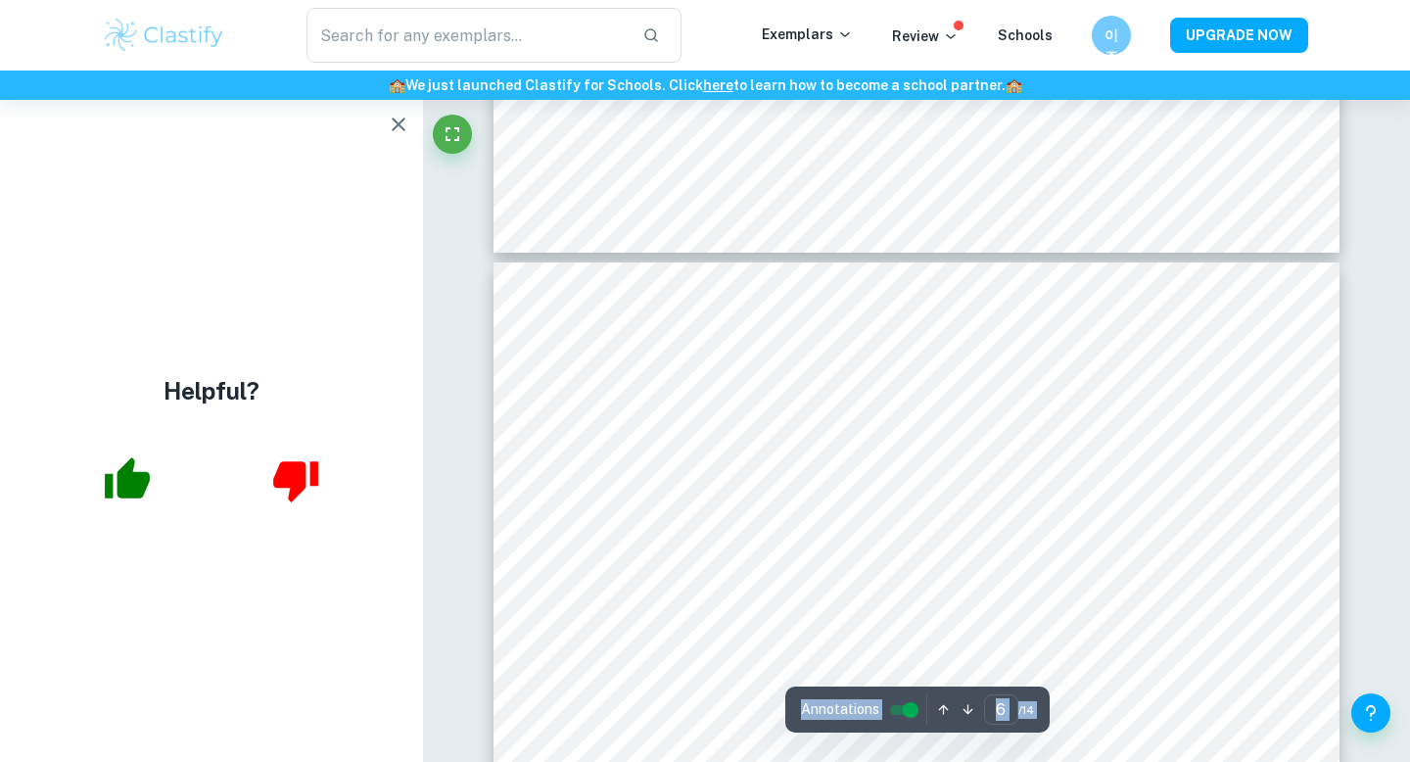
scroll to position [6162, 0]
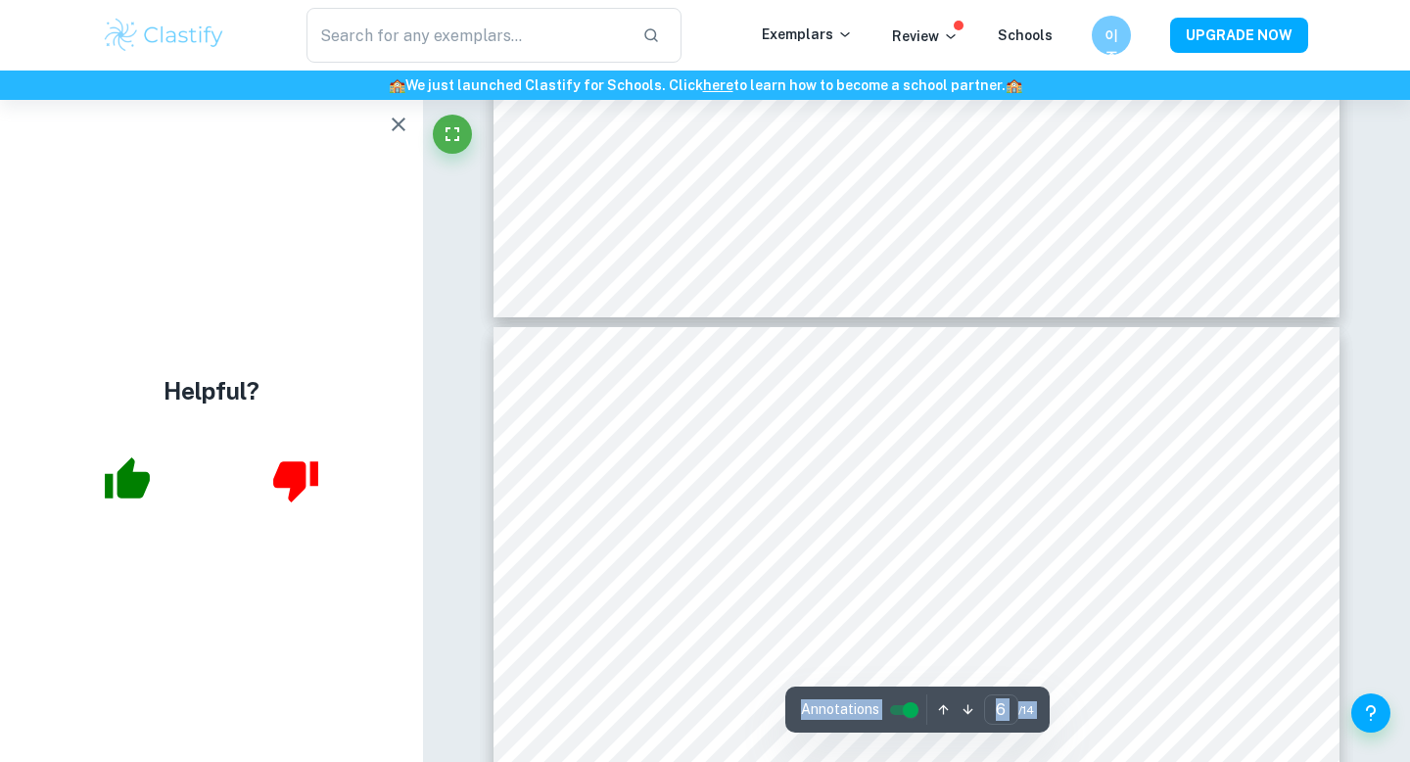
scroll to position [6051, 0]
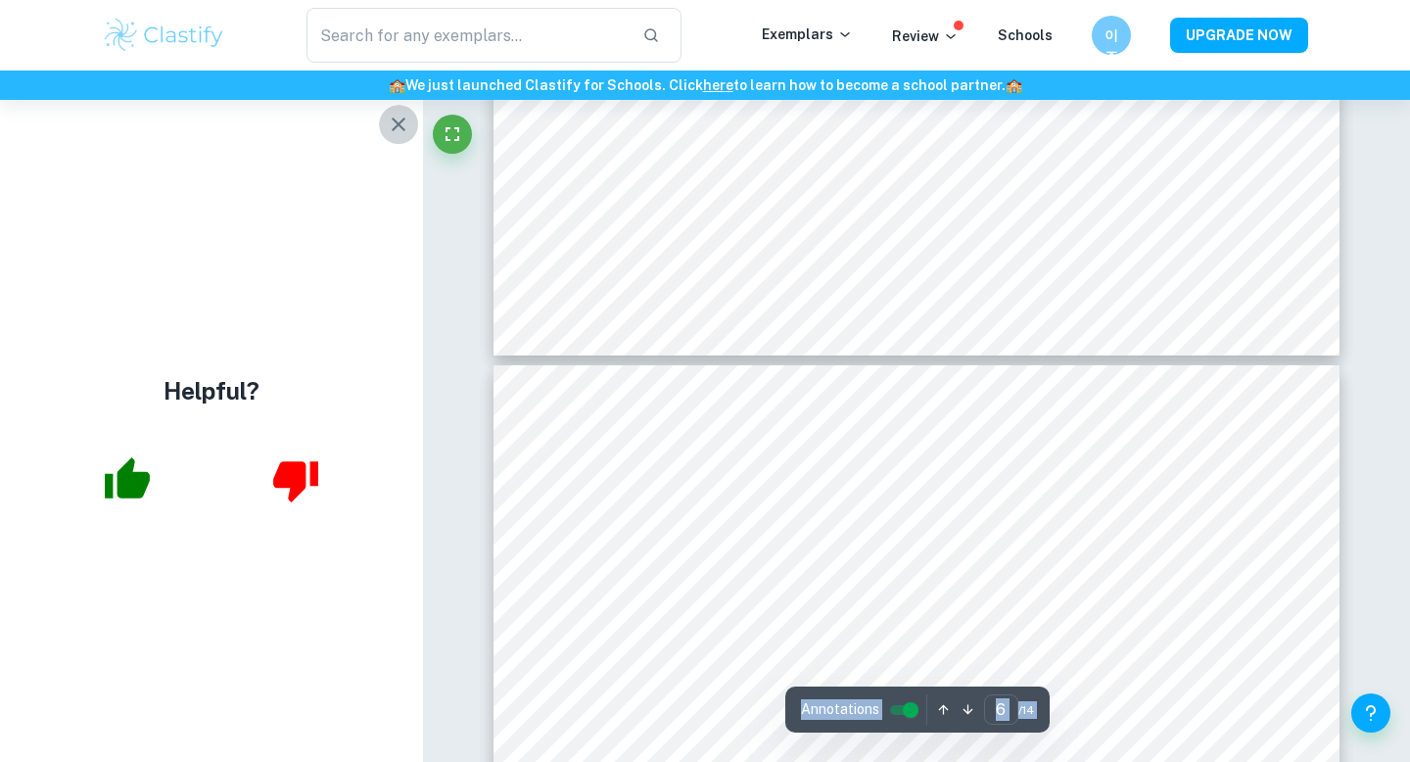
click at [397, 124] on icon "button" at bounding box center [399, 125] width 14 height 14
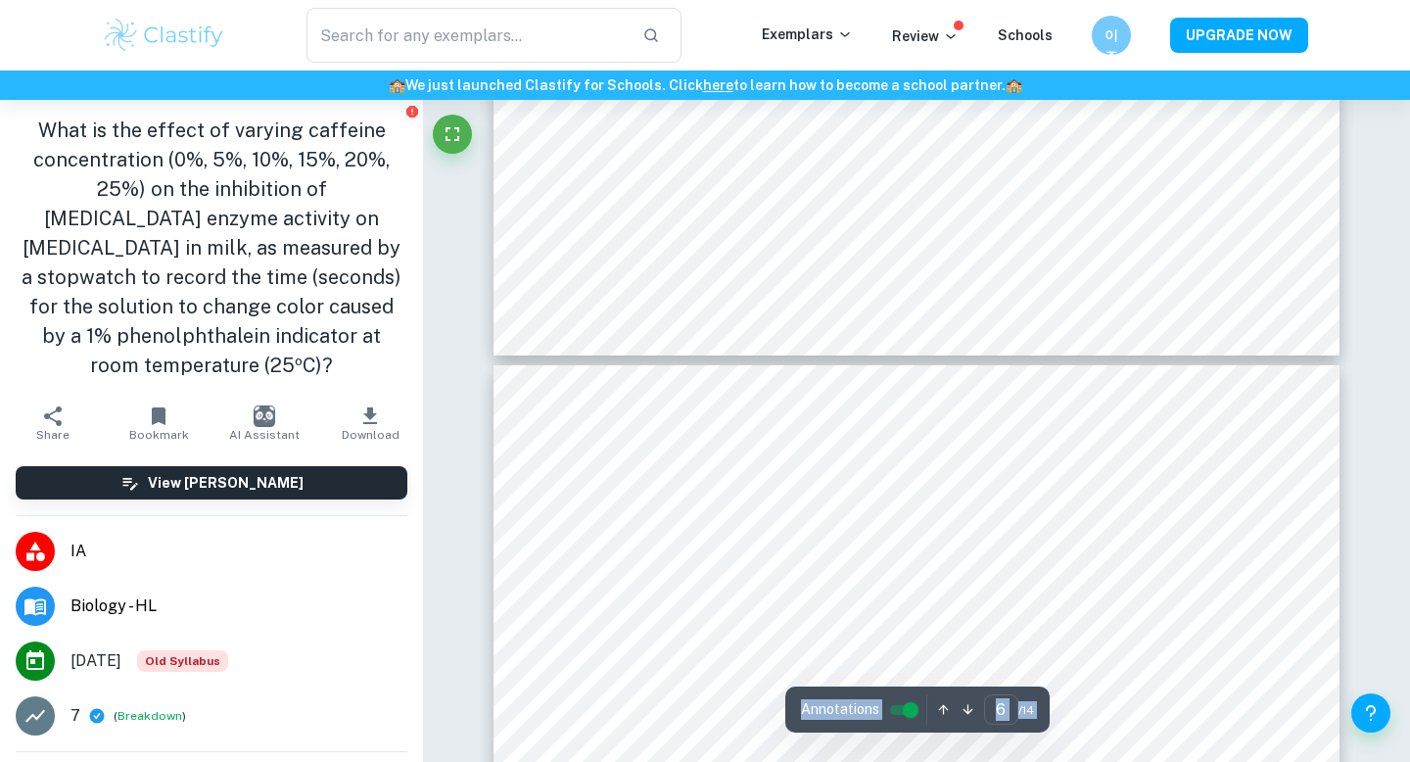
type input "5"
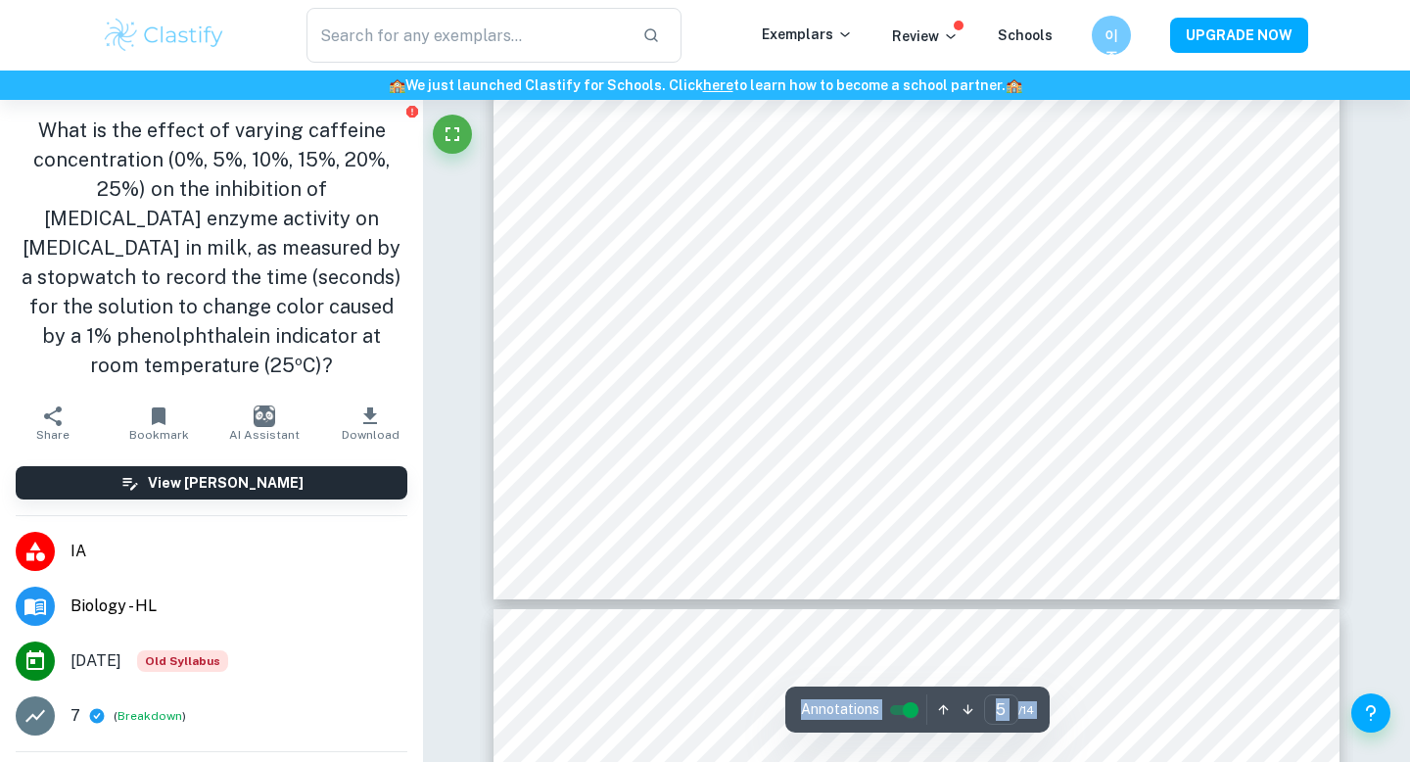
scroll to position [5780, 0]
